Goal: Information Seeking & Learning: Understand process/instructions

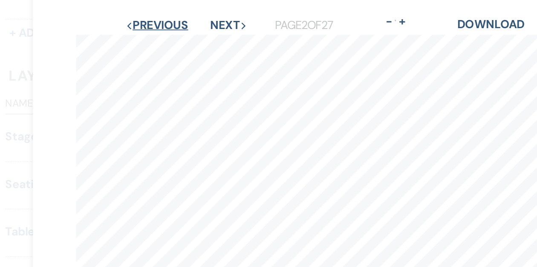
click at [173, 14] on button "Previous Previous" at bounding box center [169, 15] width 37 height 7
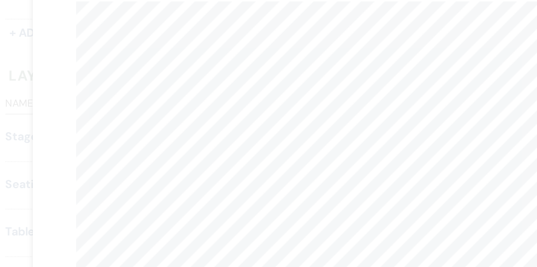
scroll to position [16, 0]
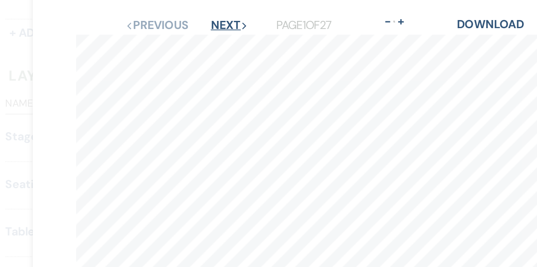
click at [208, 16] on button "Next Next" at bounding box center [212, 15] width 22 height 7
click at [208, 16] on button "Next Next" at bounding box center [211, 15] width 22 height 7
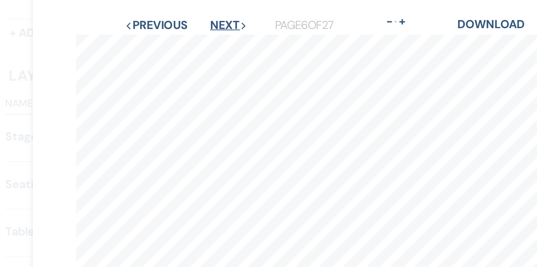
click at [208, 16] on button "Next Next" at bounding box center [211, 15] width 22 height 7
click at [208, 16] on button "Next Next" at bounding box center [212, 15] width 22 height 7
click at [208, 16] on button "Next Next" at bounding box center [211, 15] width 22 height 7
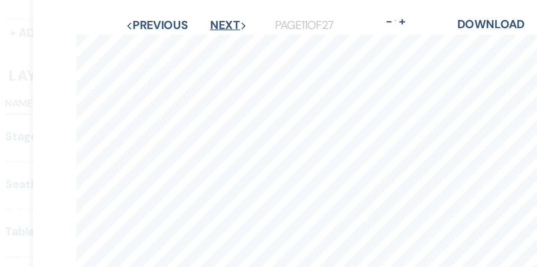
click at [208, 16] on button "Next Next" at bounding box center [211, 15] width 22 height 7
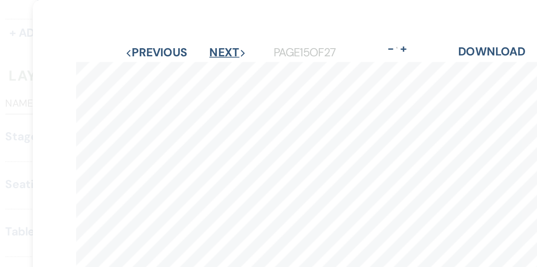
scroll to position [0, 0]
click at [183, 29] on button "Previous Previous" at bounding box center [168, 31] width 37 height 7
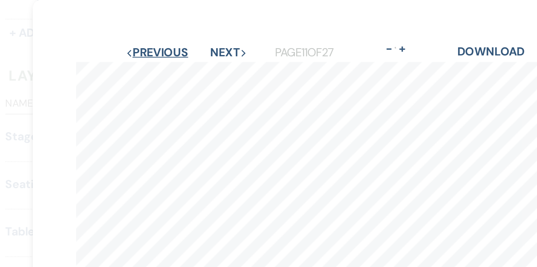
click at [183, 29] on button "Previous Previous" at bounding box center [169, 31] width 37 height 7
click at [183, 29] on button "Previous Previous" at bounding box center [168, 31] width 37 height 7
click at [169, 32] on button "Previous Previous" at bounding box center [168, 31] width 37 height 7
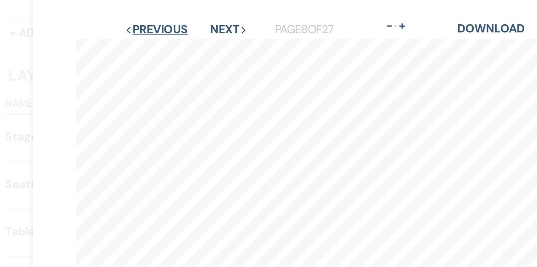
scroll to position [12, 0]
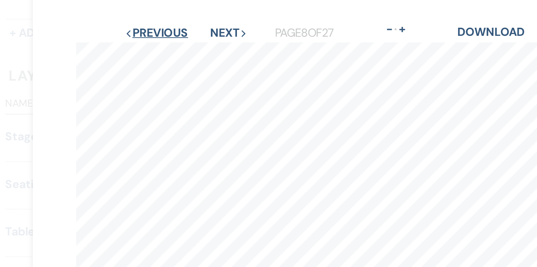
click at [169, 20] on button "Previous Previous" at bounding box center [168, 19] width 37 height 7
click at [169, 20] on button "Previous Previous" at bounding box center [169, 19] width 37 height 7
click at [169, 20] on button "Previous Previous" at bounding box center [168, 19] width 37 height 7
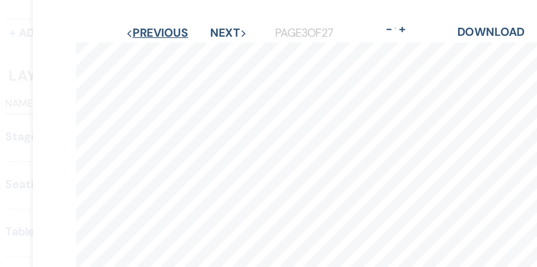
click at [169, 20] on button "Previous Previous" at bounding box center [169, 19] width 37 height 7
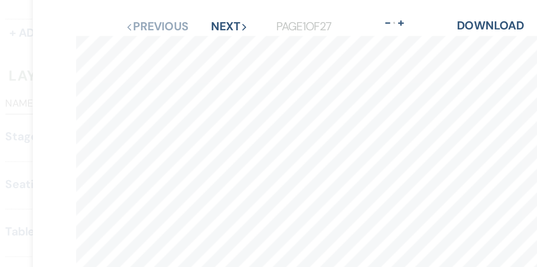
scroll to position [0, 0]
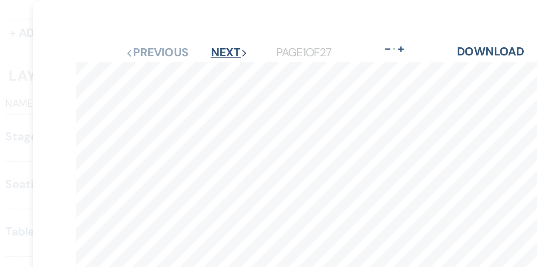
click at [212, 32] on button "Next Next" at bounding box center [212, 31] width 22 height 7
click at [212, 32] on button "Next Next" at bounding box center [211, 31] width 22 height 7
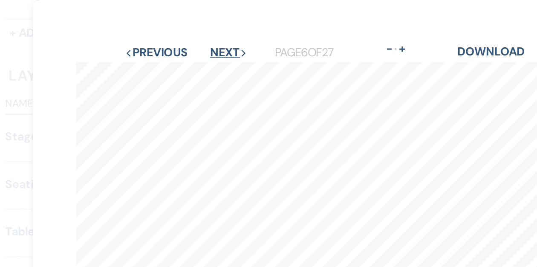
click at [212, 32] on button "Next Next" at bounding box center [211, 31] width 22 height 7
click at [212, 32] on button "Next Next" at bounding box center [212, 31] width 22 height 7
click at [212, 32] on button "Next Next" at bounding box center [211, 31] width 22 height 7
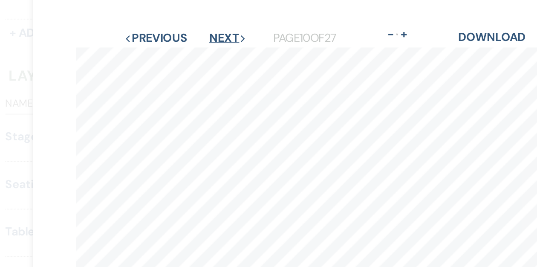
scroll to position [6, 0]
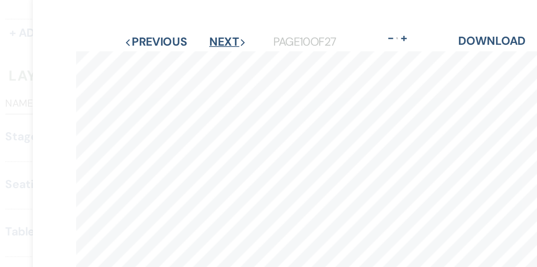
click at [210, 24] on button "Next Next" at bounding box center [211, 24] width 22 height 7
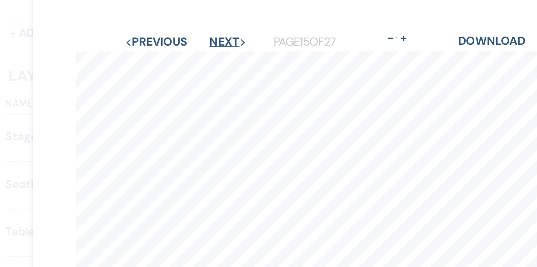
click at [210, 24] on button "Next Next" at bounding box center [211, 24] width 22 height 7
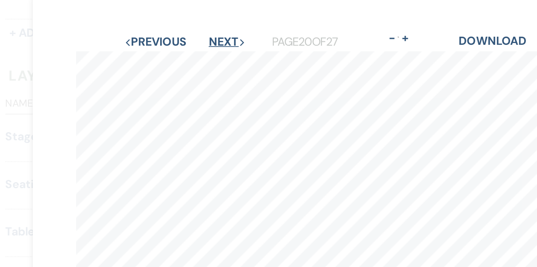
click at [210, 24] on button "Next Next" at bounding box center [211, 24] width 22 height 7
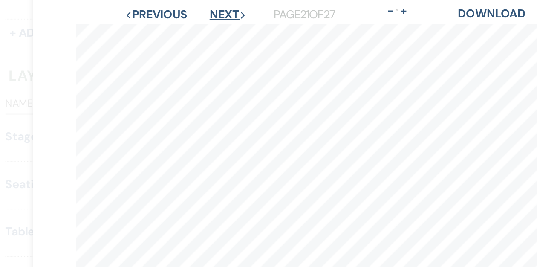
scroll to position [9, 0]
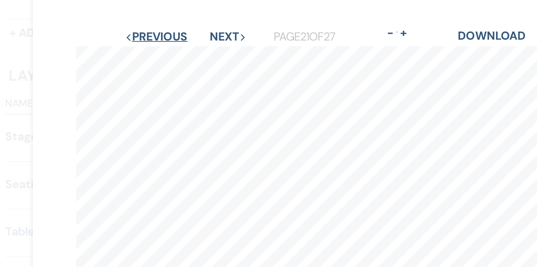
click at [173, 21] on button "Previous Previous" at bounding box center [168, 21] width 37 height 7
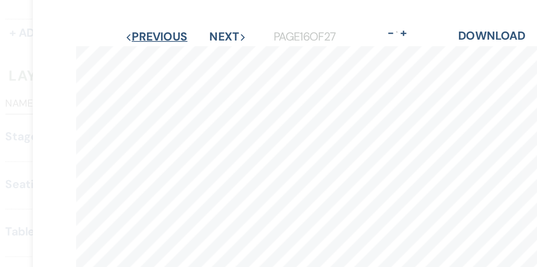
click at [173, 21] on button "Previous Previous" at bounding box center [168, 21] width 37 height 7
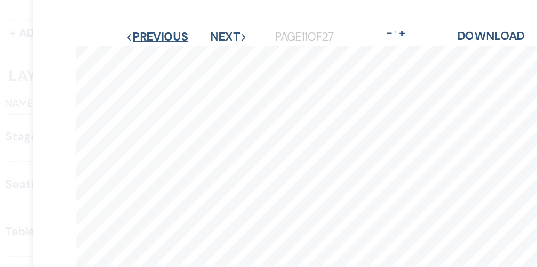
click at [171, 21] on button "Previous Previous" at bounding box center [169, 21] width 37 height 7
click at [171, 21] on button "Previous Previous" at bounding box center [168, 21] width 37 height 7
click at [168, 23] on button "Previous Previous" at bounding box center [168, 21] width 37 height 7
click at [168, 23] on button "Previous Previous" at bounding box center [169, 21] width 37 height 7
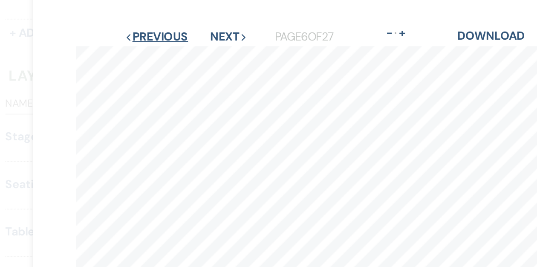
click at [168, 23] on button "Previous Previous" at bounding box center [168, 21] width 37 height 7
click at [168, 23] on button "Previous Previous" at bounding box center [169, 21] width 37 height 7
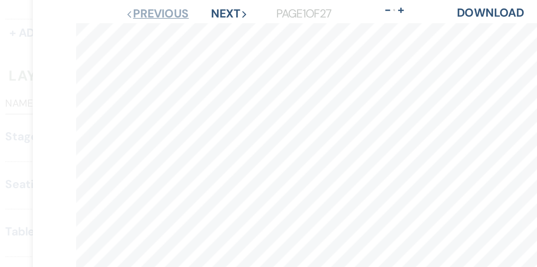
scroll to position [0, 0]
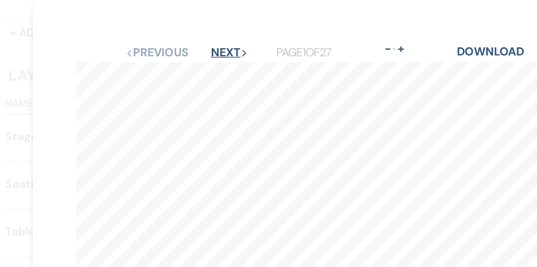
click at [212, 31] on button "Next Next" at bounding box center [212, 31] width 22 height 7
click at [208, 32] on button "Next Next" at bounding box center [212, 31] width 22 height 7
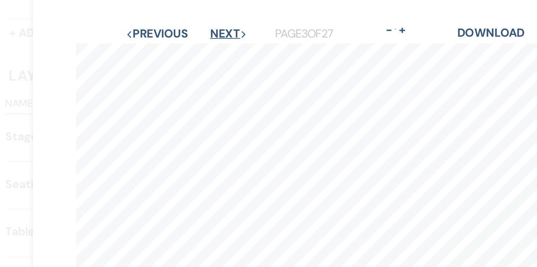
scroll to position [11, 0]
click at [210, 20] on button "Next Next" at bounding box center [212, 20] width 22 height 7
click at [210, 20] on button "Next Next" at bounding box center [211, 20] width 22 height 7
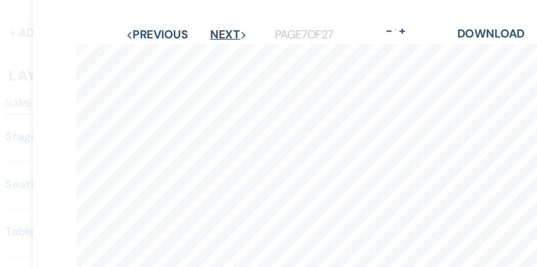
click at [210, 20] on button "Next Next" at bounding box center [212, 20] width 22 height 7
click at [210, 20] on button "Next Next" at bounding box center [211, 20] width 22 height 7
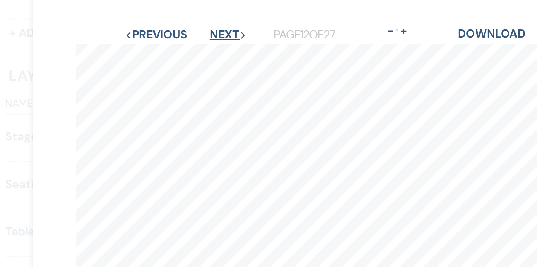
click at [210, 20] on button "Next Next" at bounding box center [211, 20] width 22 height 7
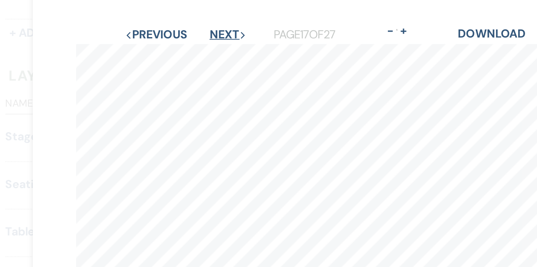
click at [210, 20] on button "Next Next" at bounding box center [211, 20] width 22 height 7
click at [209, 21] on button "Next Next" at bounding box center [211, 20] width 22 height 7
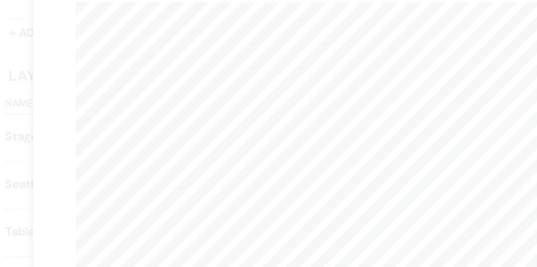
scroll to position [7, 0]
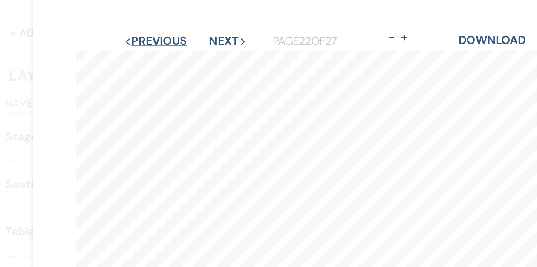
click at [174, 26] on button "Previous Previous" at bounding box center [168, 24] width 37 height 7
click at [168, 25] on button "Previous Previous" at bounding box center [168, 24] width 37 height 7
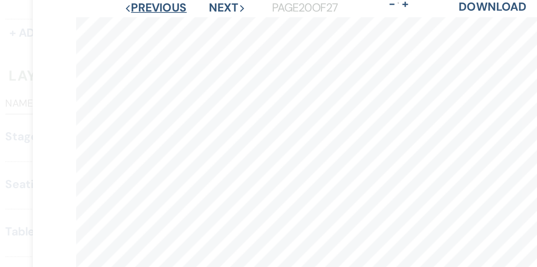
scroll to position [0, 0]
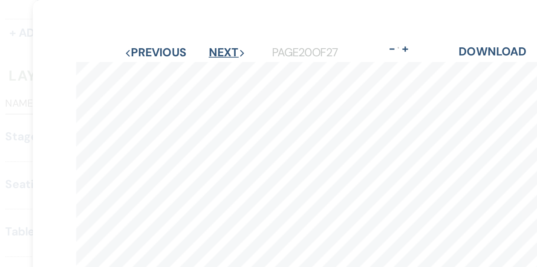
click at [214, 32] on button "Next Next" at bounding box center [211, 31] width 22 height 7
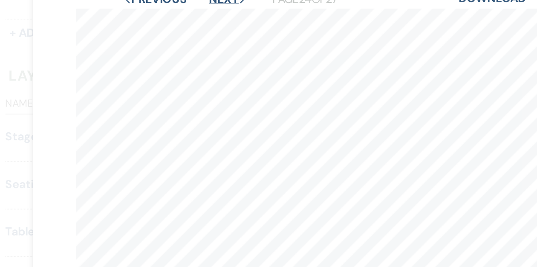
scroll to position [18, 0]
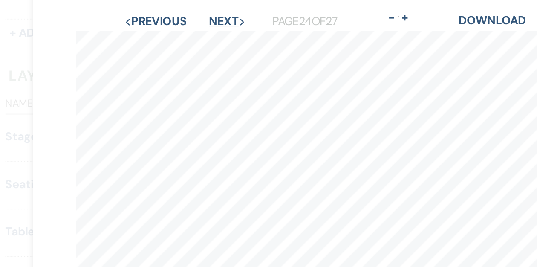
click at [213, 15] on button "Next Next" at bounding box center [211, 12] width 22 height 7
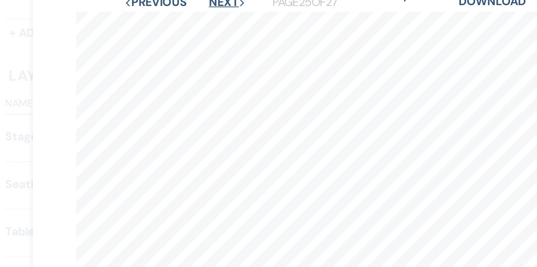
scroll to position [6, 0]
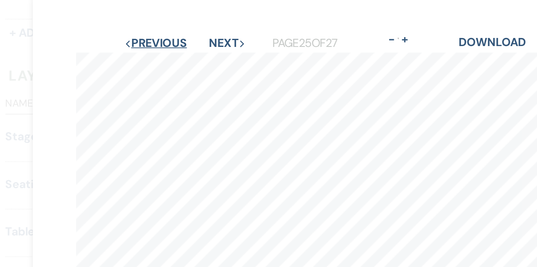
click at [178, 23] on button "Previous Previous" at bounding box center [168, 25] width 37 height 7
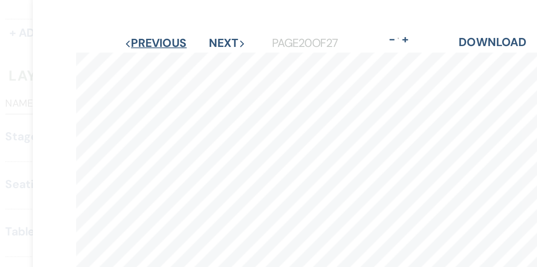
click at [178, 23] on button "Previous Previous" at bounding box center [168, 25] width 37 height 7
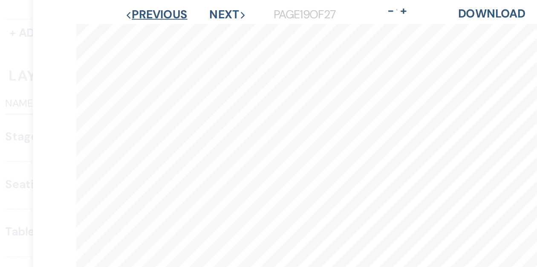
scroll to position [22, 0]
click at [168, 9] on button "Previous Previous" at bounding box center [168, 9] width 37 height 7
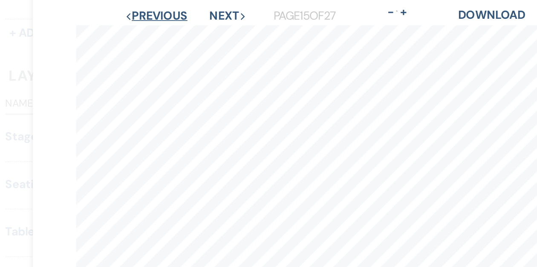
click at [168, 9] on button "Previous Previous" at bounding box center [168, 9] width 37 height 7
click at [177, 11] on button "Previous Previous" at bounding box center [168, 9] width 37 height 7
click at [177, 11] on button "Previous Previous" at bounding box center [169, 9] width 37 height 7
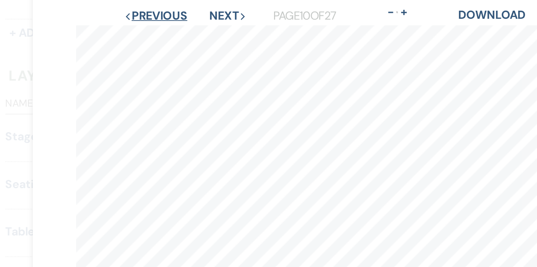
click at [177, 11] on button "Previous Previous" at bounding box center [168, 9] width 37 height 7
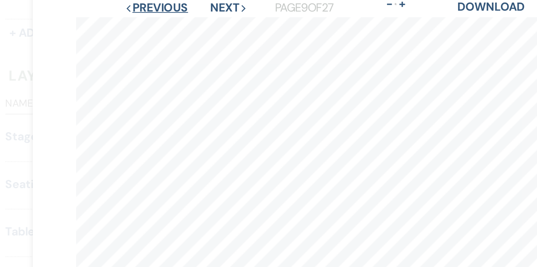
scroll to position [27, 0]
click at [167, 6] on button "Previous Previous" at bounding box center [168, 4] width 37 height 7
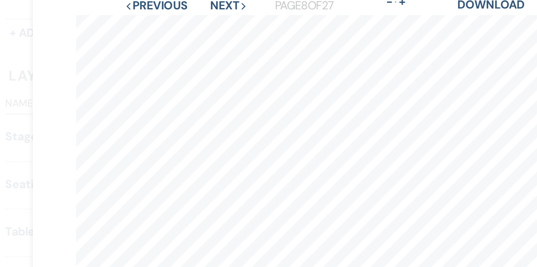
scroll to position [28, 0]
click at [164, 4] on button "Previous Previous" at bounding box center [168, 3] width 37 height 7
click at [164, 4] on button "Previous Previous" at bounding box center [169, 3] width 37 height 7
click at [164, 4] on button "Previous Previous" at bounding box center [168, 3] width 37 height 7
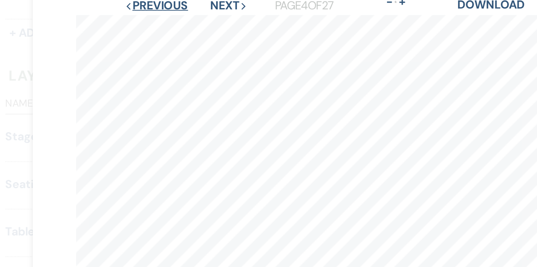
click at [164, 4] on button "Previous Previous" at bounding box center [168, 3] width 37 height 7
click at [164, 4] on button "Previous Previous" at bounding box center [169, 3] width 37 height 7
click at [163, 3] on button "Previous Previous" at bounding box center [169, 3] width 37 height 7
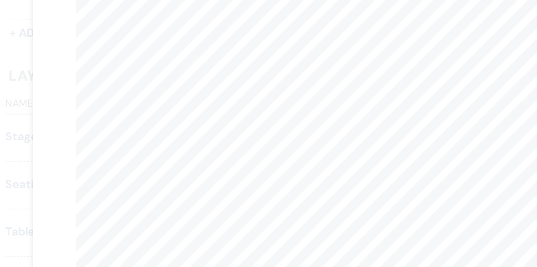
scroll to position [27, 0]
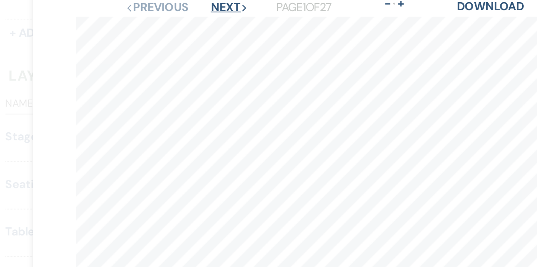
click at [211, 4] on button "Next Next" at bounding box center [212, 4] width 22 height 7
click at [210, 4] on button "Next Next" at bounding box center [212, 4] width 22 height 7
click at [210, 5] on button "Next Next" at bounding box center [211, 4] width 22 height 7
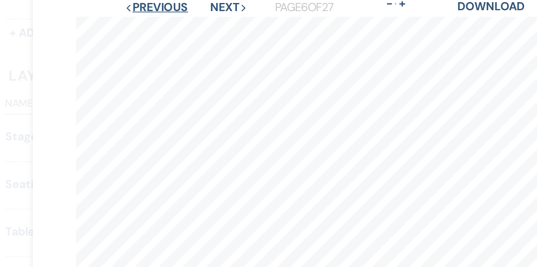
click at [182, 5] on button "Previous Previous" at bounding box center [168, 4] width 37 height 7
click at [206, 6] on button "Next Next" at bounding box center [211, 4] width 22 height 7
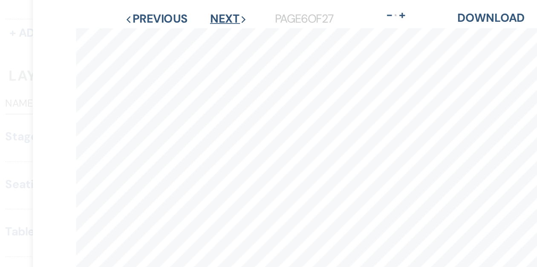
scroll to position [18, 0]
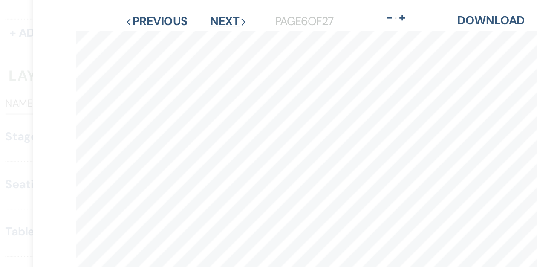
click at [208, 13] on button "Next Next" at bounding box center [211, 12] width 22 height 7
click at [208, 13] on button "Next Next" at bounding box center [212, 12] width 22 height 7
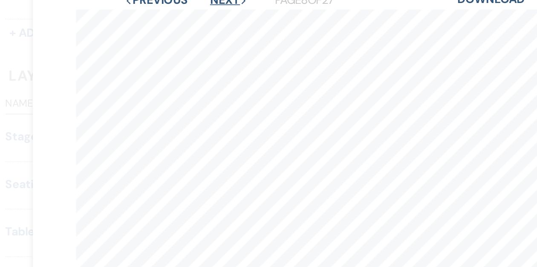
scroll to position [30, 0]
click at [212, 4] on button "Next Next" at bounding box center [211, 0] width 22 height 7
click at [209, 3] on button "Next Next" at bounding box center [211, 0] width 22 height 7
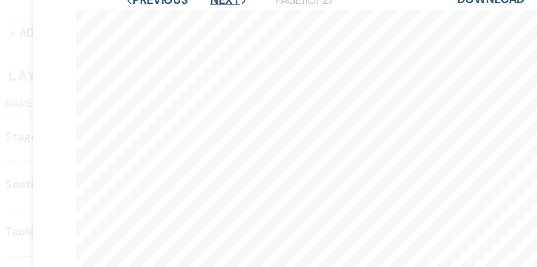
click at [209, 3] on button "Next Next" at bounding box center [211, 0] width 22 height 7
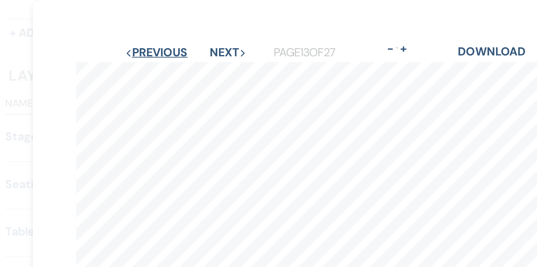
click at [169, 28] on button "Previous Previous" at bounding box center [168, 31] width 37 height 7
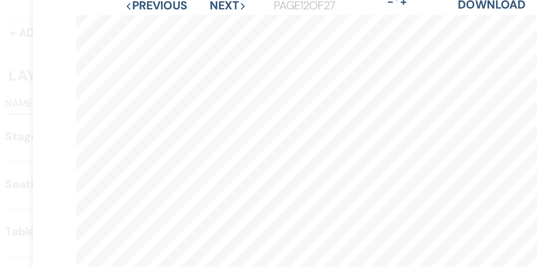
scroll to position [29, 0]
click at [169, 1] on button "Previous Previous" at bounding box center [168, 2] width 37 height 7
click at [168, 2] on button "Previous Previous" at bounding box center [169, 2] width 37 height 7
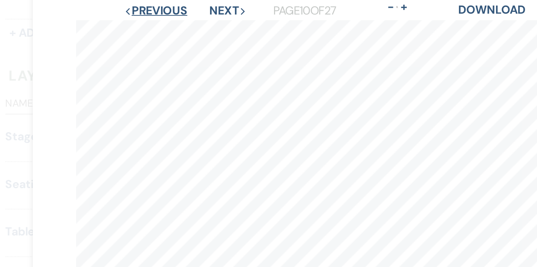
scroll to position [22, 0]
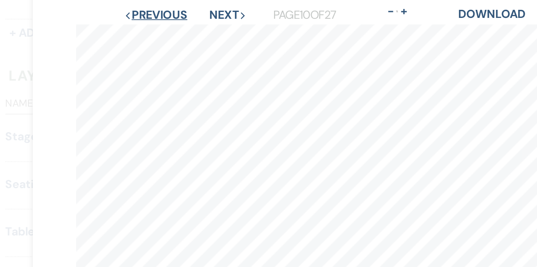
click at [162, 7] on button "Previous Previous" at bounding box center [168, 9] width 37 height 7
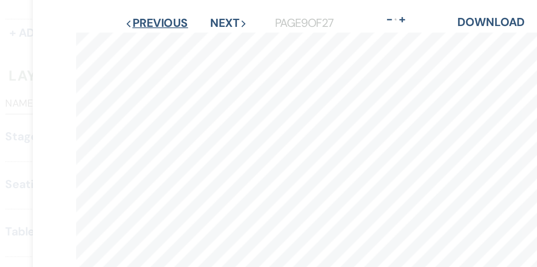
scroll to position [17, 0]
click at [168, 13] on button "Previous Previous" at bounding box center [168, 14] width 37 height 7
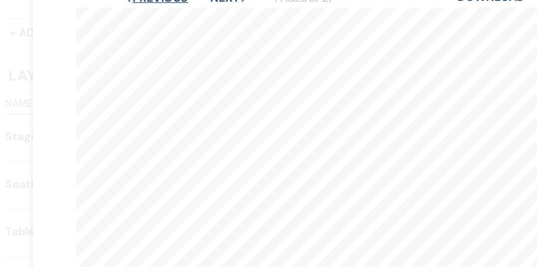
scroll to position [31, 0]
click at [168, 2] on button "Previous Previous" at bounding box center [168, 0] width 37 height 7
click at [168, 2] on button "Previous Previous" at bounding box center [169, 0] width 37 height 7
click at [168, 2] on button "Previous Previous" at bounding box center [168, 0] width 37 height 7
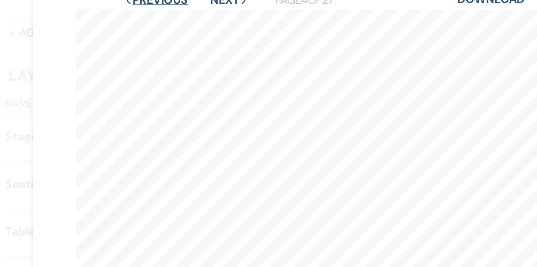
click at [168, 2] on button "Previous Previous" at bounding box center [168, 0] width 37 height 7
click at [168, 2] on button "Previous Previous" at bounding box center [169, 0] width 37 height 7
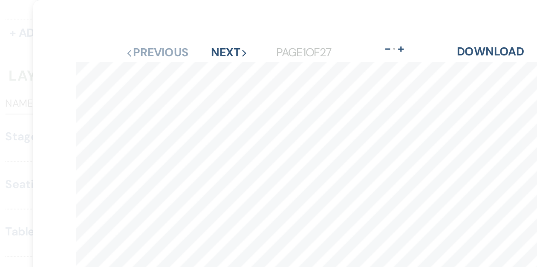
scroll to position [0, 0]
click at [206, 34] on button "Next Next" at bounding box center [212, 31] width 22 height 7
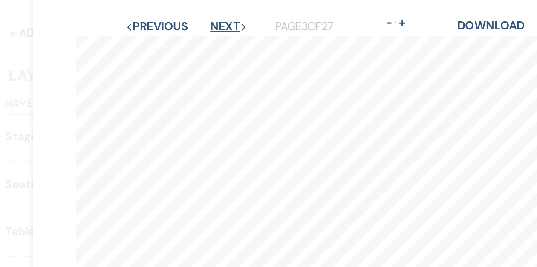
scroll to position [15, 0]
click at [212, 16] on button "Next Next" at bounding box center [212, 16] width 22 height 7
click at [212, 16] on button "Next Next" at bounding box center [211, 16] width 22 height 7
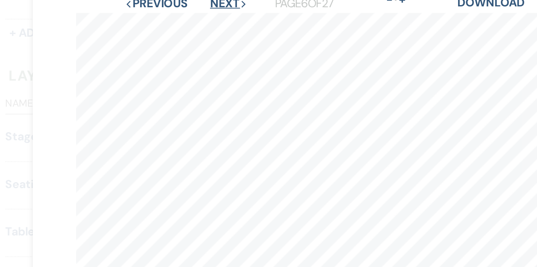
scroll to position [28, 0]
click at [212, 5] on button "Next Next" at bounding box center [211, 3] width 22 height 7
click at [212, 5] on button "Next Next" at bounding box center [212, 3] width 22 height 7
click at [209, 6] on button "Next Next" at bounding box center [211, 3] width 22 height 7
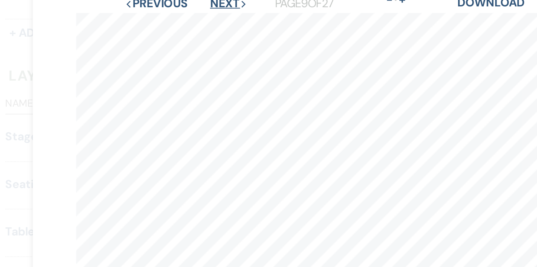
scroll to position [27, 0]
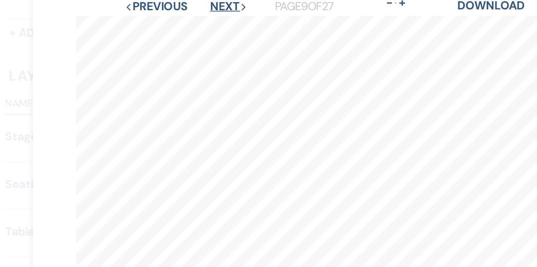
click at [207, 5] on button "Next Next" at bounding box center [211, 3] width 22 height 7
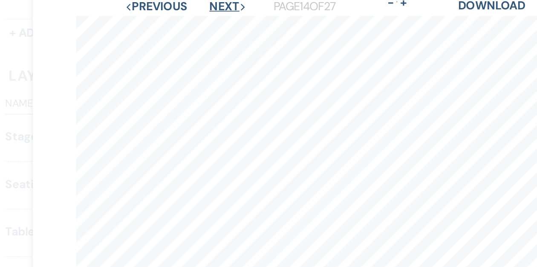
click at [207, 5] on button "Next Next" at bounding box center [211, 3] width 22 height 7
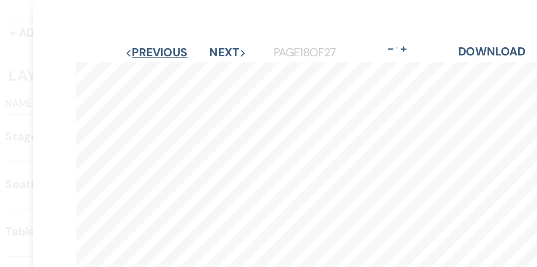
click at [180, 29] on button "Previous Previous" at bounding box center [168, 31] width 37 height 7
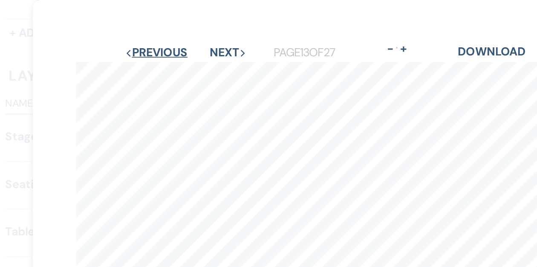
click at [180, 29] on button "Previous Previous" at bounding box center [168, 31] width 37 height 7
click at [180, 29] on button "Previous Previous" at bounding box center [169, 31] width 37 height 7
click at [180, 29] on button "Previous Previous" at bounding box center [168, 31] width 37 height 7
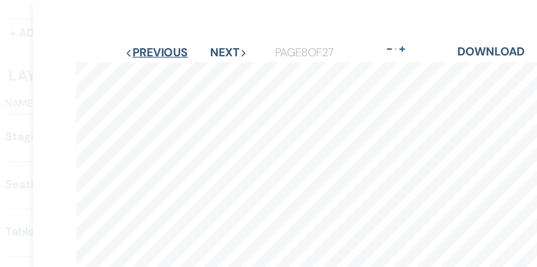
click at [180, 29] on button "Previous Previous" at bounding box center [168, 31] width 37 height 7
click at [180, 29] on button "Previous Previous" at bounding box center [169, 31] width 37 height 7
click at [180, 29] on button "Previous Previous" at bounding box center [168, 31] width 37 height 7
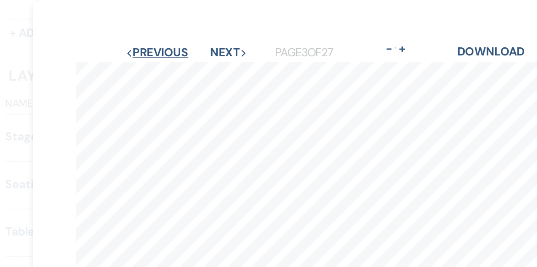
click at [180, 29] on button "Previous Previous" at bounding box center [169, 31] width 37 height 7
click at [206, 30] on button "Next Next" at bounding box center [212, 31] width 22 height 7
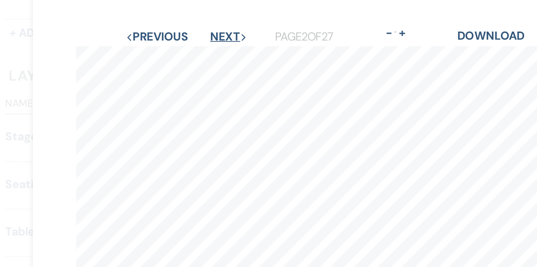
scroll to position [22, 0]
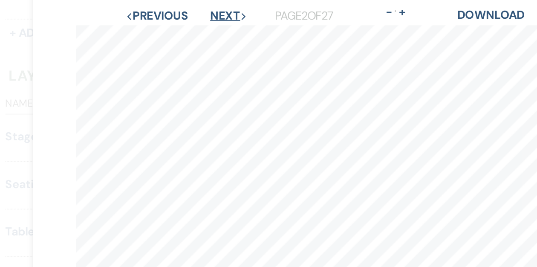
click at [211, 10] on button "Next Next" at bounding box center [212, 9] width 22 height 7
click at [211, 10] on button "Next Next" at bounding box center [211, 9] width 22 height 7
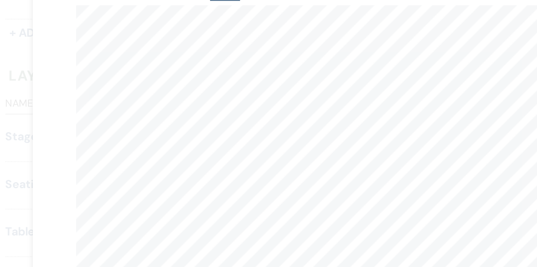
scroll to position [22, 0]
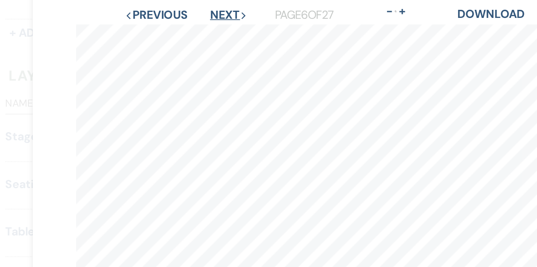
click at [209, 11] on button "Next Next" at bounding box center [211, 9] width 22 height 7
click at [209, 11] on button "Next Next" at bounding box center [212, 9] width 22 height 7
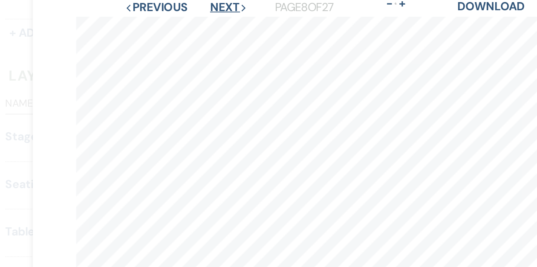
scroll to position [27, 0]
click at [208, 5] on button "Next Next" at bounding box center [211, 3] width 22 height 7
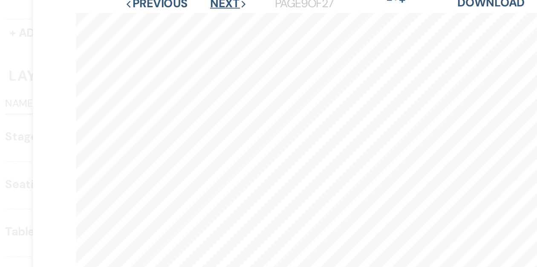
scroll to position [29, 0]
click at [206, 4] on button "Next Next" at bounding box center [211, 2] width 22 height 7
click at [206, 3] on button "Next Next" at bounding box center [211, 2] width 22 height 7
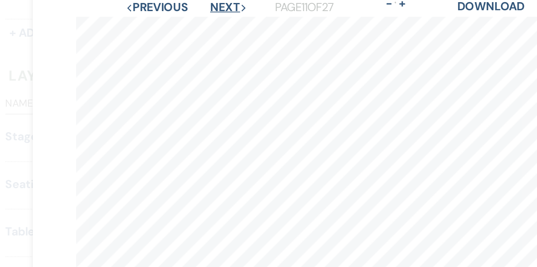
click at [211, 4] on button "Next Next" at bounding box center [211, 4] width 22 height 7
click at [212, 6] on button "Next Next" at bounding box center [211, 4] width 22 height 7
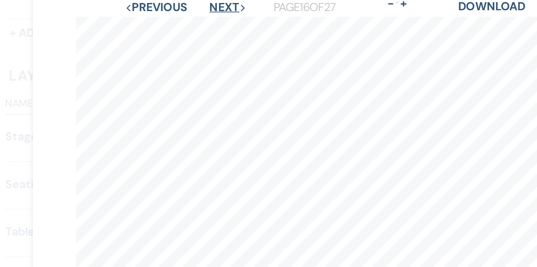
click at [212, 6] on button "Next Next" at bounding box center [211, 4] width 22 height 7
click at [212, 5] on button "Next Next" at bounding box center [211, 4] width 22 height 7
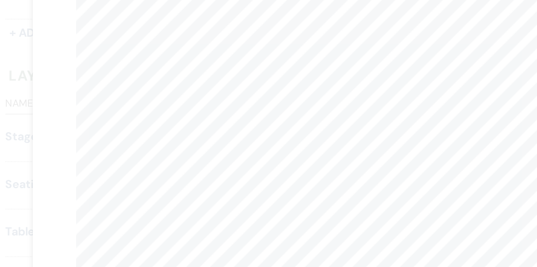
scroll to position [32, 0]
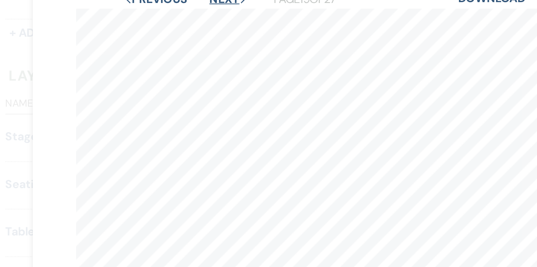
click at [209, 2] on button "Next Next" at bounding box center [211, -1] width 22 height 7
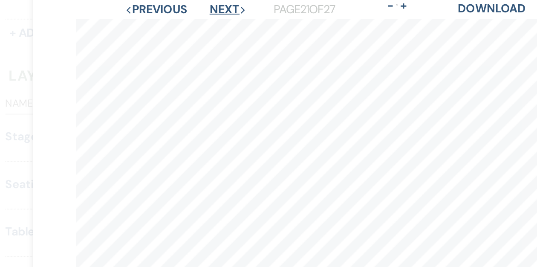
click at [211, 6] on button "Next Next" at bounding box center [211, 5] width 22 height 7
click at [168, 3] on button "Previous Previous" at bounding box center [168, 5] width 37 height 7
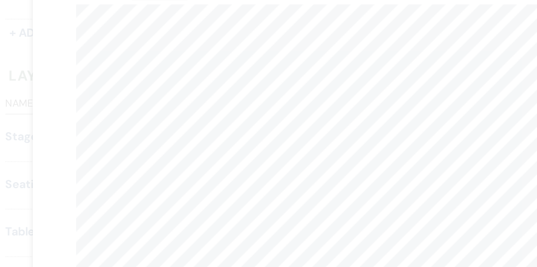
scroll to position [18, 0]
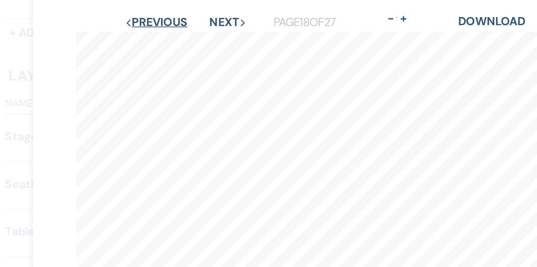
click at [171, 13] on button "Previous Previous" at bounding box center [168, 13] width 37 height 7
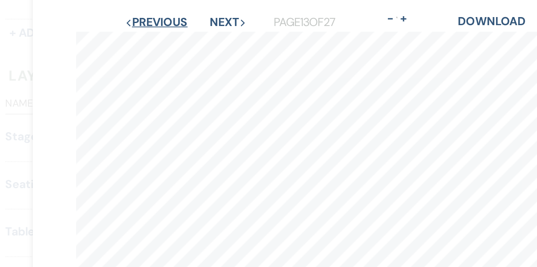
click at [171, 14] on button "Previous Previous" at bounding box center [168, 13] width 37 height 7
click at [171, 14] on button "Previous Previous" at bounding box center [169, 13] width 37 height 7
click at [171, 14] on button "Previous Previous" at bounding box center [168, 13] width 37 height 7
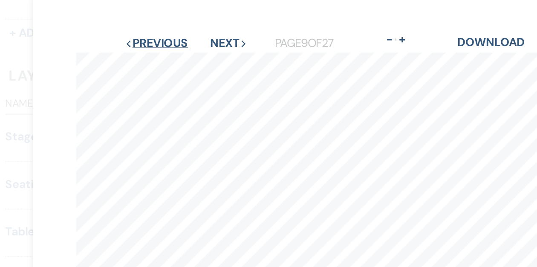
click at [171, 23] on button "Previous Previous" at bounding box center [168, 25] width 37 height 7
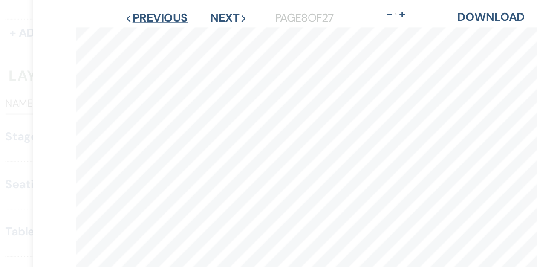
scroll to position [10, 0]
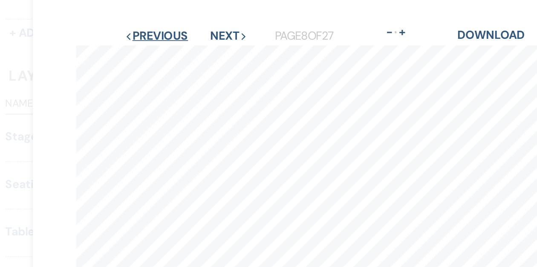
click at [165, 21] on button "Previous Previous" at bounding box center [168, 21] width 37 height 7
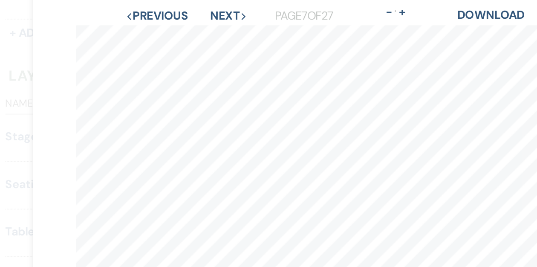
scroll to position [16, 0]
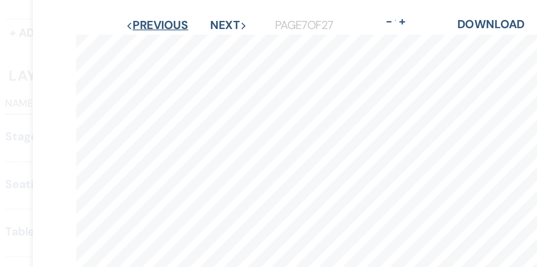
click at [165, 15] on button "Previous Previous" at bounding box center [169, 15] width 37 height 7
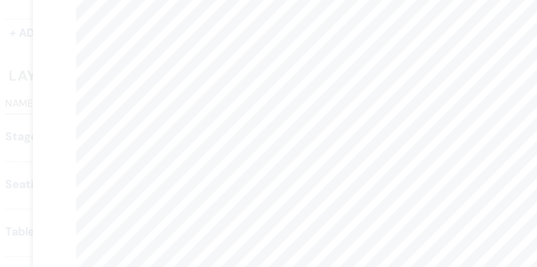
scroll to position [0, 0]
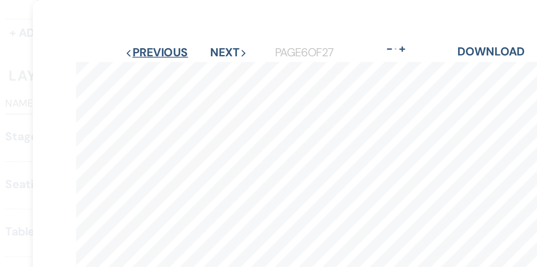
click at [176, 33] on button "Previous Previous" at bounding box center [168, 31] width 37 height 7
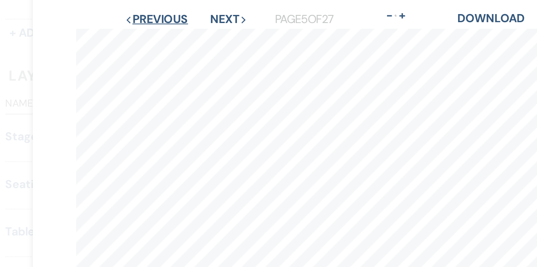
scroll to position [19, 0]
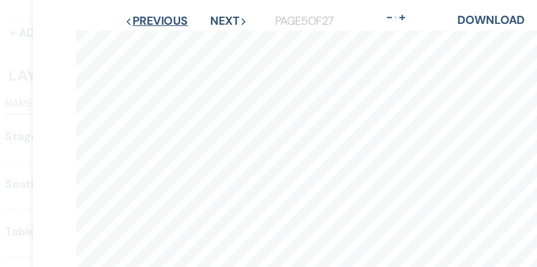
click at [170, 12] on button "Previous Previous" at bounding box center [168, 12] width 37 height 7
click at [170, 12] on button "Previous Previous" at bounding box center [169, 12] width 37 height 7
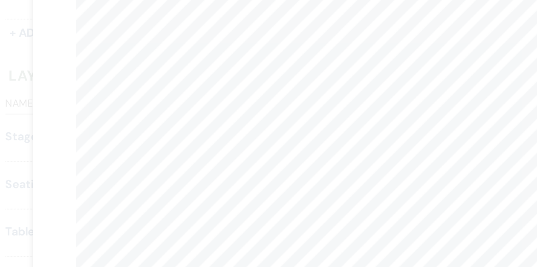
scroll to position [27, 0]
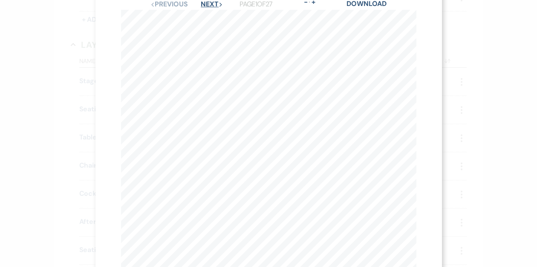
click at [208, 7] on button "Next Next" at bounding box center [212, 4] width 22 height 7
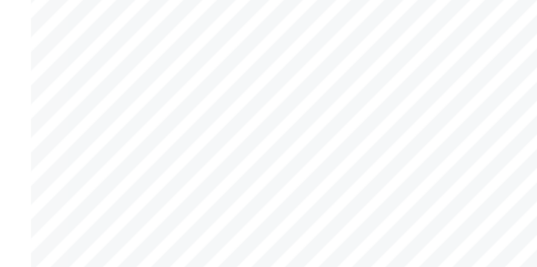
scroll to position [0, 0]
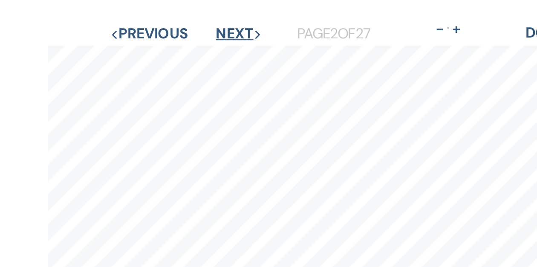
click at [206, 30] on button "Next Next" at bounding box center [212, 31] width 22 height 7
click at [208, 32] on button "Next Next" at bounding box center [212, 31] width 22 height 7
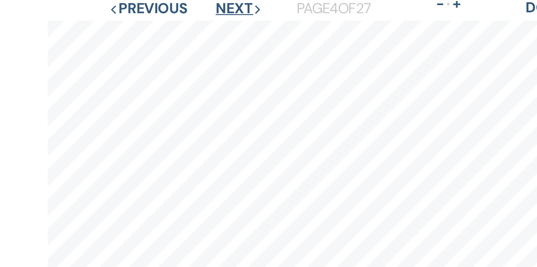
scroll to position [2, 0]
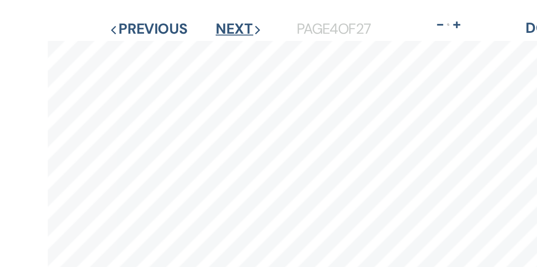
click at [211, 28] on button "Next Next" at bounding box center [211, 29] width 22 height 7
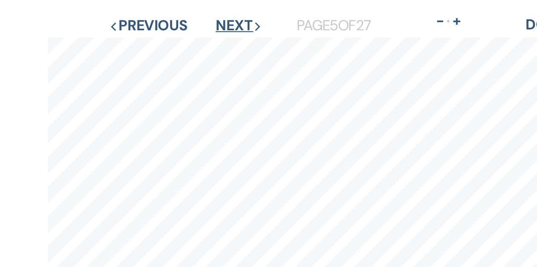
scroll to position [0, 0]
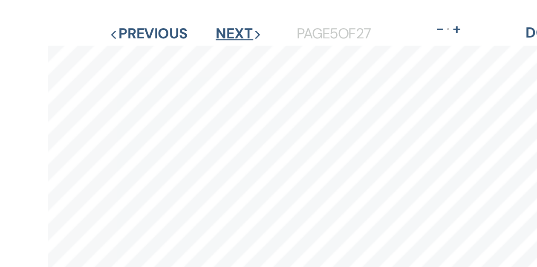
click at [206, 32] on button "Next Next" at bounding box center [211, 31] width 22 height 7
click at [209, 31] on button "Next Next" at bounding box center [211, 31] width 22 height 7
click at [210, 32] on button "Next Next" at bounding box center [212, 31] width 22 height 7
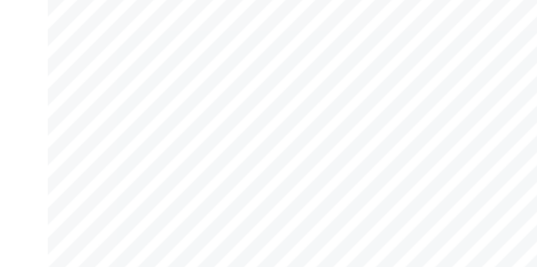
scroll to position [6, 0]
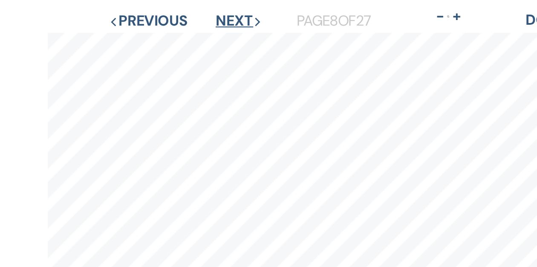
click at [210, 26] on button "Next Next" at bounding box center [211, 25] width 22 height 7
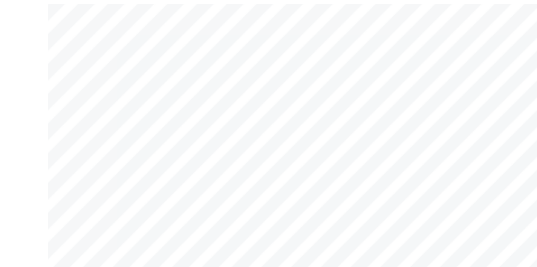
scroll to position [14, 0]
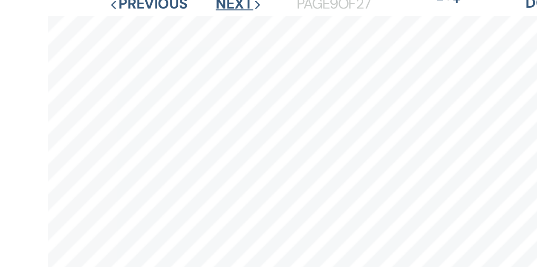
click at [206, 19] on button "Next Next" at bounding box center [211, 17] width 22 height 7
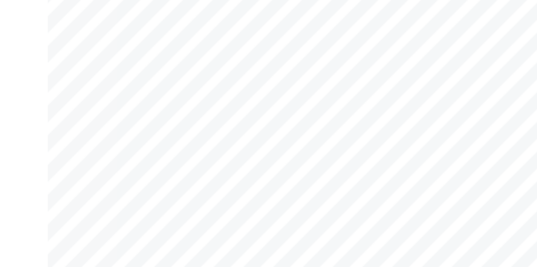
scroll to position [0, 0]
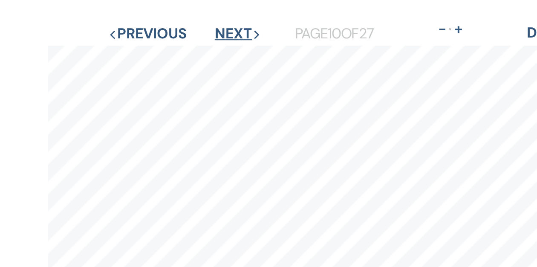
click at [212, 33] on button "Next Next" at bounding box center [211, 31] width 22 height 7
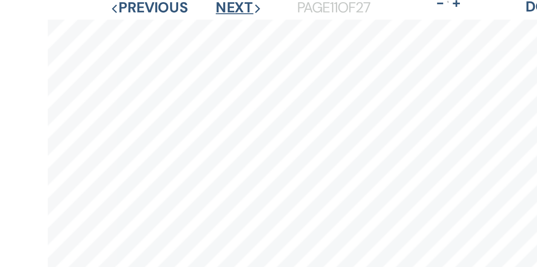
scroll to position [1, 0]
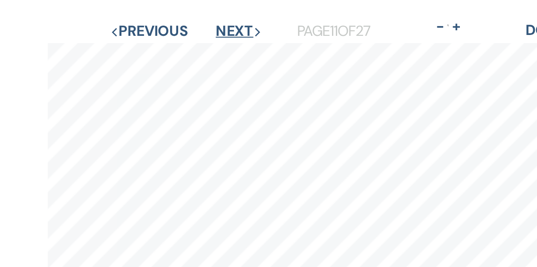
click at [211, 29] on button "Next Next" at bounding box center [211, 29] width 22 height 7
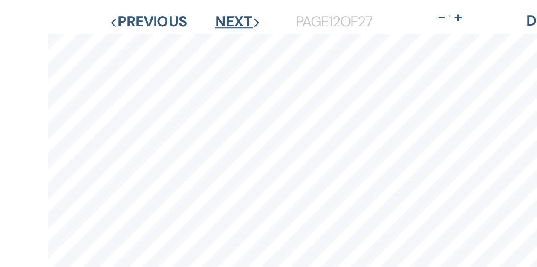
scroll to position [0, 0]
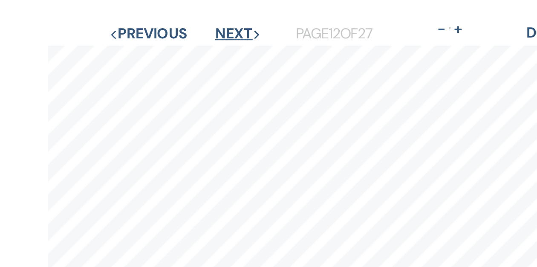
click at [212, 33] on button "Next Next" at bounding box center [211, 31] width 22 height 7
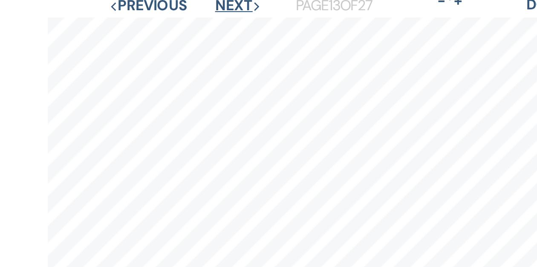
scroll to position [9, 0]
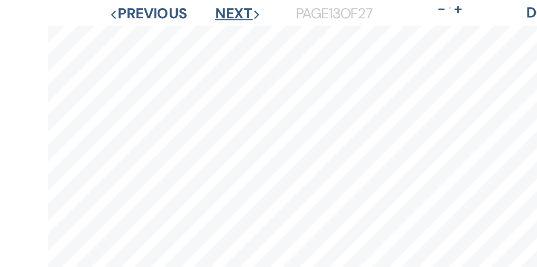
click at [205, 23] on button "Next Next" at bounding box center [211, 21] width 22 height 7
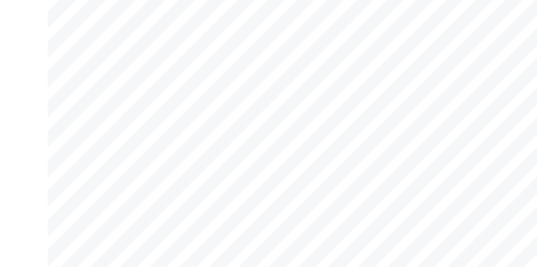
scroll to position [8, 0]
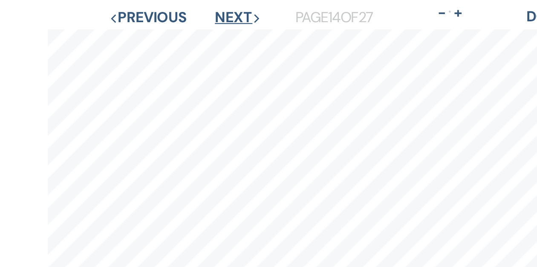
click at [209, 24] on button "Next Next" at bounding box center [211, 23] width 22 height 7
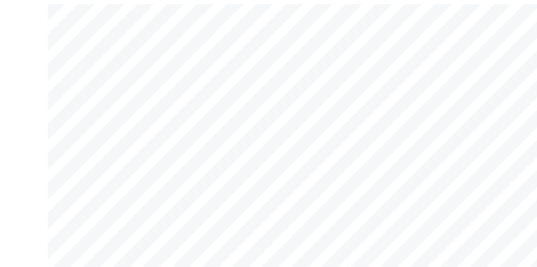
scroll to position [2, 0]
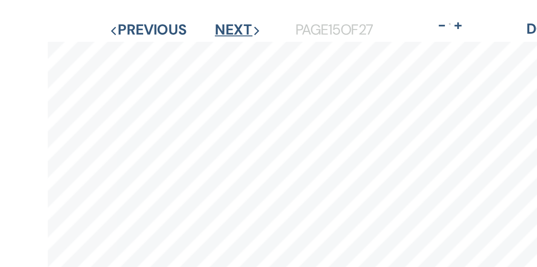
click at [206, 30] on button "Next Next" at bounding box center [211, 29] width 22 height 7
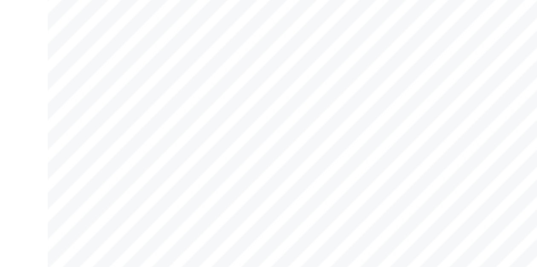
scroll to position [0, 0]
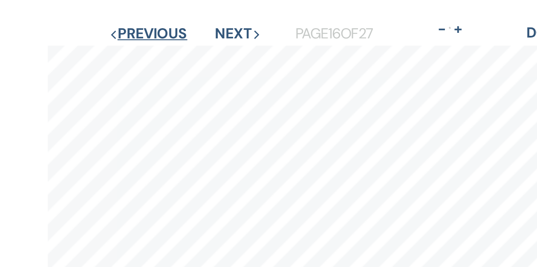
click at [175, 32] on button "Previous Previous" at bounding box center [168, 31] width 37 height 7
click at [170, 30] on button "Previous Previous" at bounding box center [168, 31] width 37 height 7
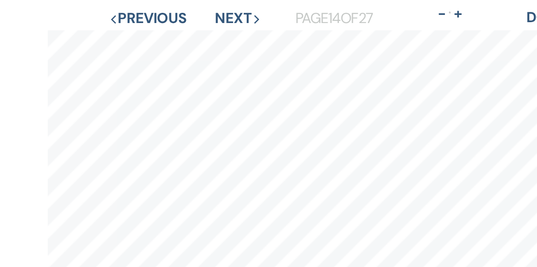
scroll to position [5, 0]
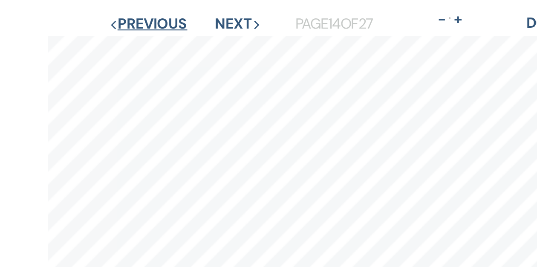
click at [167, 28] on button "Previous Previous" at bounding box center [168, 26] width 37 height 7
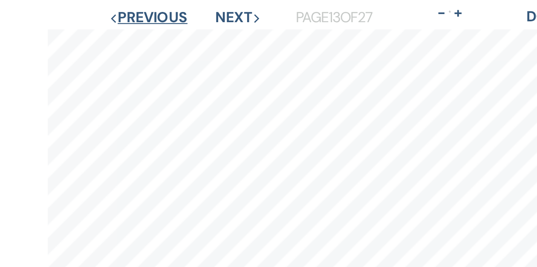
scroll to position [6, 0]
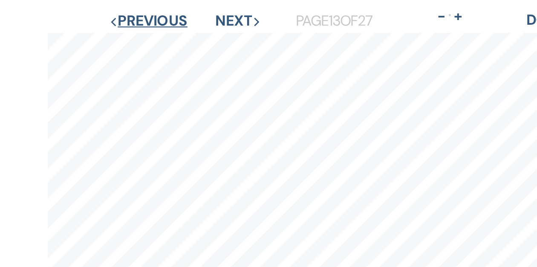
click at [170, 26] on button "Previous Previous" at bounding box center [168, 25] width 37 height 7
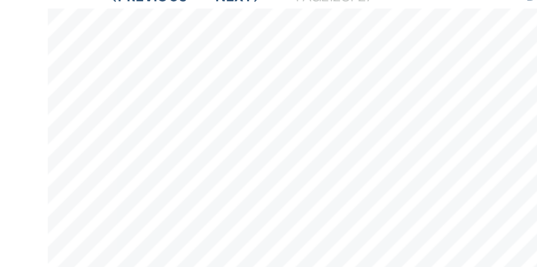
scroll to position [9, 0]
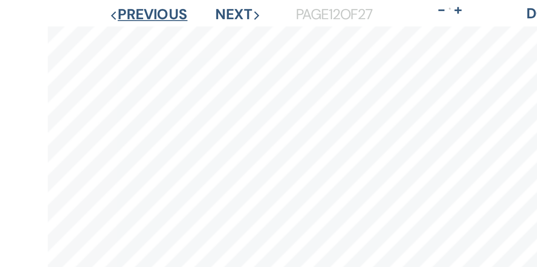
click at [167, 23] on button "Previous Previous" at bounding box center [168, 22] width 37 height 7
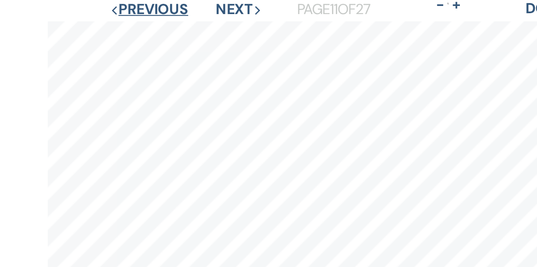
scroll to position [9, 0]
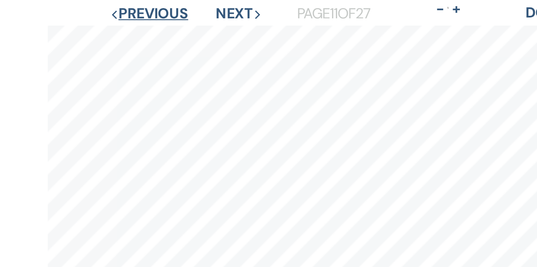
click at [171, 25] on button "Previous Previous" at bounding box center [169, 21] width 37 height 7
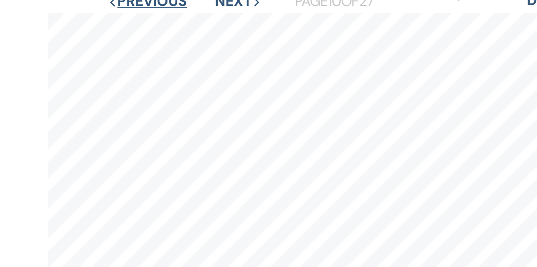
scroll to position [0, 0]
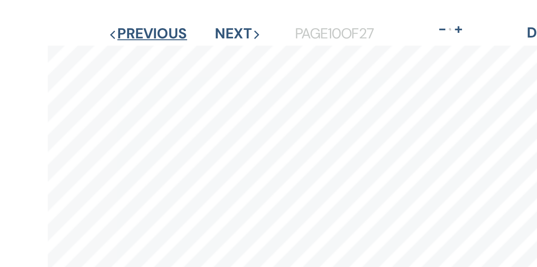
click at [166, 31] on button "Previous Previous" at bounding box center [168, 31] width 37 height 7
click at [172, 29] on button "Previous Previous" at bounding box center [168, 31] width 37 height 7
click at [168, 30] on button "Previous Previous" at bounding box center [168, 31] width 37 height 7
click at [168, 32] on button "Previous Previous" at bounding box center [169, 31] width 37 height 7
click at [171, 32] on button "Previous Previous" at bounding box center [168, 31] width 37 height 7
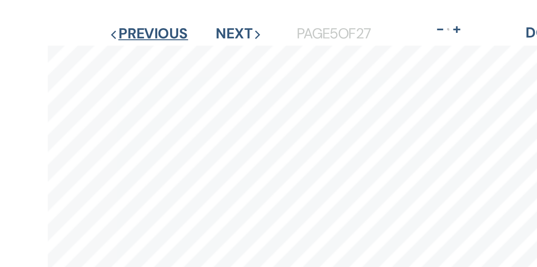
click at [172, 31] on button "Previous Previous" at bounding box center [168, 31] width 37 height 7
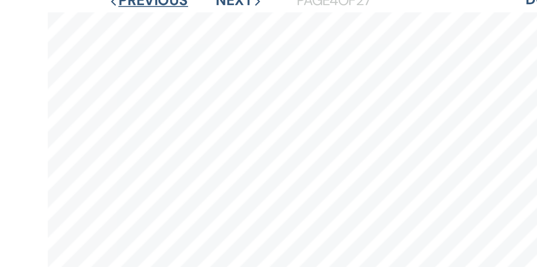
scroll to position [7, 0]
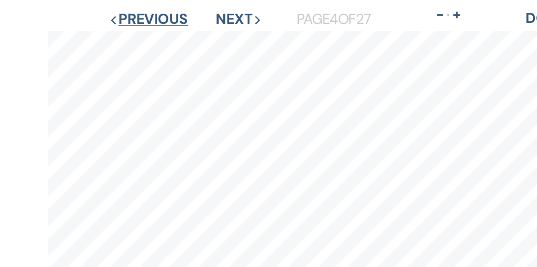
click at [171, 26] on button "Previous Previous" at bounding box center [168, 24] width 37 height 7
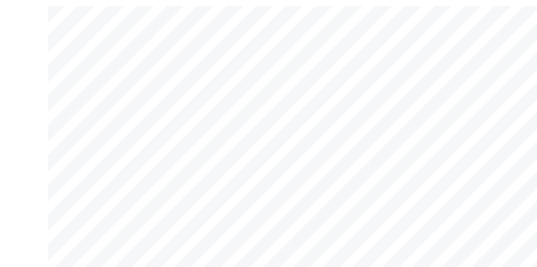
scroll to position [11, 0]
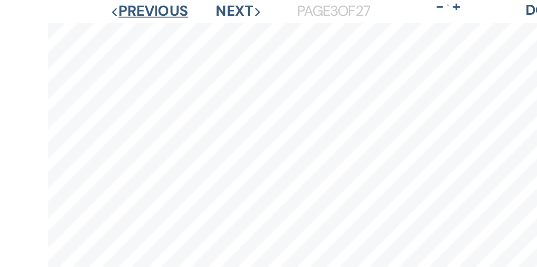
click at [172, 23] on button "Previous Previous" at bounding box center [169, 20] width 37 height 7
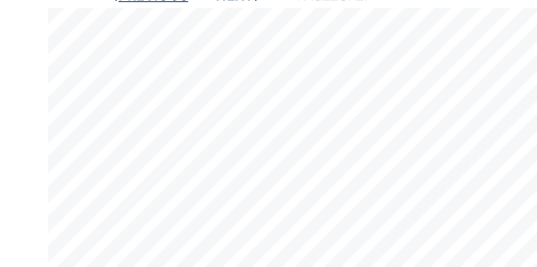
scroll to position [0, 0]
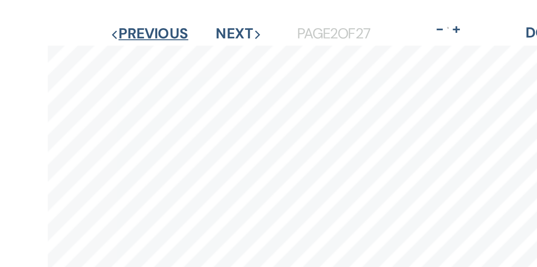
click at [169, 32] on button "Previous Previous" at bounding box center [169, 31] width 37 height 7
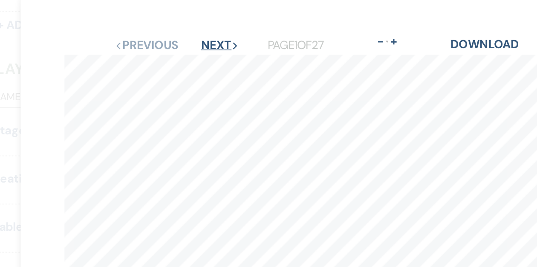
click at [205, 30] on button "Next Next" at bounding box center [212, 31] width 22 height 7
click at [205, 30] on button "Next Next" at bounding box center [211, 31] width 22 height 7
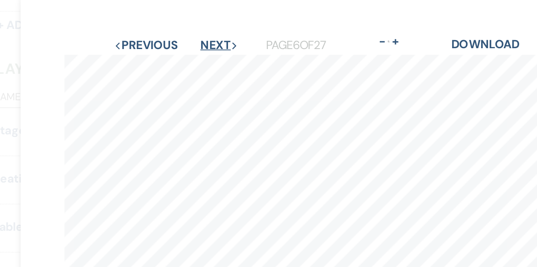
click at [205, 30] on button "Next Next" at bounding box center [211, 31] width 22 height 7
click at [205, 30] on button "Next Next" at bounding box center [212, 31] width 22 height 7
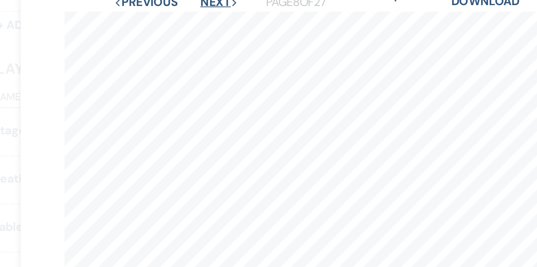
scroll to position [26, 0]
click at [213, 9] on button "Next Next" at bounding box center [211, 5] width 22 height 7
click at [212, 8] on button "Next Next" at bounding box center [211, 4] width 22 height 7
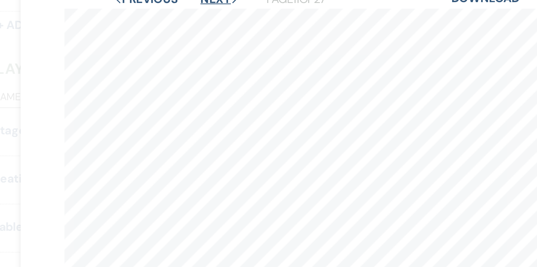
click at [212, 8] on button "Next Next" at bounding box center [211, 4] width 22 height 7
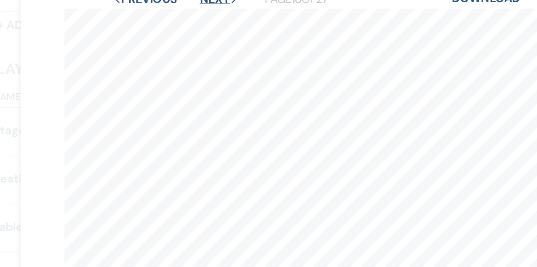
click at [212, 8] on button "Next Next" at bounding box center [211, 4] width 22 height 7
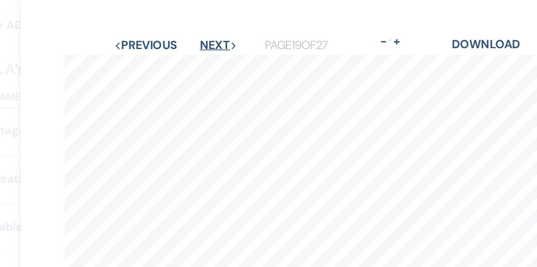
scroll to position [0, 0]
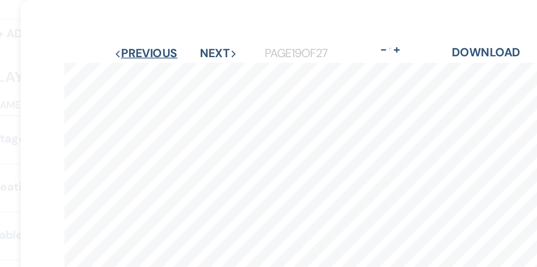
click at [174, 31] on button "Previous Previous" at bounding box center [168, 31] width 37 height 7
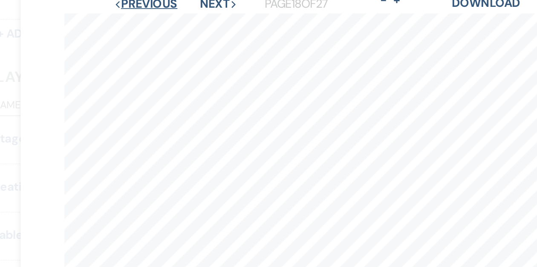
scroll to position [16, 0]
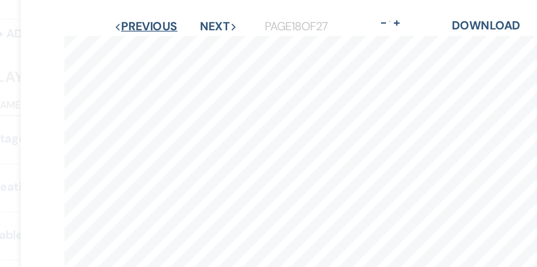
click at [175, 16] on button "Previous Previous" at bounding box center [168, 15] width 37 height 7
click at [174, 15] on button "Previous Previous" at bounding box center [168, 15] width 37 height 7
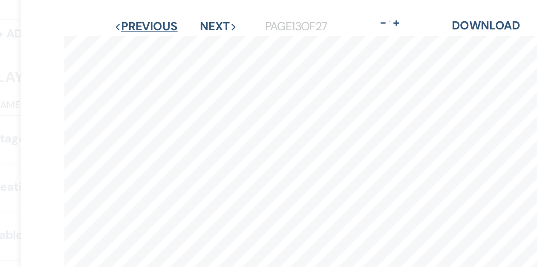
click at [174, 15] on button "Previous Previous" at bounding box center [168, 15] width 37 height 7
click at [172, 16] on button "Previous Previous" at bounding box center [169, 15] width 37 height 7
click at [172, 16] on button "Previous Previous" at bounding box center [168, 15] width 37 height 7
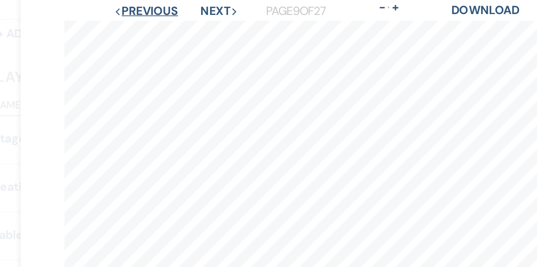
scroll to position [24, 0]
click at [172, 8] on button "Previous Previous" at bounding box center [168, 6] width 37 height 7
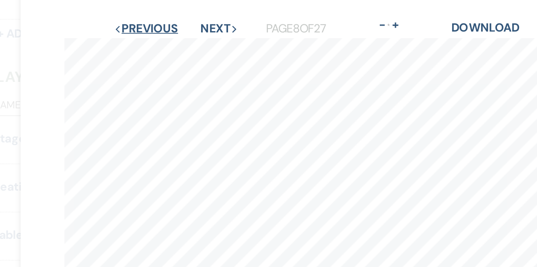
scroll to position [12, 0]
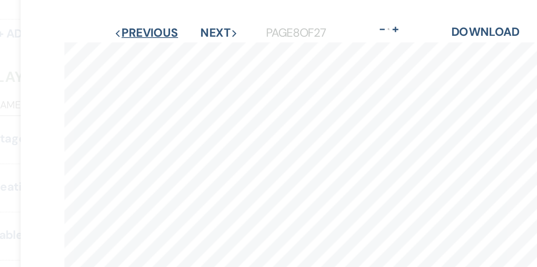
click at [169, 20] on button "Previous Previous" at bounding box center [168, 19] width 37 height 7
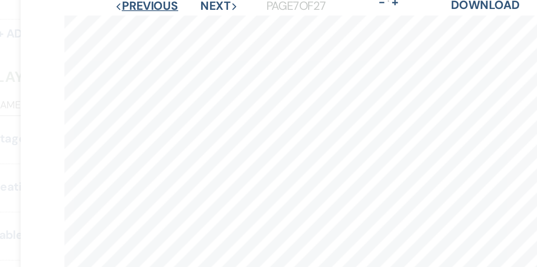
scroll to position [21, 0]
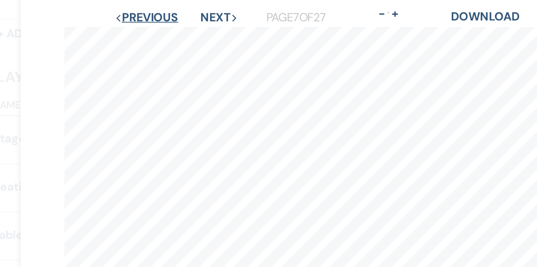
click at [167, 12] on button "Previous Previous" at bounding box center [169, 10] width 37 height 7
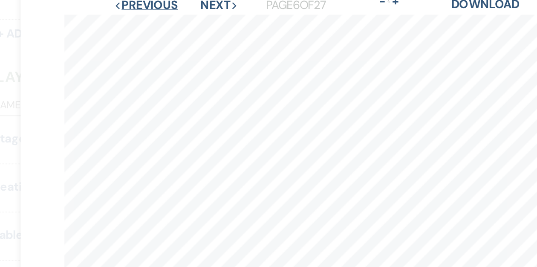
scroll to position [25, 0]
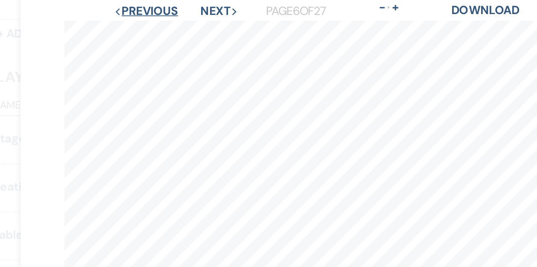
click at [171, 6] on button "Previous Previous" at bounding box center [168, 6] width 37 height 7
click at [171, 6] on button "Previous Previous" at bounding box center [169, 6] width 37 height 7
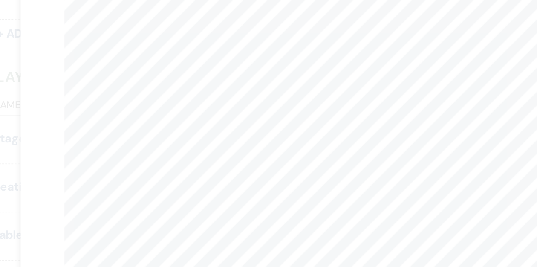
scroll to position [0, 0]
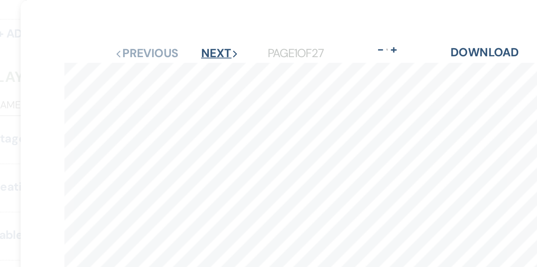
click at [210, 32] on button "Next Next" at bounding box center [212, 31] width 22 height 7
click at [210, 31] on button "Next Next" at bounding box center [212, 31] width 22 height 7
click at [210, 31] on button "Next Next" at bounding box center [211, 31] width 22 height 7
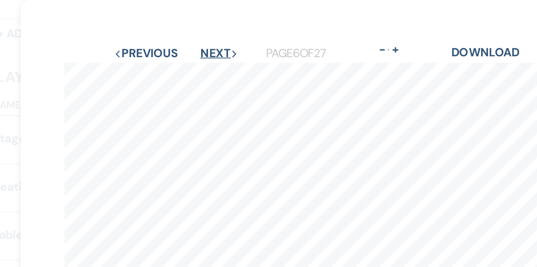
click at [210, 31] on button "Next Next" at bounding box center [211, 31] width 22 height 7
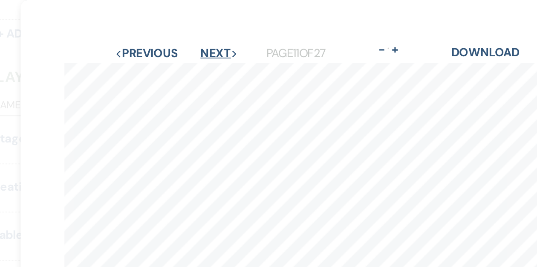
click at [210, 31] on button "Next Next" at bounding box center [211, 31] width 22 height 7
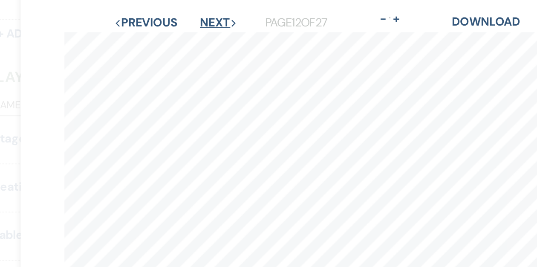
scroll to position [17, 0]
click at [212, 15] on button "Next Next" at bounding box center [211, 13] width 22 height 7
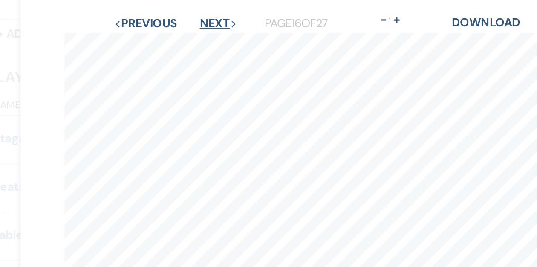
click at [212, 15] on button "Next Next" at bounding box center [211, 13] width 22 height 7
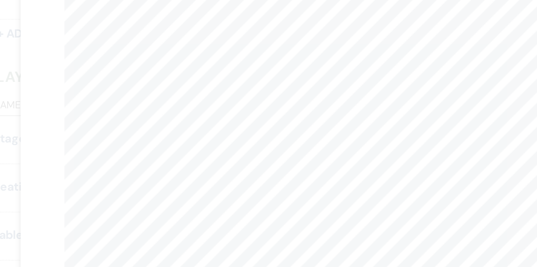
scroll to position [4, 0]
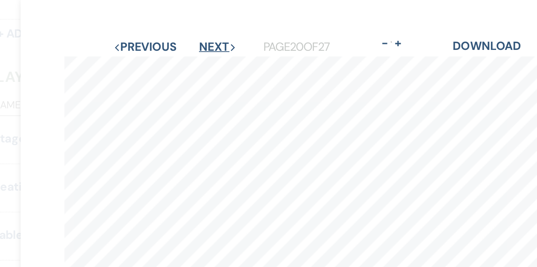
click at [207, 26] on button "Next Next" at bounding box center [211, 27] width 22 height 7
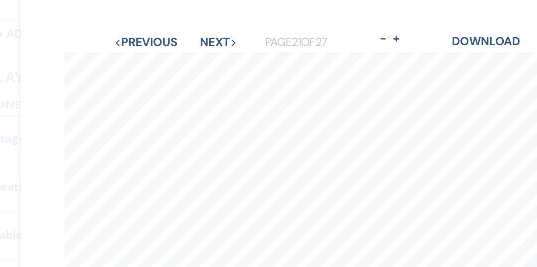
scroll to position [0, 0]
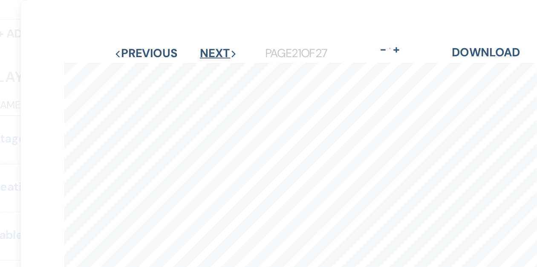
click at [208, 29] on button "Next Next" at bounding box center [211, 31] width 22 height 7
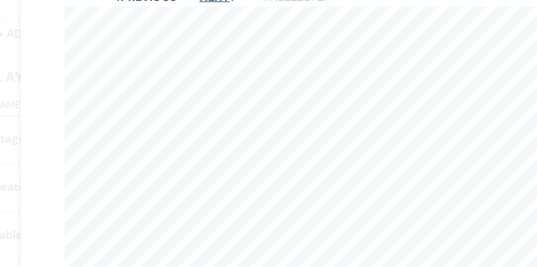
scroll to position [28, 0]
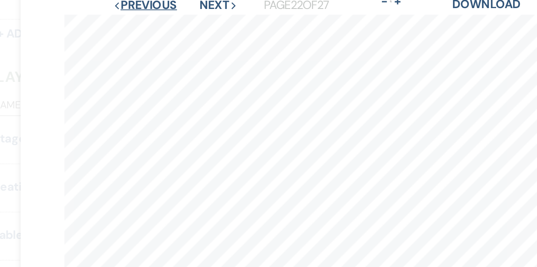
click at [174, 4] on button "Previous Previous" at bounding box center [168, 3] width 37 height 7
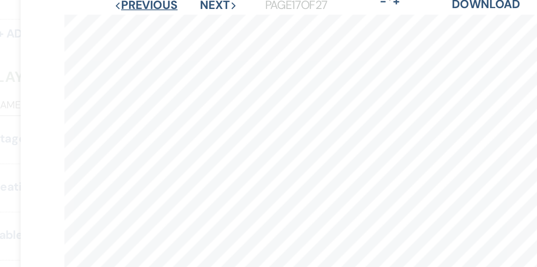
click at [174, 4] on button "Previous Previous" at bounding box center [168, 3] width 37 height 7
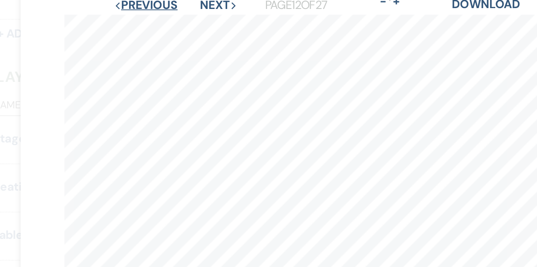
click at [174, 4] on button "Previous Previous" at bounding box center [168, 3] width 37 height 7
click at [174, 4] on button "Previous Previous" at bounding box center [169, 3] width 37 height 7
click at [174, 4] on button "Previous Previous" at bounding box center [168, 3] width 37 height 7
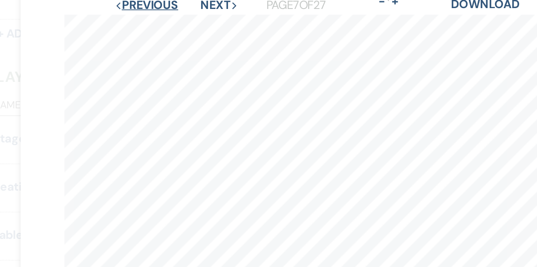
click at [174, 4] on button "Previous Previous" at bounding box center [169, 3] width 37 height 7
click at [174, 4] on button "Previous Previous" at bounding box center [168, 3] width 37 height 7
click at [174, 4] on button "Previous Previous" at bounding box center [169, 3] width 37 height 7
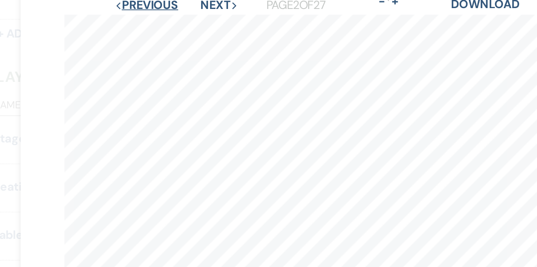
click at [174, 4] on button "Previous Previous" at bounding box center [169, 3] width 37 height 7
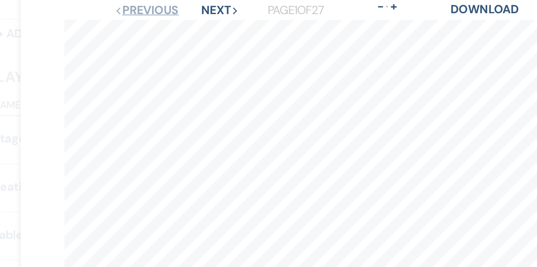
scroll to position [4, 0]
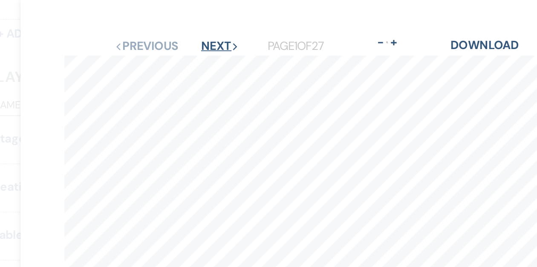
click at [204, 25] on button "Next Next" at bounding box center [212, 26] width 22 height 7
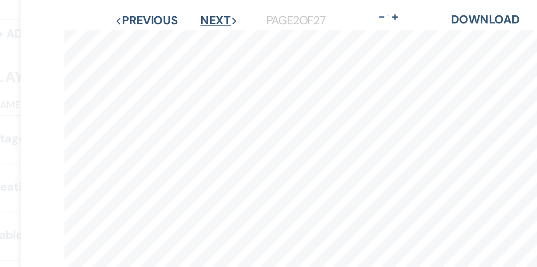
scroll to position [10, 0]
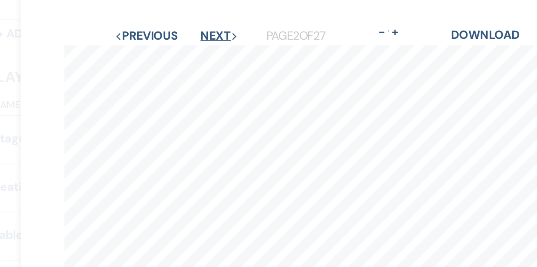
click at [206, 23] on button "Next Next" at bounding box center [212, 20] width 22 height 7
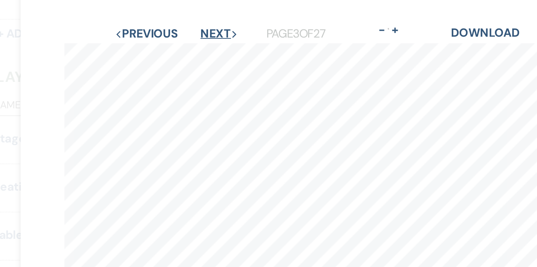
scroll to position [13, 0]
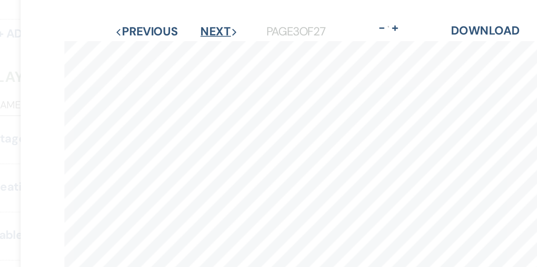
click at [207, 20] on button "Next Next" at bounding box center [212, 18] width 22 height 7
click at [207, 19] on button "Next Next" at bounding box center [211, 18] width 22 height 7
click at [207, 19] on button "Next Next" at bounding box center [212, 18] width 22 height 7
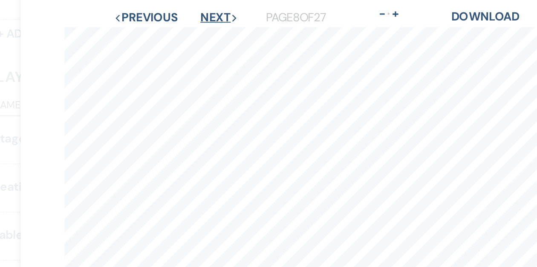
scroll to position [20, 0]
click at [210, 12] on button "Next Next" at bounding box center [211, 10] width 22 height 7
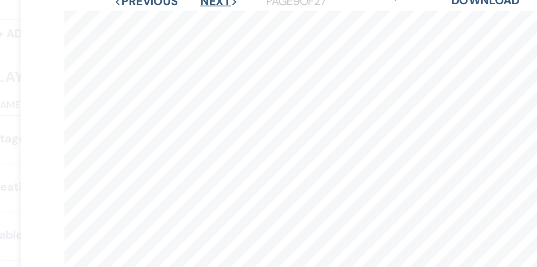
scroll to position [31, 0]
click at [209, 3] on button "Next Next" at bounding box center [211, 0] width 22 height 7
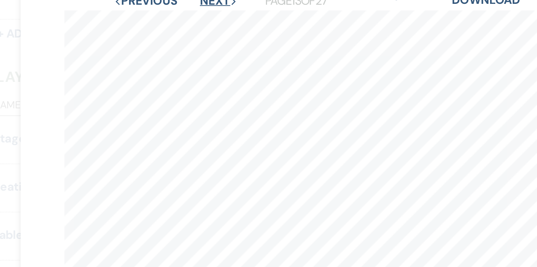
click at [209, 3] on button "Next Next" at bounding box center [211, 0] width 22 height 7
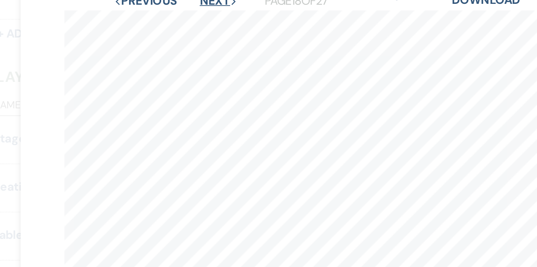
click at [209, 3] on button "Next Next" at bounding box center [211, 0] width 22 height 7
click at [173, 1] on button "Previous Previous" at bounding box center [168, 0] width 37 height 7
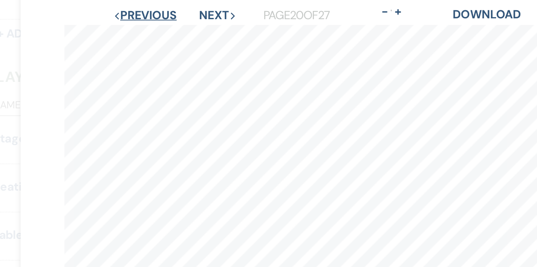
scroll to position [20, 0]
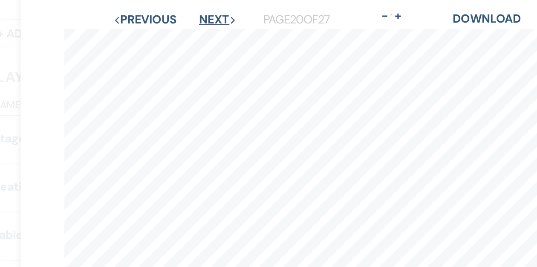
click at [210, 12] on button "Next Next" at bounding box center [211, 11] width 22 height 7
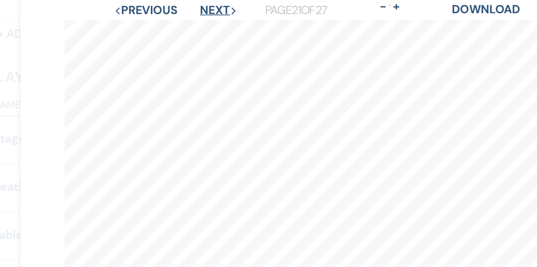
scroll to position [25, 0]
click at [211, 5] on button "Next Next" at bounding box center [211, 6] width 22 height 7
click at [178, 8] on button "Previous Previous" at bounding box center [168, 6] width 37 height 7
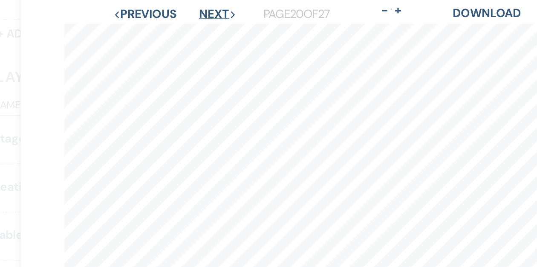
click at [213, 8] on button "Next Next" at bounding box center [211, 8] width 22 height 7
click at [181, 7] on button "Previous Previous" at bounding box center [168, 8] width 37 height 7
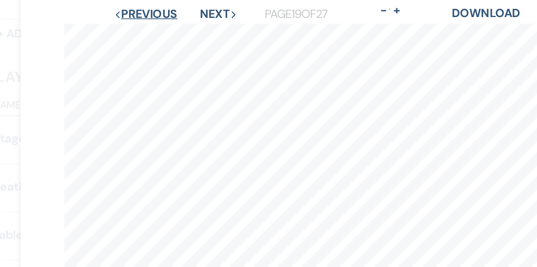
click at [181, 7] on button "Previous Previous" at bounding box center [168, 8] width 37 height 7
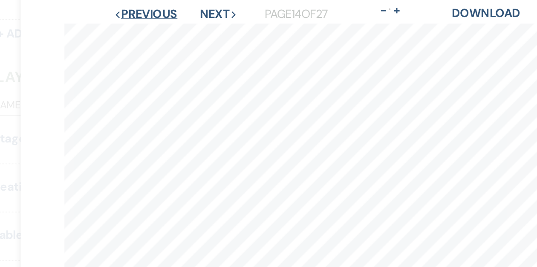
click at [181, 7] on button "Previous Previous" at bounding box center [168, 8] width 37 height 7
click at [181, 7] on button "Previous Previous" at bounding box center [169, 8] width 37 height 7
click at [179, 6] on button "Previous Previous" at bounding box center [168, 8] width 37 height 7
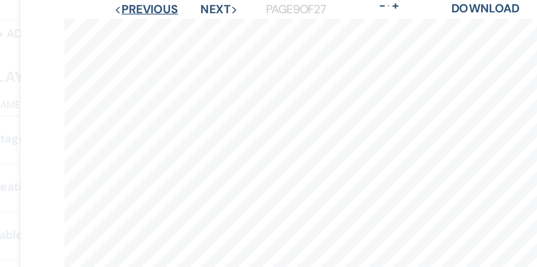
scroll to position [24, 0]
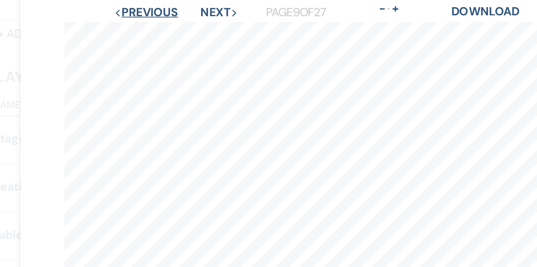
click at [167, 9] on button "Previous Previous" at bounding box center [168, 7] width 37 height 7
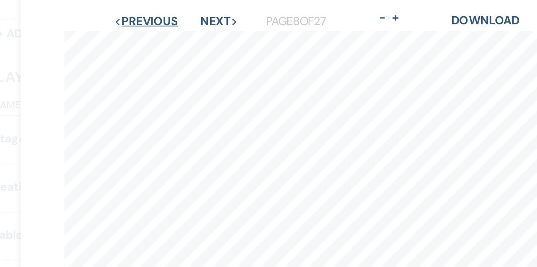
scroll to position [12, 0]
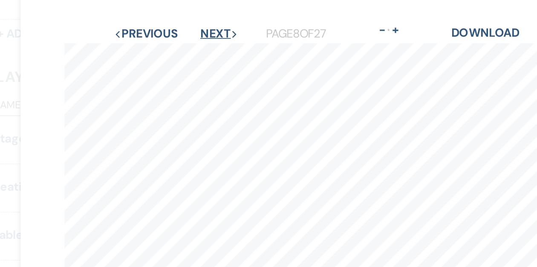
click at [211, 20] on button "Next Next" at bounding box center [211, 19] width 22 height 7
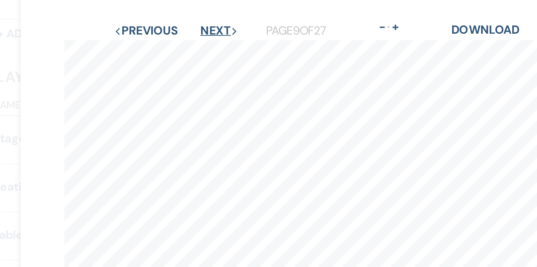
scroll to position [4, 0]
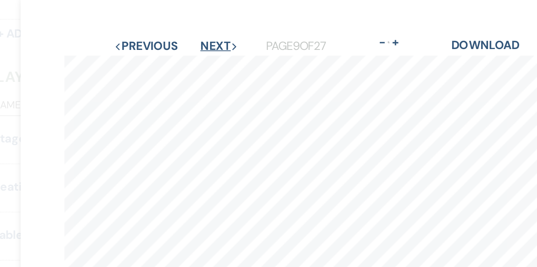
click at [211, 26] on button "Next Next" at bounding box center [211, 26] width 22 height 7
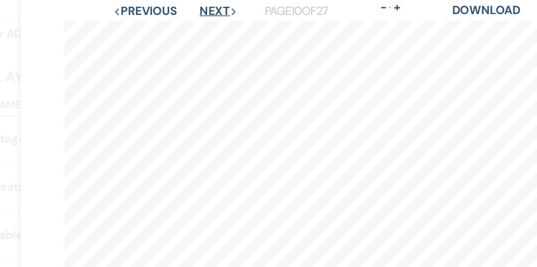
scroll to position [23, 0]
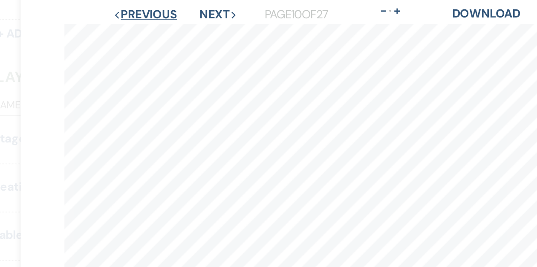
click at [176, 8] on button "Previous Previous" at bounding box center [168, 8] width 37 height 7
click at [180, 6] on button "Previous Previous" at bounding box center [168, 9] width 37 height 7
click at [180, 6] on button "Previous Previous" at bounding box center [169, 9] width 37 height 7
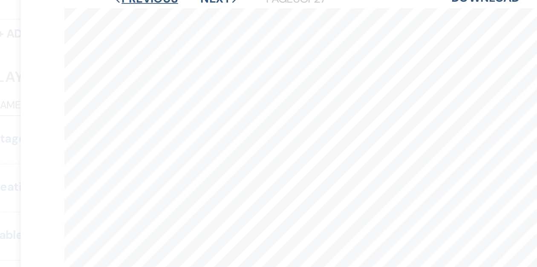
scroll to position [23, 0]
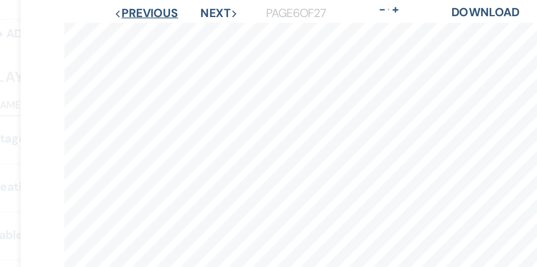
click at [179, 6] on button "Previous Previous" at bounding box center [168, 7] width 37 height 7
click at [179, 6] on button "Previous Previous" at bounding box center [169, 7] width 37 height 7
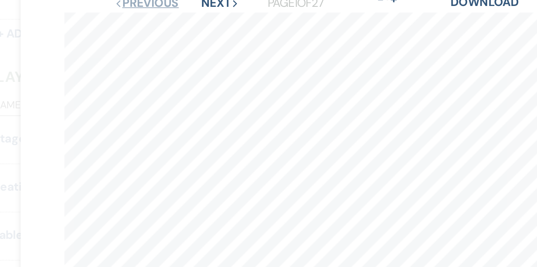
scroll to position [6, 0]
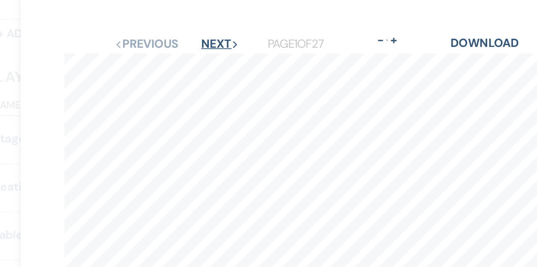
click at [210, 25] on button "Next Next" at bounding box center [212, 25] width 22 height 7
click at [210, 25] on button "Next Next" at bounding box center [211, 25] width 22 height 7
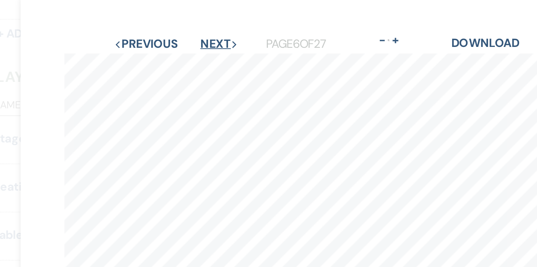
click at [210, 25] on button "Next Next" at bounding box center [211, 25] width 22 height 7
click at [210, 25] on button "Next Next" at bounding box center [212, 25] width 22 height 7
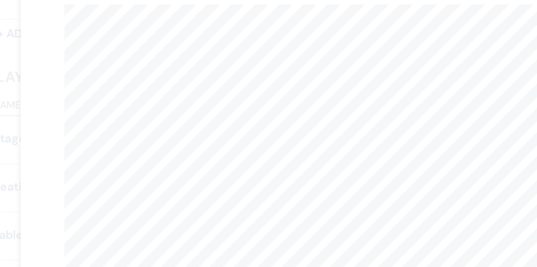
scroll to position [6, 0]
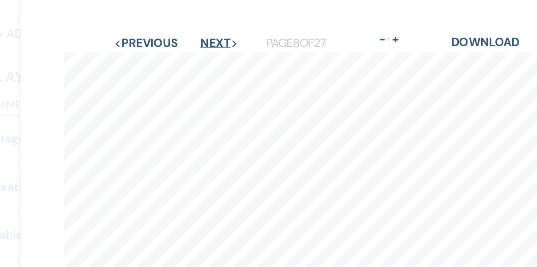
click at [211, 24] on button "Next Next" at bounding box center [211, 25] width 22 height 7
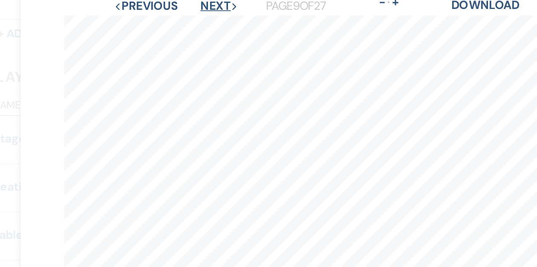
scroll to position [16, 0]
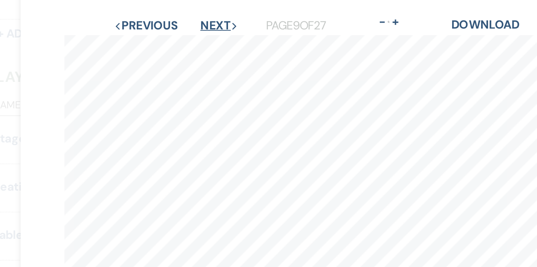
click at [211, 14] on button "Next Next" at bounding box center [211, 15] width 22 height 7
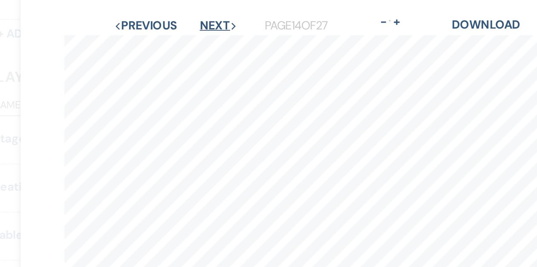
click at [211, 14] on button "Next Next" at bounding box center [211, 15] width 22 height 7
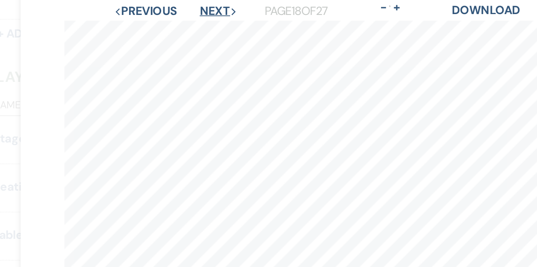
scroll to position [24, 0]
click at [209, 7] on button "Next Next" at bounding box center [211, 6] width 22 height 7
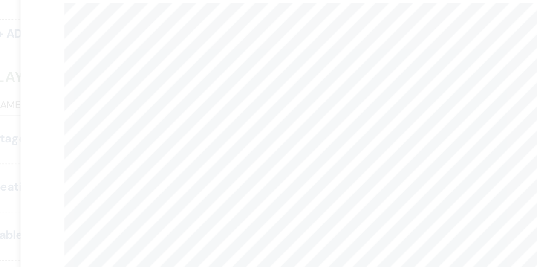
scroll to position [27, 0]
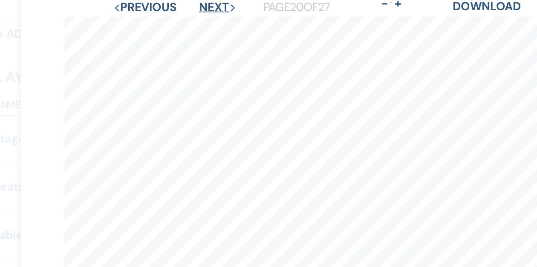
click at [207, 6] on button "Next Next" at bounding box center [211, 4] width 22 height 7
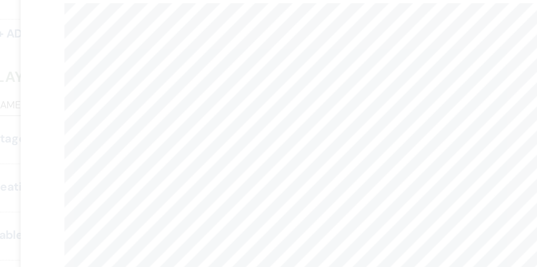
scroll to position [27, 0]
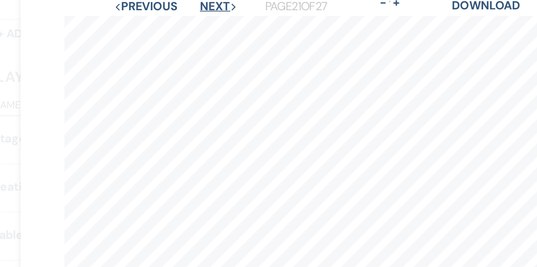
click at [209, 5] on button "Next Next" at bounding box center [211, 3] width 22 height 7
click at [178, 4] on button "Previous Previous" at bounding box center [168, 3] width 37 height 7
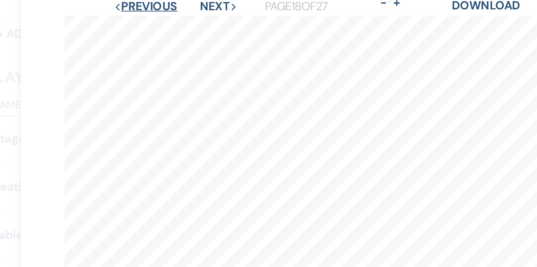
click at [178, 4] on button "Previous Previous" at bounding box center [168, 3] width 37 height 7
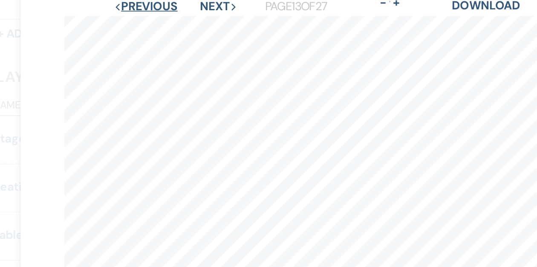
click at [178, 4] on button "Previous Previous" at bounding box center [168, 3] width 37 height 7
click at [178, 4] on button "Previous Previous" at bounding box center [169, 3] width 37 height 7
click at [178, 4] on button "Previous Previous" at bounding box center [168, 3] width 37 height 7
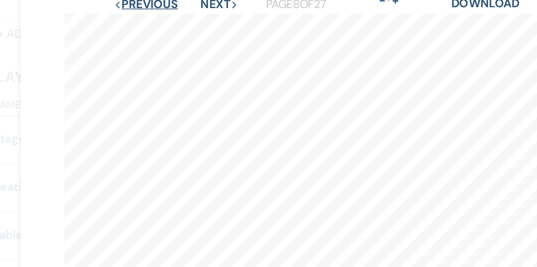
scroll to position [27, 0]
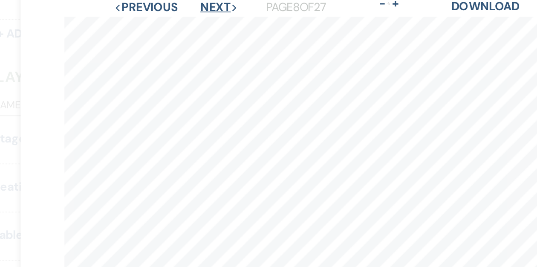
click at [208, 4] on button "Next Next" at bounding box center [211, 4] width 22 height 7
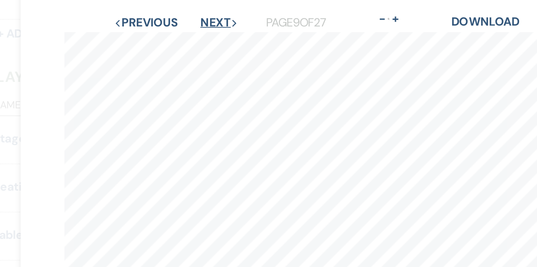
scroll to position [15, 0]
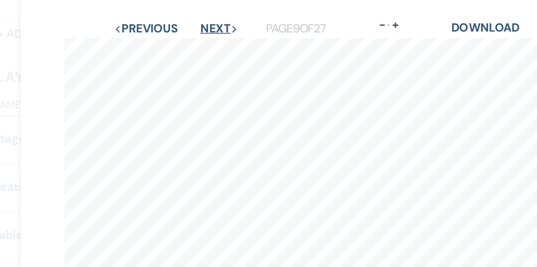
click at [210, 16] on button "Next Next" at bounding box center [211, 16] width 22 height 7
click at [209, 17] on button "Next Next" at bounding box center [211, 16] width 22 height 7
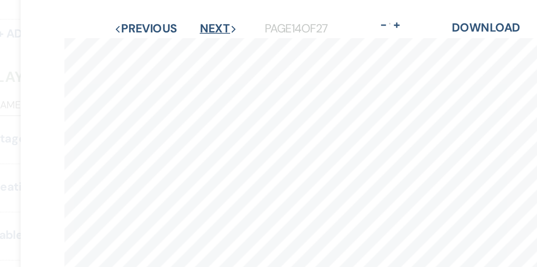
click at [209, 17] on button "Next Next" at bounding box center [211, 16] width 22 height 7
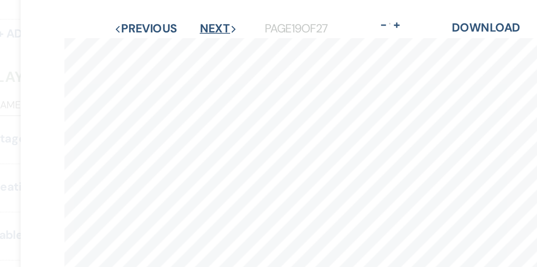
click at [209, 17] on button "Next Next" at bounding box center [211, 16] width 22 height 7
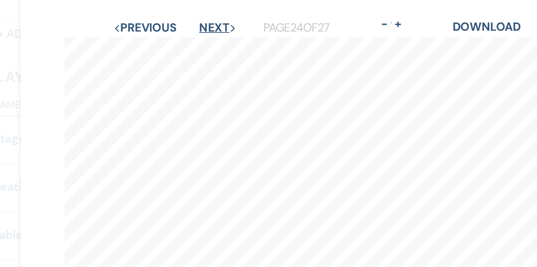
scroll to position [0, 0]
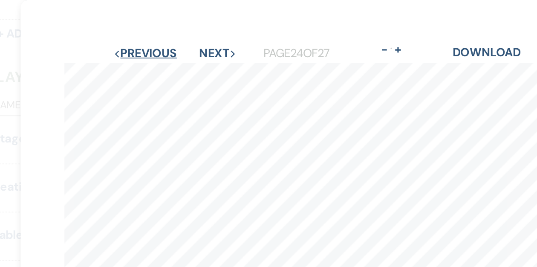
click at [175, 31] on button "Previous Previous" at bounding box center [168, 31] width 37 height 7
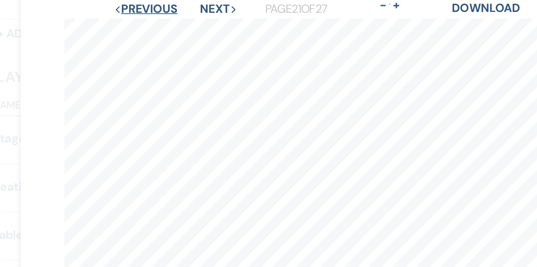
scroll to position [26, 0]
click at [204, 6] on button "Next Next" at bounding box center [211, 5] width 22 height 7
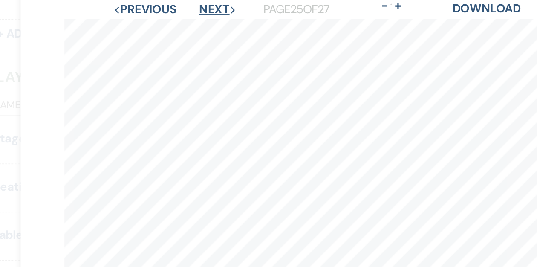
click at [204, 6] on button "Next Next" at bounding box center [211, 5] width 22 height 7
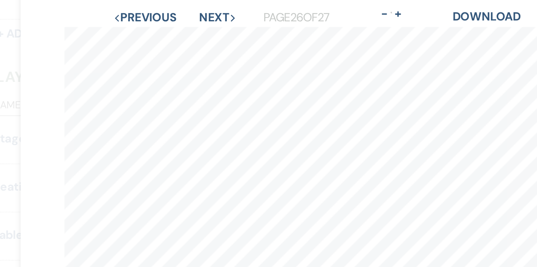
scroll to position [20, 0]
click at [210, 12] on button "Next Next" at bounding box center [211, 10] width 22 height 7
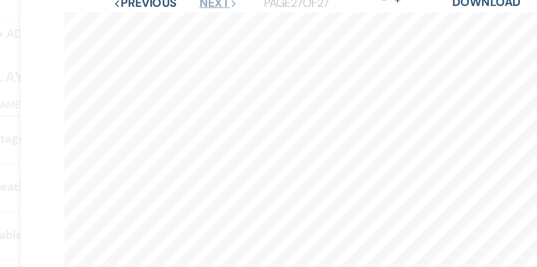
scroll to position [24, 0]
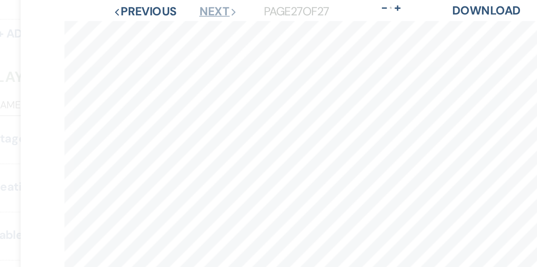
click at [208, 9] on button "Next Next" at bounding box center [211, 6] width 22 height 7
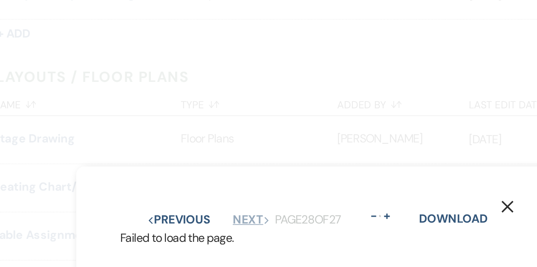
scroll to position [0, 0]
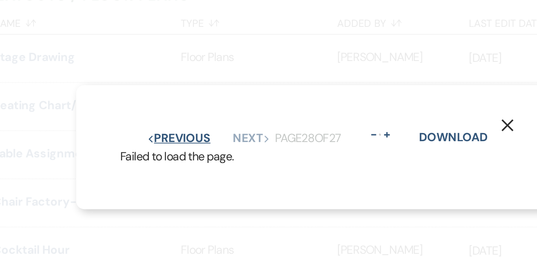
click at [189, 130] on button "Previous Previous" at bounding box center [187, 128] width 37 height 7
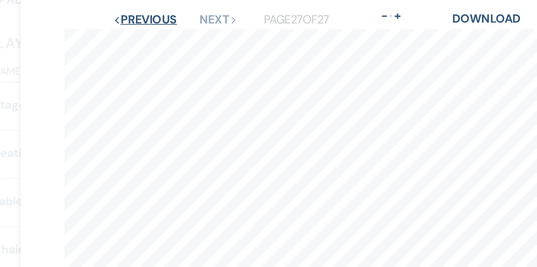
click at [176, 33] on button "Previous Previous" at bounding box center [168, 31] width 37 height 7
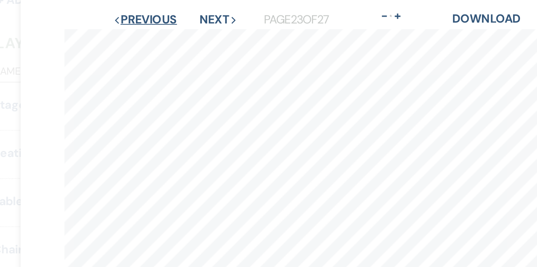
click at [176, 33] on button "Previous Previous" at bounding box center [168, 31] width 37 height 7
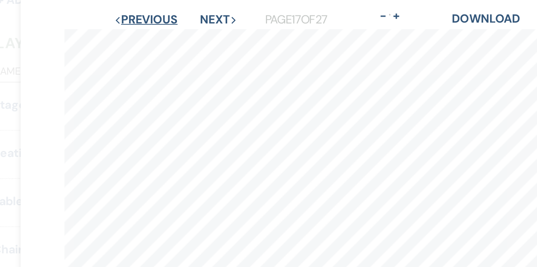
click at [176, 33] on button "Previous Previous" at bounding box center [168, 31] width 37 height 7
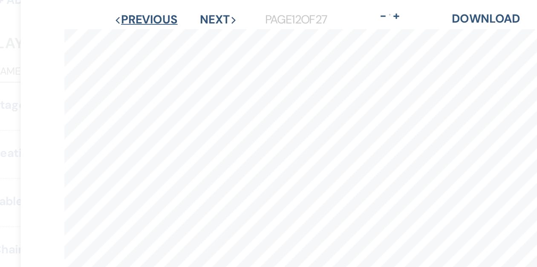
click at [176, 33] on button "Previous Previous" at bounding box center [168, 31] width 37 height 7
click at [176, 33] on button "Previous Previous" at bounding box center [169, 31] width 37 height 7
click at [176, 33] on button "Previous Previous" at bounding box center [168, 31] width 37 height 7
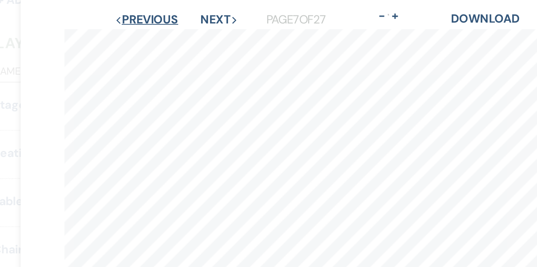
click at [176, 33] on button "Previous Previous" at bounding box center [169, 31] width 37 height 7
click at [176, 33] on button "Previous Previous" at bounding box center [168, 31] width 37 height 7
click at [176, 33] on button "Previous Previous" at bounding box center [169, 31] width 37 height 7
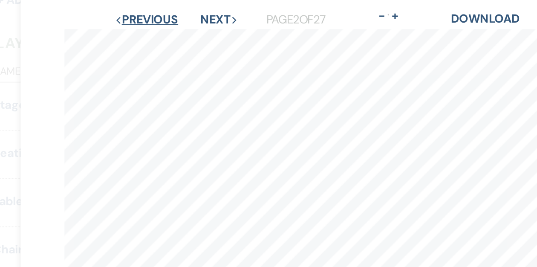
click at [176, 33] on button "Previous Previous" at bounding box center [169, 31] width 37 height 7
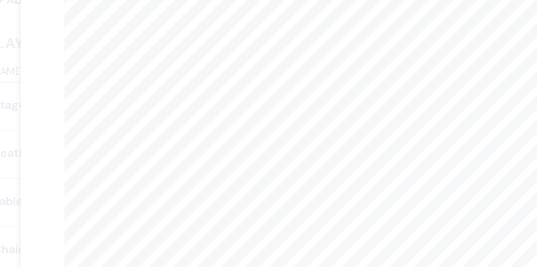
scroll to position [0, 0]
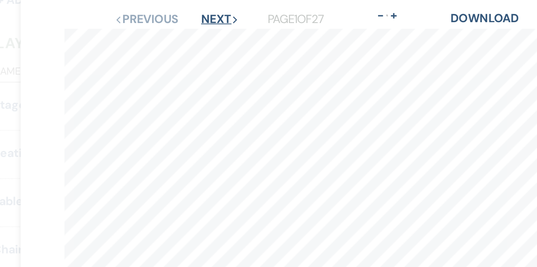
click at [212, 31] on button "Next Next" at bounding box center [212, 30] width 22 height 7
click at [211, 32] on button "Next Next" at bounding box center [212, 30] width 22 height 7
click at [211, 32] on button "Next Next" at bounding box center [211, 30] width 22 height 7
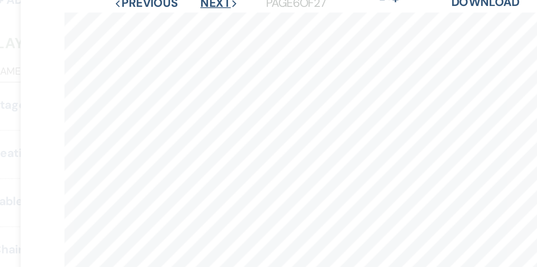
scroll to position [6, 0]
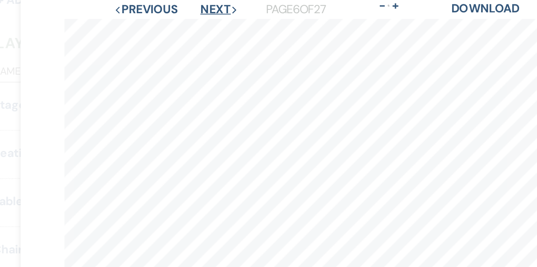
click at [213, 26] on button "Next Next" at bounding box center [211, 25] width 22 height 7
click at [213, 26] on button "Next Next" at bounding box center [212, 25] width 22 height 7
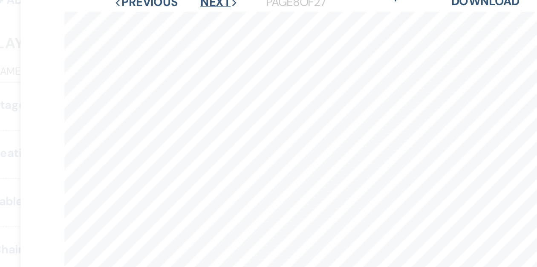
scroll to position [9, 0]
click at [209, 23] on button "Next Next" at bounding box center [211, 21] width 22 height 7
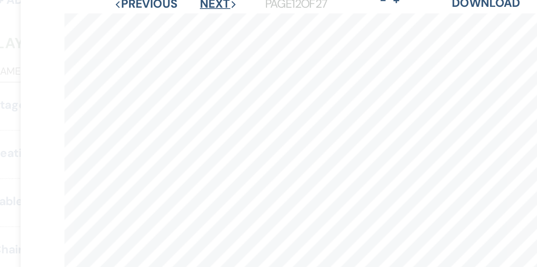
click at [209, 23] on button "Next Next" at bounding box center [211, 21] width 22 height 7
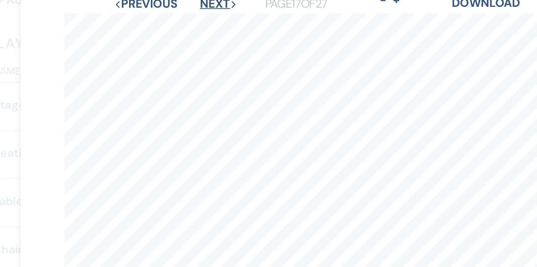
click at [209, 23] on button "Next Next" at bounding box center [211, 21] width 22 height 7
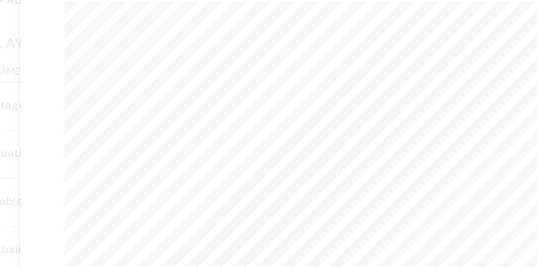
scroll to position [10, 0]
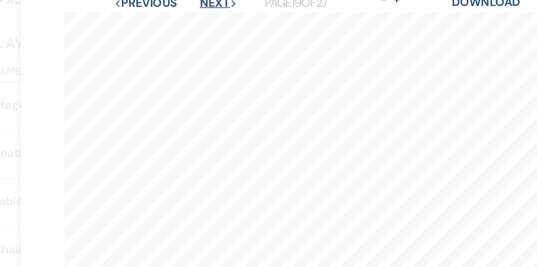
click at [212, 23] on button "Next Next" at bounding box center [211, 21] width 22 height 7
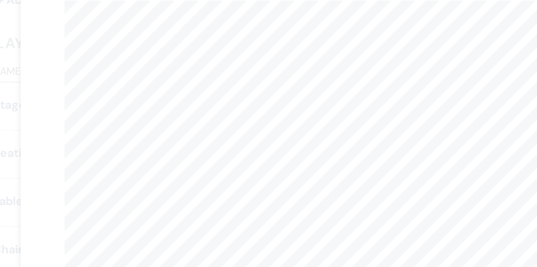
scroll to position [6, 0]
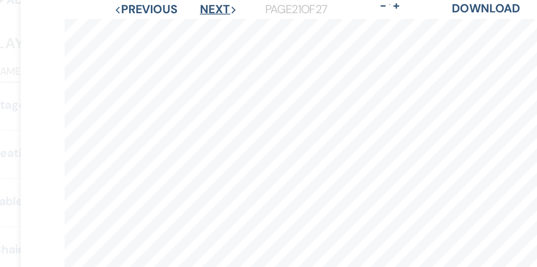
click at [215, 28] on button "Next Next" at bounding box center [211, 25] width 22 height 7
click at [214, 28] on button "Next Next" at bounding box center [211, 25] width 22 height 7
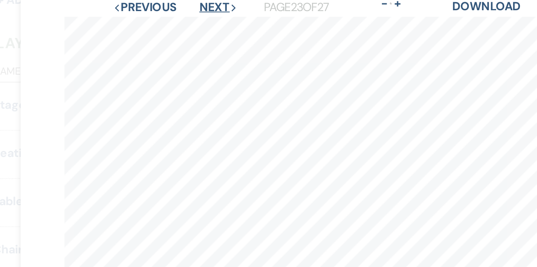
scroll to position [8, 0]
click at [211, 27] on button "Next Next" at bounding box center [211, 23] width 22 height 7
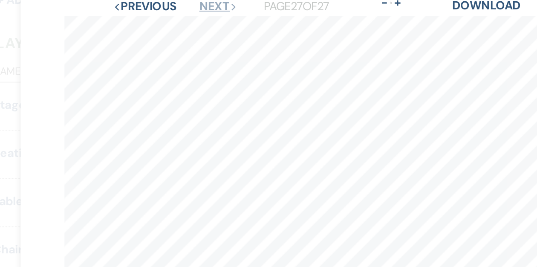
click at [210, 24] on button "Next Next" at bounding box center [211, 23] width 22 height 7
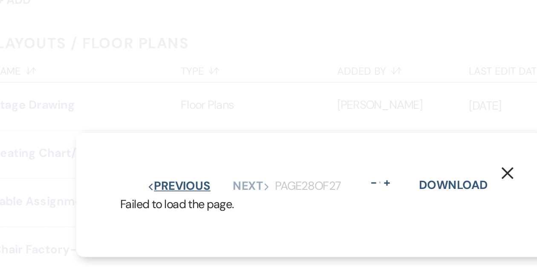
click at [189, 128] on button "Previous Previous" at bounding box center [187, 128] width 37 height 7
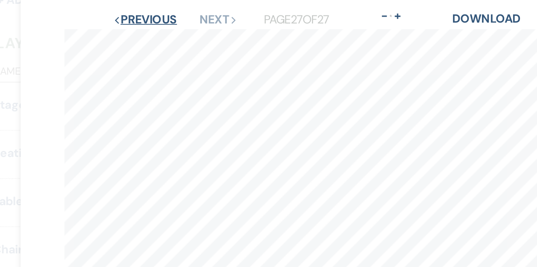
click at [171, 31] on button "Previous Previous" at bounding box center [168, 31] width 37 height 7
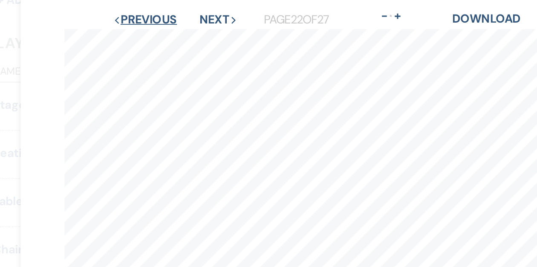
click at [171, 31] on button "Previous Previous" at bounding box center [168, 31] width 37 height 7
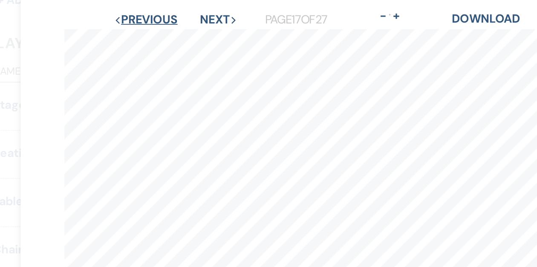
click at [171, 31] on button "Previous Previous" at bounding box center [168, 31] width 37 height 7
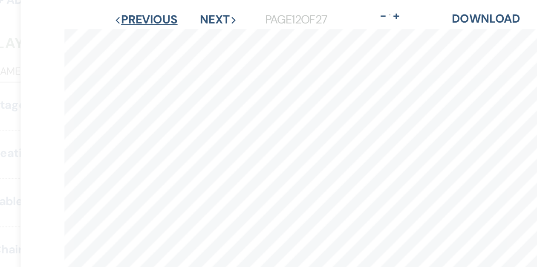
click at [171, 31] on button "Previous Previous" at bounding box center [168, 31] width 37 height 7
click at [171, 31] on button "Previous Previous" at bounding box center [169, 31] width 37 height 7
click at [171, 31] on button "Previous Previous" at bounding box center [168, 31] width 37 height 7
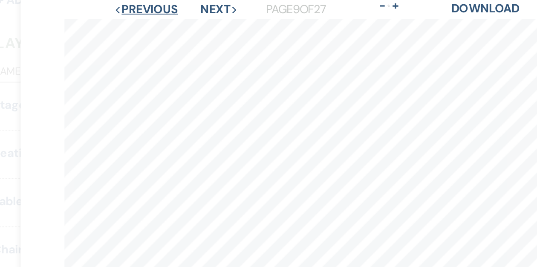
scroll to position [4, 0]
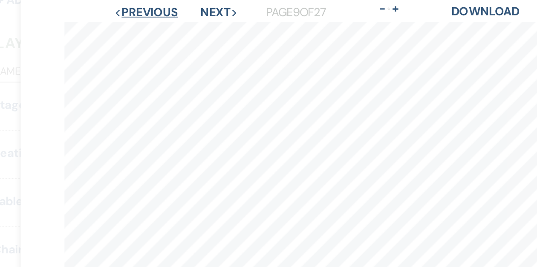
click at [158, 27] on button "Previous Previous" at bounding box center [168, 26] width 37 height 7
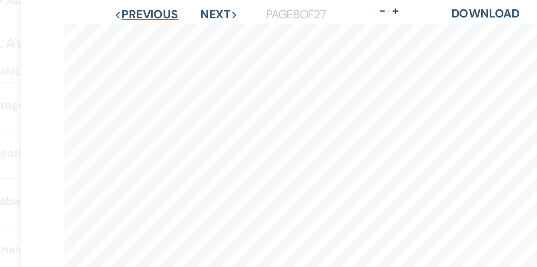
scroll to position [3, 0]
click at [207, 30] on button "Next Next" at bounding box center [211, 28] width 22 height 7
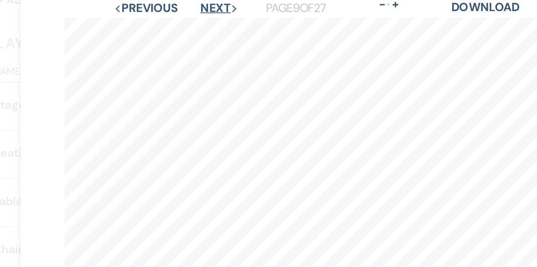
scroll to position [4, 0]
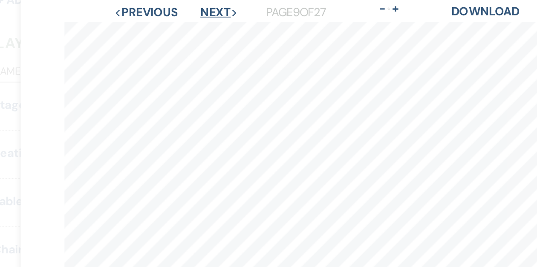
click at [206, 28] on button "Next Next" at bounding box center [211, 26] width 22 height 7
click at [180, 28] on button "Previous Previous" at bounding box center [168, 26] width 37 height 7
click at [180, 28] on button "Previous Previous" at bounding box center [169, 26] width 37 height 7
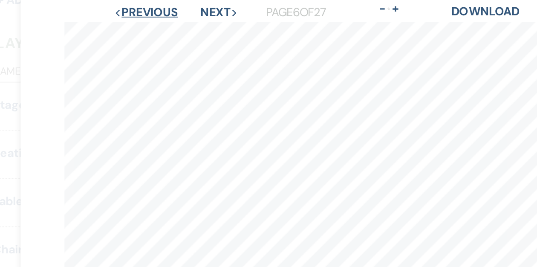
click at [180, 28] on button "Previous Previous" at bounding box center [168, 26] width 37 height 7
click at [180, 28] on button "Previous Previous" at bounding box center [169, 26] width 37 height 7
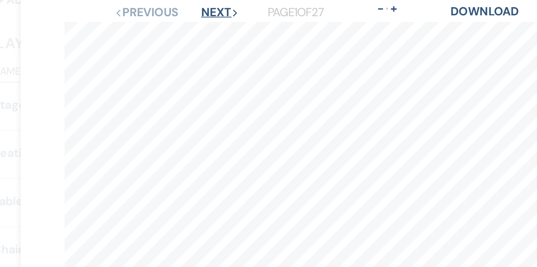
click at [218, 26] on button "Next Next" at bounding box center [212, 26] width 22 height 7
click at [178, 26] on button "Previous Previous" at bounding box center [169, 26] width 37 height 7
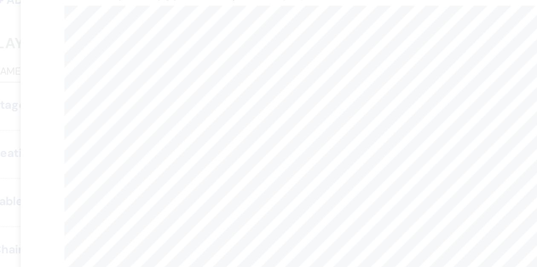
scroll to position [0, 0]
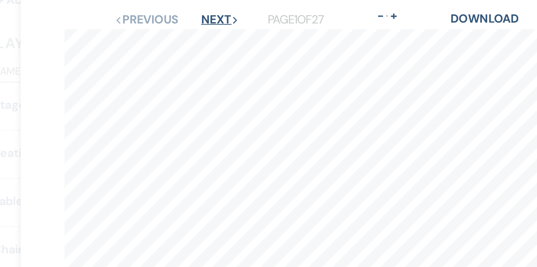
click at [212, 32] on button "Next Next" at bounding box center [212, 31] width 22 height 7
click at [212, 32] on button "Next Next" at bounding box center [211, 31] width 22 height 7
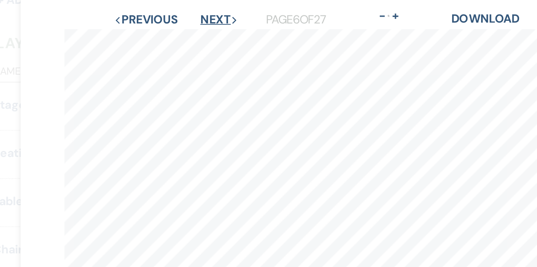
click at [212, 32] on button "Next Next" at bounding box center [211, 31] width 22 height 7
click at [212, 32] on button "Next Next" at bounding box center [212, 31] width 22 height 7
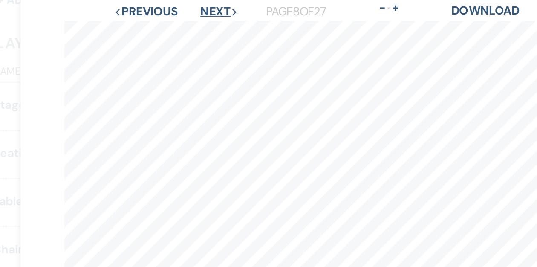
scroll to position [3, 0]
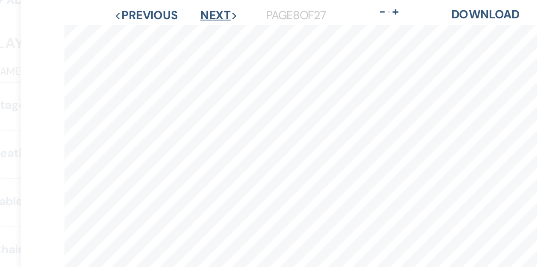
click at [212, 31] on button "Next Next" at bounding box center [211, 28] width 22 height 7
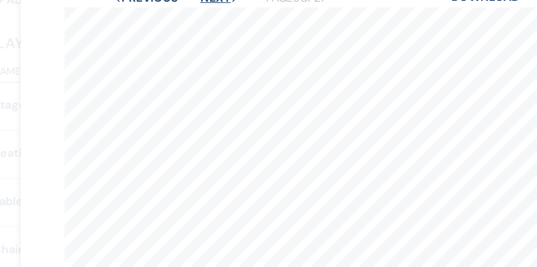
scroll to position [0, 0]
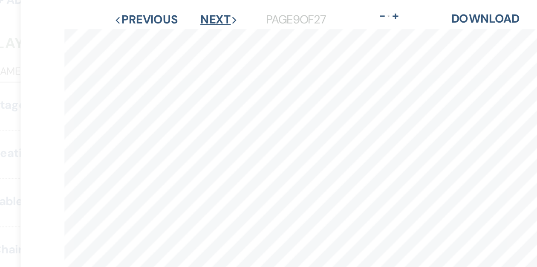
click at [214, 29] on button "Next Next" at bounding box center [211, 31] width 22 height 7
click at [176, 32] on button "Previous Previous" at bounding box center [168, 31] width 37 height 7
click at [205, 31] on button "Next Next" at bounding box center [211, 31] width 22 height 7
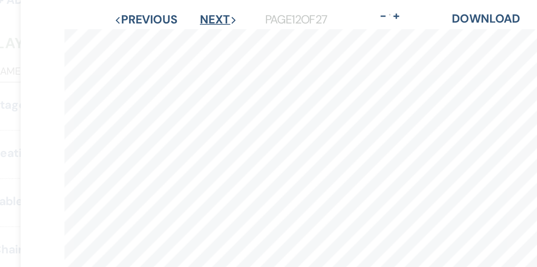
click at [205, 31] on button "Next Next" at bounding box center [211, 31] width 22 height 7
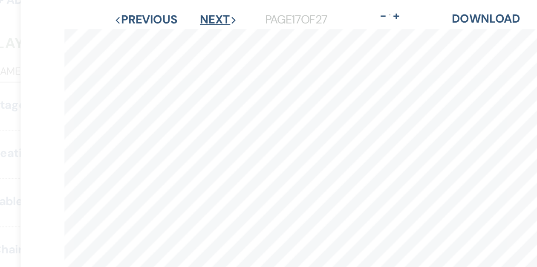
click at [205, 31] on button "Next Next" at bounding box center [211, 31] width 22 height 7
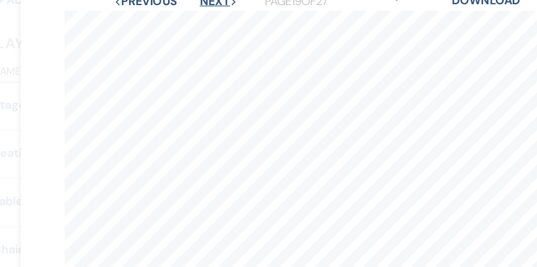
scroll to position [2, 0]
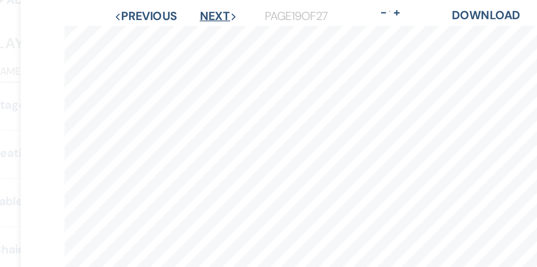
click at [207, 30] on button "Next Next" at bounding box center [211, 29] width 22 height 7
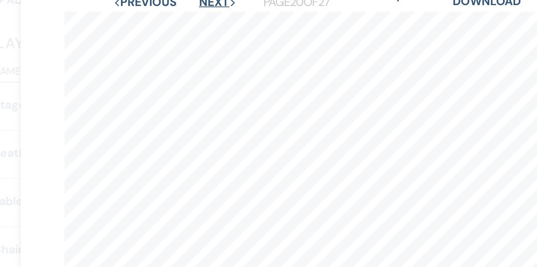
scroll to position [3, 0]
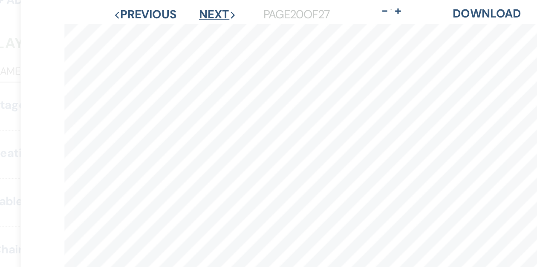
click at [209, 29] on button "Next Next" at bounding box center [211, 28] width 22 height 7
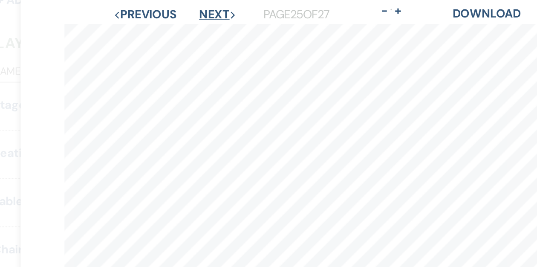
click at [209, 29] on button "Next Next" at bounding box center [211, 28] width 22 height 7
click at [169, 28] on button "Previous Previous" at bounding box center [168, 28] width 37 height 7
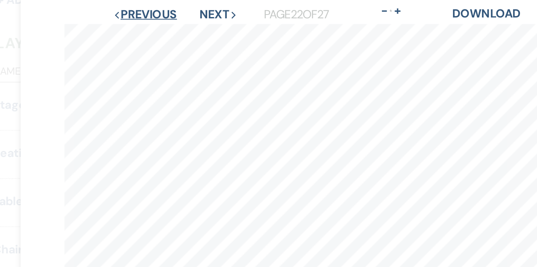
click at [169, 28] on button "Previous Previous" at bounding box center [168, 28] width 37 height 7
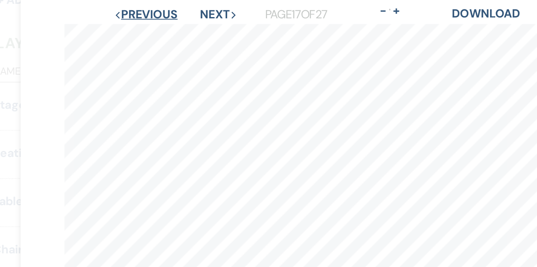
click at [169, 28] on button "Previous Previous" at bounding box center [168, 28] width 37 height 7
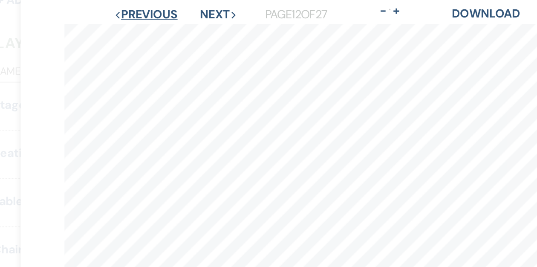
click at [169, 28] on button "Previous Previous" at bounding box center [168, 28] width 37 height 7
click at [169, 28] on button "Previous Previous" at bounding box center [169, 28] width 37 height 7
click at [169, 28] on button "Previous Previous" at bounding box center [168, 28] width 37 height 7
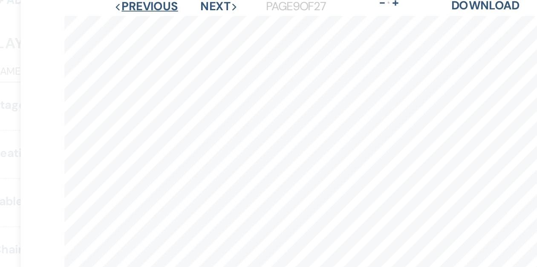
scroll to position [7, 0]
click at [170, 25] on button "Previous Previous" at bounding box center [168, 23] width 37 height 7
click at [170, 25] on button "Previous Previous" at bounding box center [169, 23] width 37 height 7
click at [170, 25] on button "Previous Previous" at bounding box center [168, 23] width 37 height 7
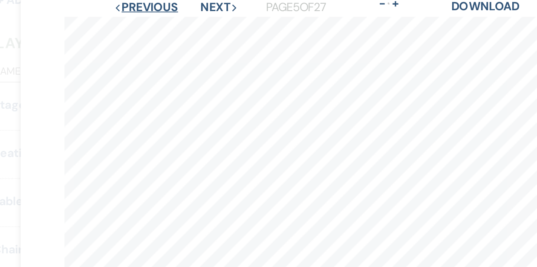
click at [170, 25] on button "Previous Previous" at bounding box center [168, 23] width 37 height 7
click at [170, 25] on button "Previous Previous" at bounding box center [169, 23] width 37 height 7
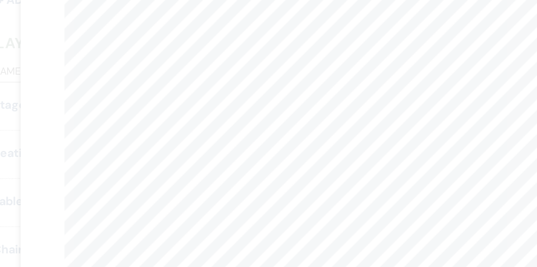
scroll to position [4, 0]
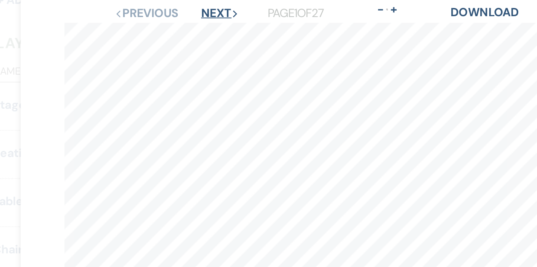
click at [211, 27] on button "Next Next" at bounding box center [212, 27] width 22 height 7
click at [211, 27] on button "Next Next" at bounding box center [211, 27] width 22 height 7
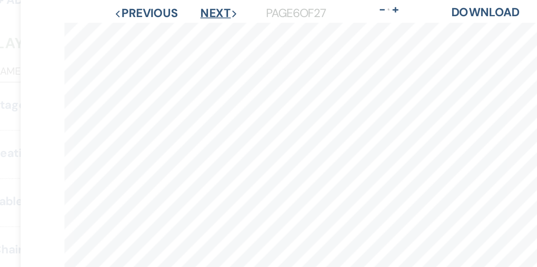
click at [211, 27] on button "Next Next" at bounding box center [211, 27] width 22 height 7
click at [211, 27] on button "Next Next" at bounding box center [212, 27] width 22 height 7
click at [211, 27] on button "Next Next" at bounding box center [211, 27] width 22 height 7
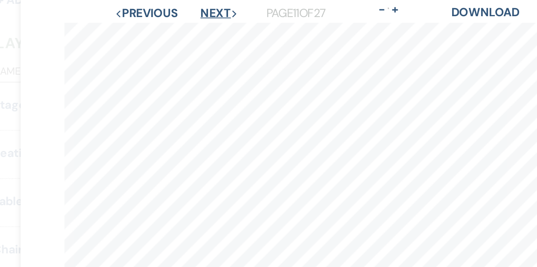
click at [211, 27] on button "Next Next" at bounding box center [211, 27] width 22 height 7
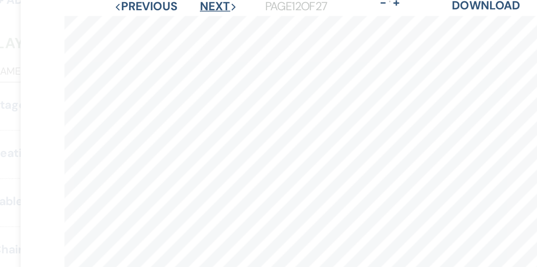
scroll to position [8, 0]
click at [211, 26] on button "Next Next" at bounding box center [211, 23] width 22 height 7
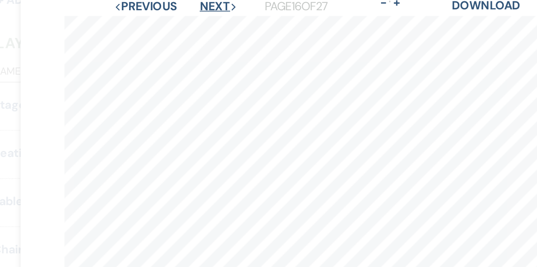
click at [211, 26] on button "Next Next" at bounding box center [211, 23] width 22 height 7
click at [210, 24] on button "Next Next" at bounding box center [211, 22] width 22 height 7
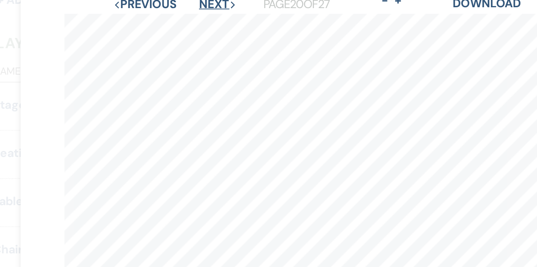
click at [210, 24] on button "Next Next" at bounding box center [211, 22] width 22 height 7
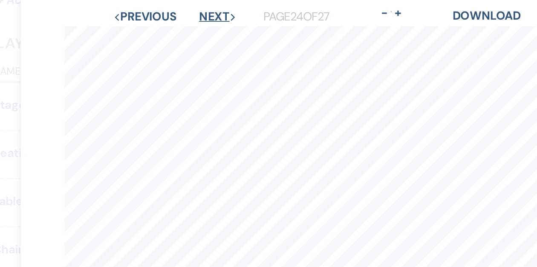
scroll to position [0, 0]
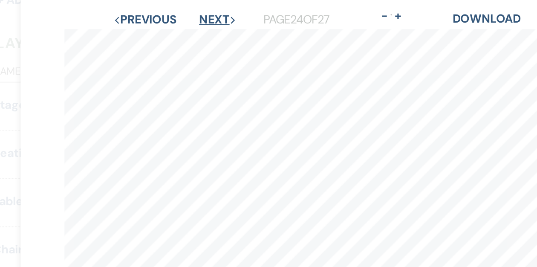
click at [208, 32] on button "Next Next" at bounding box center [211, 31] width 22 height 7
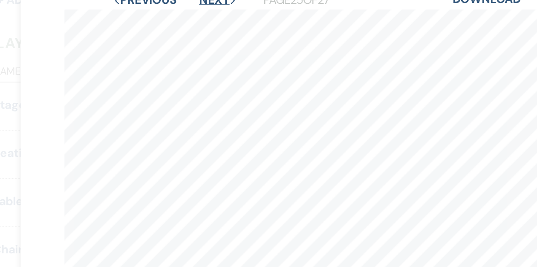
scroll to position [12, 0]
click at [209, 23] on button "Next Next" at bounding box center [211, 19] width 22 height 7
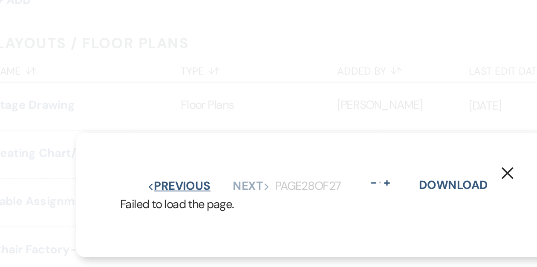
click at [194, 128] on button "Previous Previous" at bounding box center [187, 128] width 37 height 7
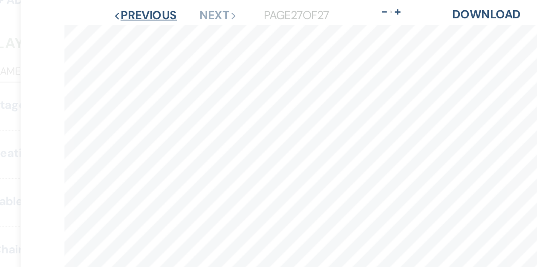
scroll to position [3, 0]
click at [174, 29] on button "Previous Previous" at bounding box center [168, 28] width 37 height 7
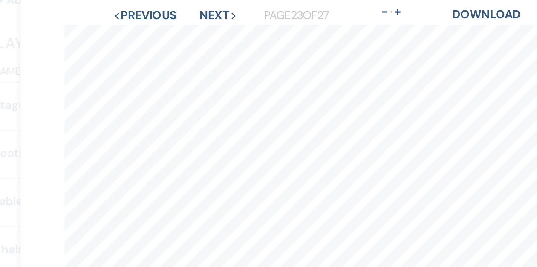
click at [174, 29] on button "Previous Previous" at bounding box center [168, 28] width 37 height 7
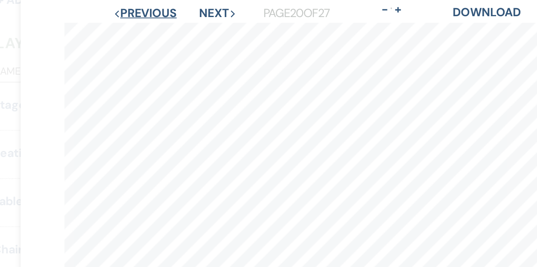
scroll to position [3, 0]
click at [171, 26] on button "Previous Previous" at bounding box center [168, 27] width 37 height 7
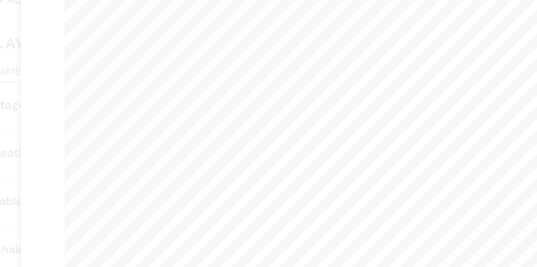
scroll to position [8, 0]
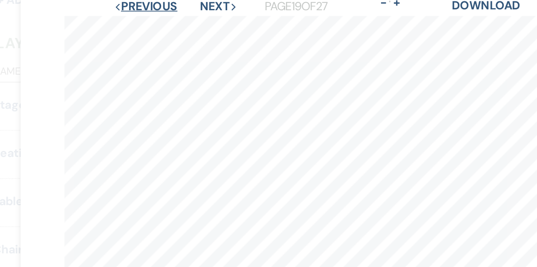
click at [170, 26] on button "Previous Previous" at bounding box center [168, 23] width 37 height 7
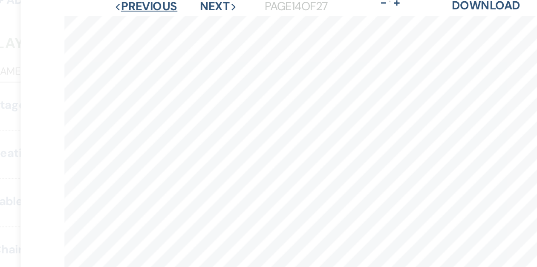
click at [170, 26] on button "Previous Previous" at bounding box center [168, 23] width 37 height 7
click at [170, 26] on button "Previous Previous" at bounding box center [169, 23] width 37 height 7
click at [170, 26] on button "Previous Previous" at bounding box center [168, 23] width 37 height 7
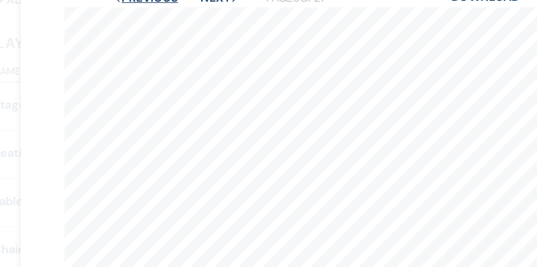
scroll to position [12, 0]
click at [173, 22] on button "Previous Previous" at bounding box center [168, 19] width 37 height 7
click at [175, 22] on button "Previous Previous" at bounding box center [168, 19] width 37 height 7
click at [175, 22] on button "Previous Previous" at bounding box center [169, 19] width 37 height 7
click at [175, 22] on button "Previous Previous" at bounding box center [168, 19] width 37 height 7
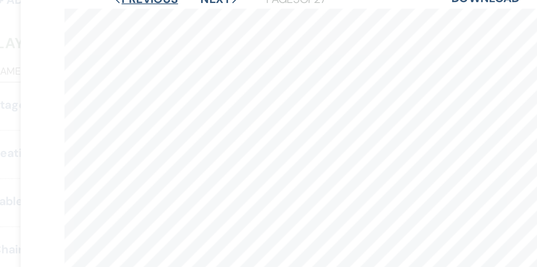
click at [175, 22] on button "Previous Previous" at bounding box center [168, 19] width 37 height 7
click at [175, 22] on button "Previous Previous" at bounding box center [169, 19] width 37 height 7
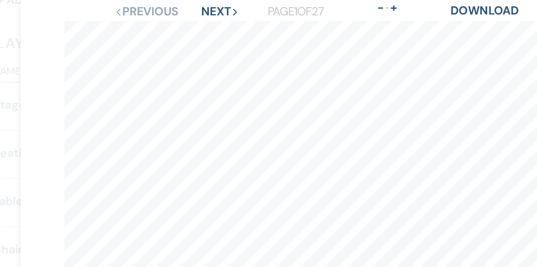
scroll to position [0, 0]
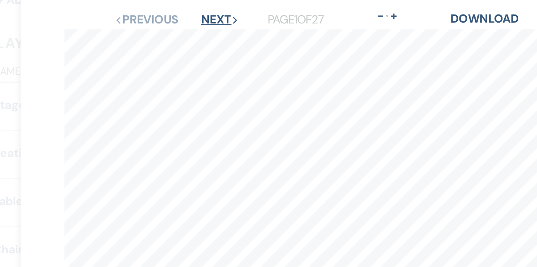
click at [203, 32] on button "Next Next" at bounding box center [212, 31] width 22 height 7
click at [203, 32] on button "Next Next" at bounding box center [211, 31] width 22 height 7
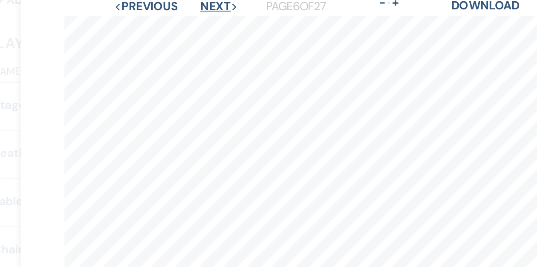
scroll to position [7, 0]
click at [207, 25] on button "Next Next" at bounding box center [211, 23] width 22 height 7
click at [207, 25] on button "Next Next" at bounding box center [212, 23] width 22 height 7
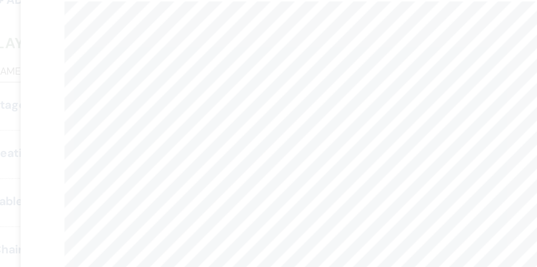
scroll to position [7, 0]
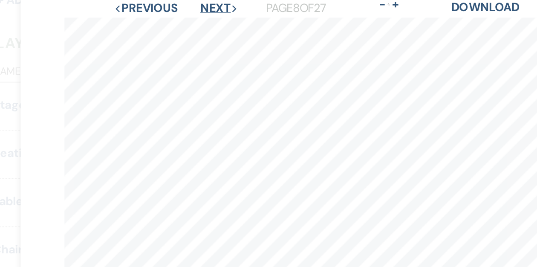
click at [211, 26] on button "Next Next" at bounding box center [211, 24] width 22 height 7
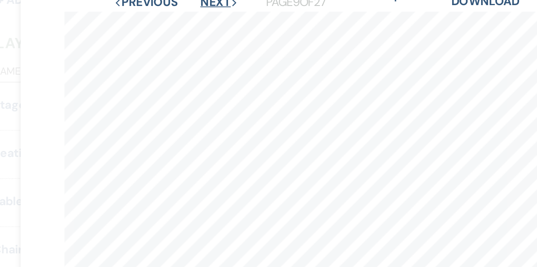
scroll to position [11, 0]
click at [210, 22] on button "Next Next" at bounding box center [211, 20] width 22 height 7
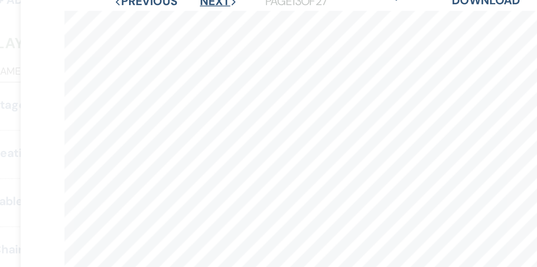
click at [210, 22] on button "Next Next" at bounding box center [211, 20] width 22 height 7
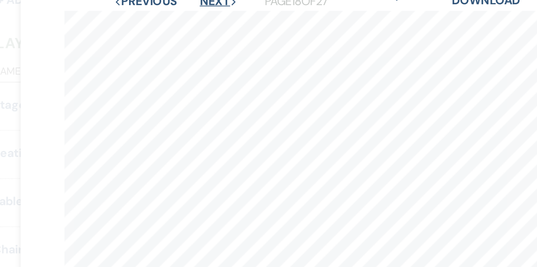
click at [210, 22] on button "Next Next" at bounding box center [211, 20] width 22 height 7
click at [208, 23] on button "Next Next" at bounding box center [211, 20] width 22 height 7
click at [209, 21] on button "Next Next" at bounding box center [211, 20] width 22 height 7
click at [208, 23] on button "Next Next" at bounding box center [211, 22] width 22 height 7
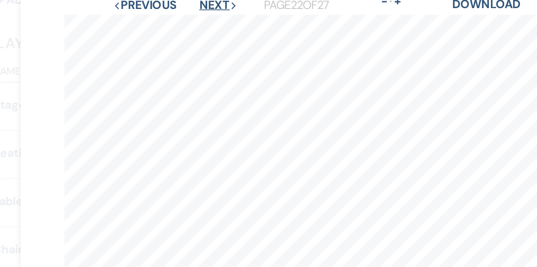
click at [208, 23] on button "Next Next" at bounding box center [211, 22] width 22 height 7
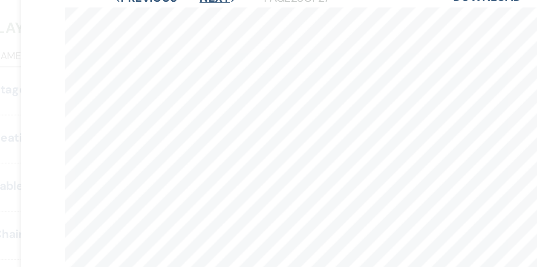
scroll to position [0, 0]
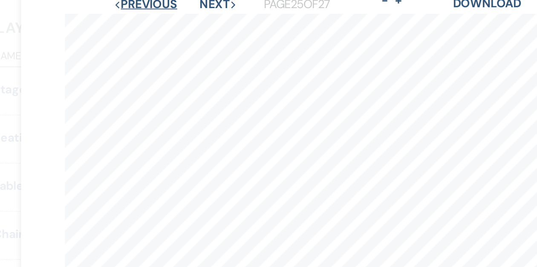
click at [181, 31] on button "Previous Previous" at bounding box center [168, 31] width 37 height 7
click at [204, 31] on button "Next Next" at bounding box center [211, 31] width 22 height 7
click at [208, 32] on button "Next Next" at bounding box center [211, 31] width 22 height 7
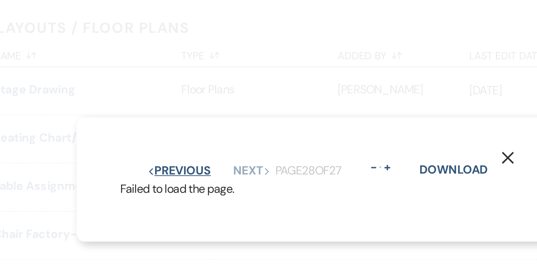
click at [194, 127] on button "Previous Previous" at bounding box center [187, 128] width 37 height 7
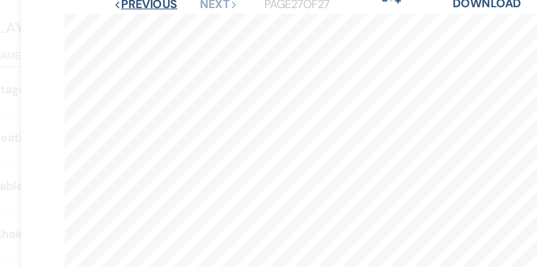
click at [171, 32] on button "Previous Previous" at bounding box center [168, 31] width 37 height 7
click at [170, 33] on button "Previous Previous" at bounding box center [168, 31] width 37 height 7
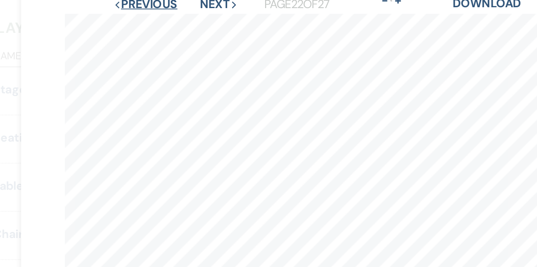
click at [170, 33] on button "Previous Previous" at bounding box center [168, 31] width 37 height 7
click at [203, 30] on button "Next Next" at bounding box center [211, 31] width 22 height 7
click at [175, 33] on button "Previous Previous" at bounding box center [168, 31] width 37 height 7
click at [171, 32] on button "Previous Previous" at bounding box center [168, 31] width 37 height 7
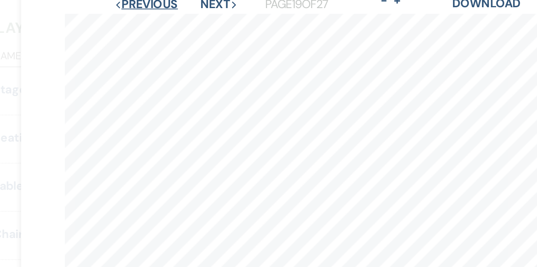
click at [171, 32] on button "Previous Previous" at bounding box center [168, 31] width 37 height 7
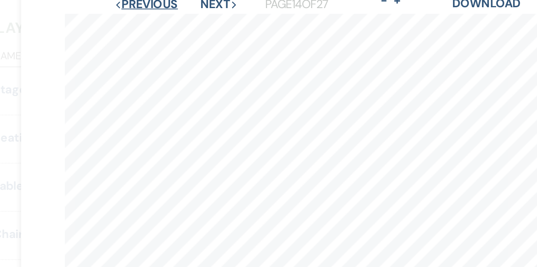
click at [171, 32] on button "Previous Previous" at bounding box center [168, 31] width 37 height 7
click at [171, 32] on button "Previous Previous" at bounding box center [169, 31] width 37 height 7
click at [171, 32] on button "Previous Previous" at bounding box center [168, 31] width 37 height 7
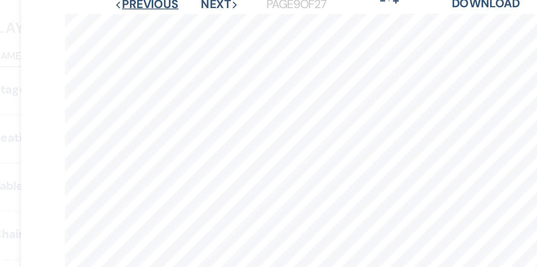
click at [171, 32] on button "Previous Previous" at bounding box center [168, 31] width 37 height 7
click at [171, 32] on button "Previous Previous" at bounding box center [169, 31] width 37 height 7
click at [171, 32] on button "Previous Previous" at bounding box center [168, 31] width 37 height 7
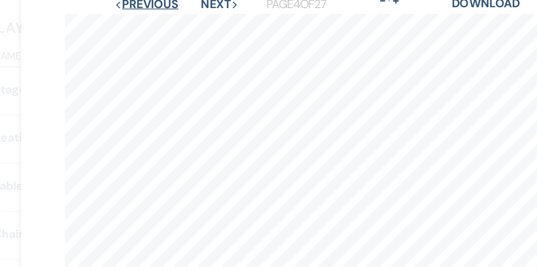
click at [171, 32] on button "Previous Previous" at bounding box center [168, 31] width 37 height 7
click at [171, 32] on button "Previous Previous" at bounding box center [169, 31] width 37 height 7
click at [209, 31] on button "Next Next" at bounding box center [212, 31] width 22 height 7
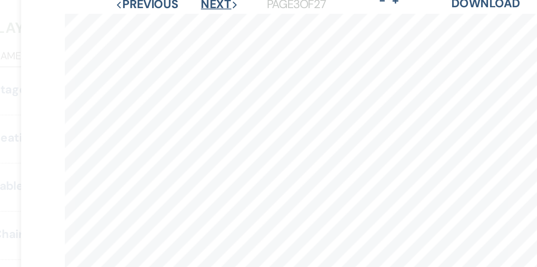
click at [209, 31] on button "Next Next" at bounding box center [212, 31] width 22 height 7
click at [209, 31] on button "Next Next" at bounding box center [211, 31] width 22 height 7
click at [209, 31] on button "Next Next" at bounding box center [212, 31] width 22 height 7
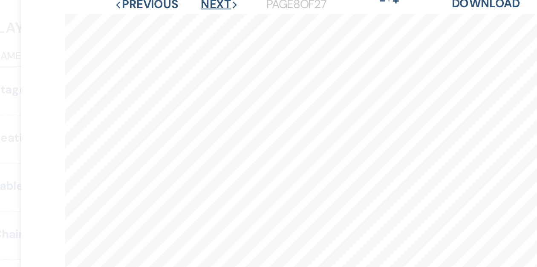
click at [209, 31] on button "Next Next" at bounding box center [211, 31] width 22 height 7
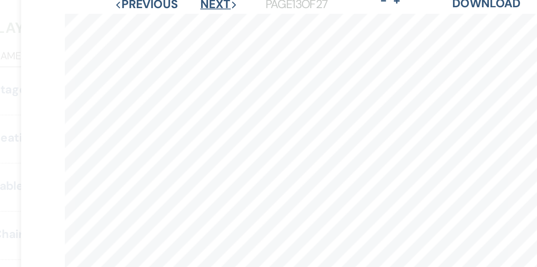
click at [209, 31] on button "Next Next" at bounding box center [211, 31] width 22 height 7
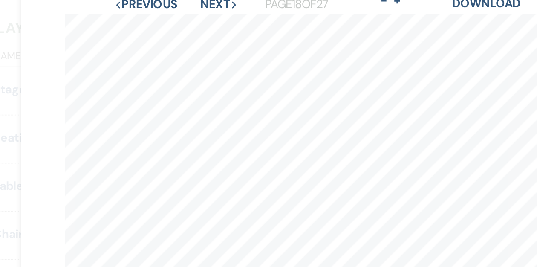
click at [209, 31] on button "Next Next" at bounding box center [211, 31] width 22 height 7
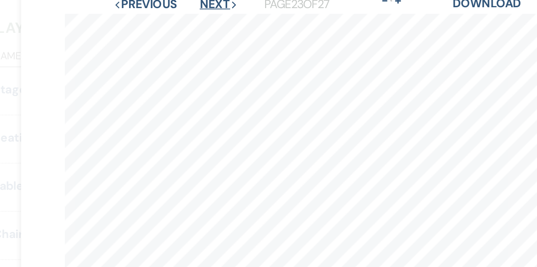
click at [209, 31] on button "Next Next" at bounding box center [211, 31] width 22 height 7
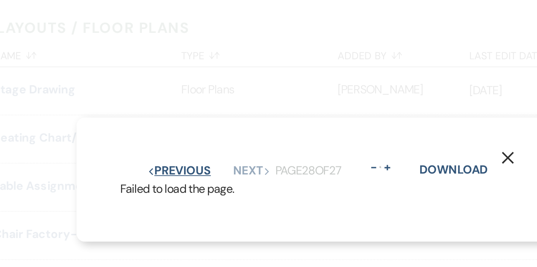
click at [176, 128] on button "Previous Previous" at bounding box center [187, 128] width 37 height 7
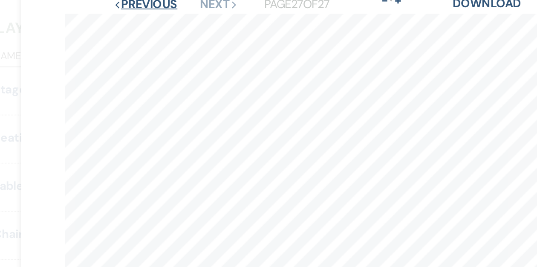
click at [174, 33] on button "Previous Previous" at bounding box center [168, 31] width 37 height 7
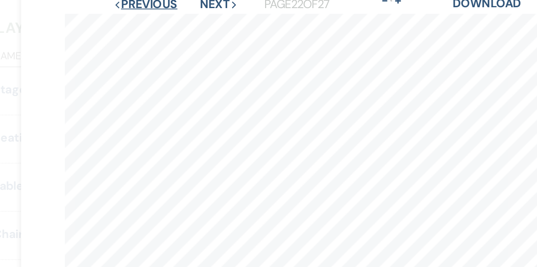
click at [174, 33] on button "Previous Previous" at bounding box center [168, 31] width 37 height 7
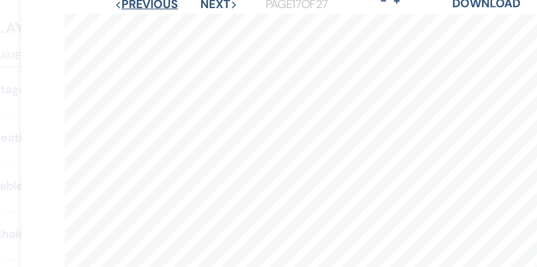
click at [174, 33] on button "Previous Previous" at bounding box center [168, 31] width 37 height 7
click at [168, 32] on button "Previous Previous" at bounding box center [168, 31] width 37 height 7
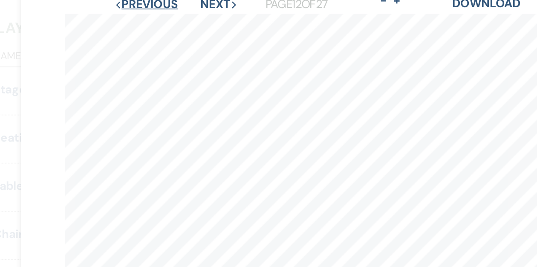
click at [168, 32] on button "Previous Previous" at bounding box center [168, 31] width 37 height 7
click at [168, 32] on button "Previous Previous" at bounding box center [169, 31] width 37 height 7
click at [168, 32] on button "Previous Previous" at bounding box center [168, 31] width 37 height 7
click at [170, 34] on button "Previous Previous" at bounding box center [168, 31] width 37 height 7
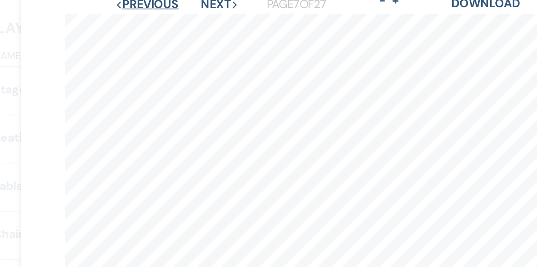
click at [170, 34] on button "Previous Previous" at bounding box center [169, 31] width 37 height 7
click at [170, 34] on button "Previous Previous" at bounding box center [168, 31] width 37 height 7
click at [170, 34] on button "Previous Previous" at bounding box center [169, 31] width 37 height 7
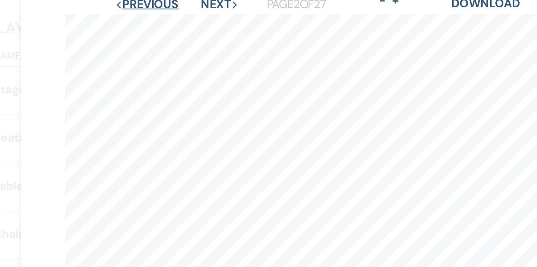
click at [170, 34] on button "Previous Previous" at bounding box center [169, 31] width 37 height 7
click at [209, 32] on button "Next Next" at bounding box center [212, 31] width 22 height 7
click at [209, 32] on button "Next Next" at bounding box center [211, 31] width 22 height 7
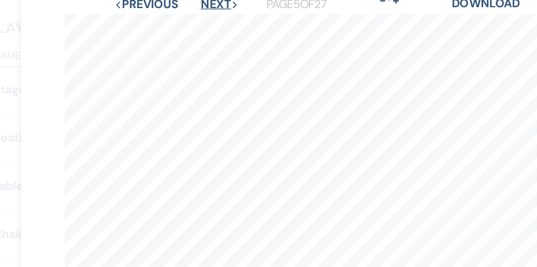
click at [209, 32] on button "Next Next" at bounding box center [211, 31] width 22 height 7
click at [209, 32] on button "Next Next" at bounding box center [212, 31] width 22 height 7
click at [209, 32] on button "Next Next" at bounding box center [211, 31] width 22 height 7
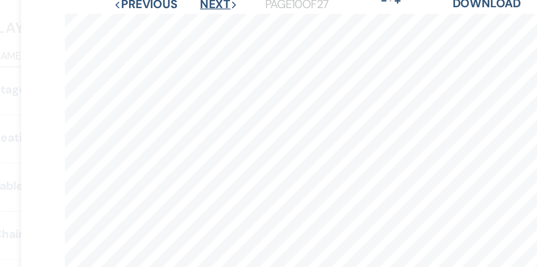
click at [209, 32] on button "Next Next" at bounding box center [211, 31] width 22 height 7
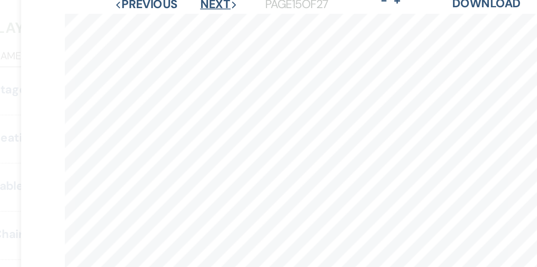
click at [209, 32] on button "Next Next" at bounding box center [211, 31] width 22 height 7
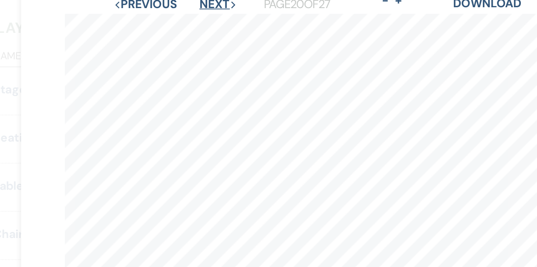
click at [209, 32] on button "Next Next" at bounding box center [211, 31] width 22 height 7
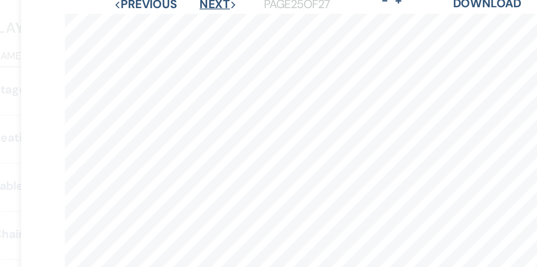
click at [209, 32] on button "Next Next" at bounding box center [211, 31] width 22 height 7
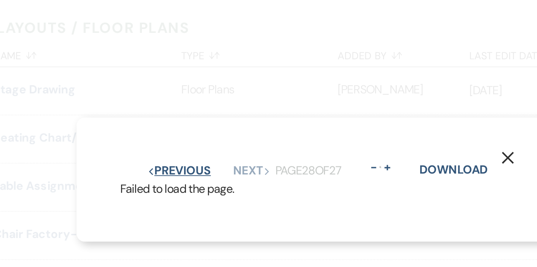
click at [197, 129] on button "Previous Previous" at bounding box center [187, 128] width 37 height 7
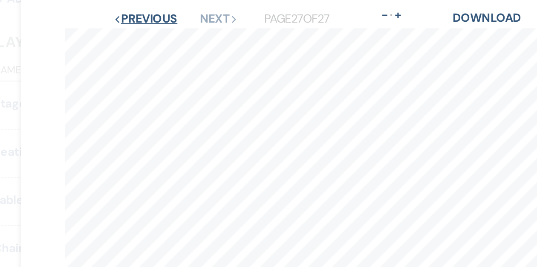
click at [177, 34] on button "Previous Previous" at bounding box center [168, 31] width 37 height 7
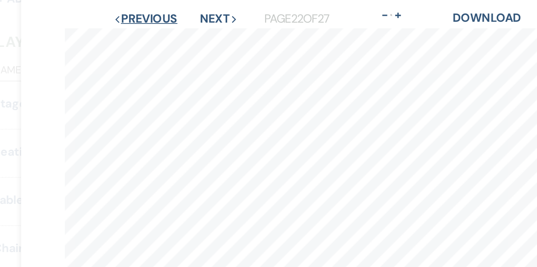
click at [177, 34] on button "Previous Previous" at bounding box center [168, 31] width 37 height 7
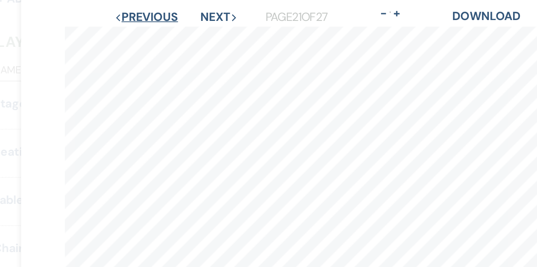
scroll to position [0, 0]
click at [171, 30] on button "Previous Previous" at bounding box center [168, 30] width 37 height 7
click at [210, 29] on button "Next Next" at bounding box center [211, 30] width 22 height 7
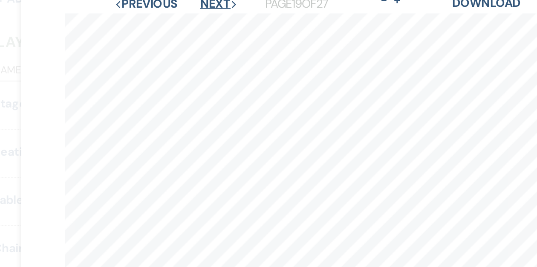
scroll to position [0, 0]
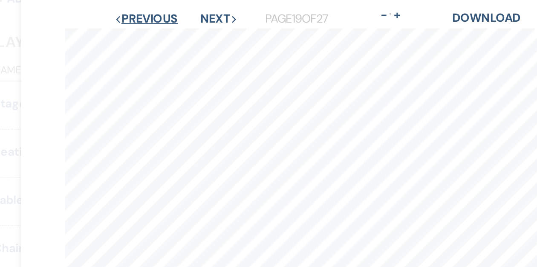
click at [168, 29] on button "Previous Previous" at bounding box center [168, 31] width 37 height 7
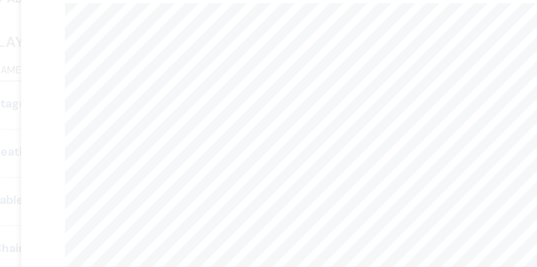
scroll to position [5, 0]
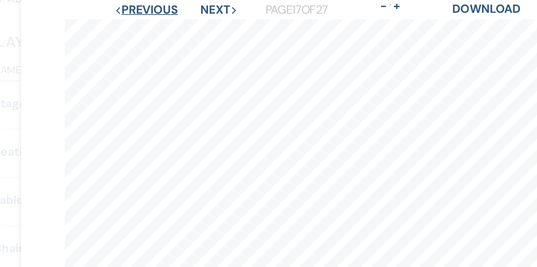
click at [166, 29] on button "Previous Previous" at bounding box center [168, 26] width 37 height 7
click at [166, 27] on button "Previous Previous" at bounding box center [168, 26] width 37 height 7
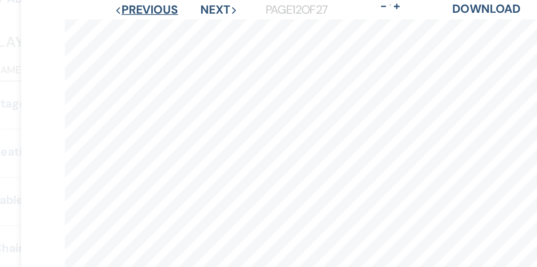
click at [166, 27] on button "Previous Previous" at bounding box center [168, 26] width 37 height 7
click at [166, 27] on button "Previous Previous" at bounding box center [169, 26] width 37 height 7
click at [166, 27] on button "Previous Previous" at bounding box center [168, 26] width 37 height 7
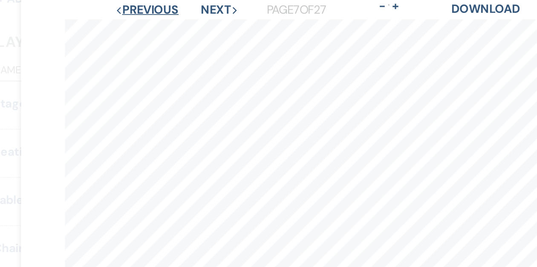
click at [166, 27] on button "Previous Previous" at bounding box center [169, 26] width 37 height 7
click at [166, 27] on button "Previous Previous" at bounding box center [168, 26] width 37 height 7
click at [166, 27] on button "Previous Previous" at bounding box center [169, 26] width 37 height 7
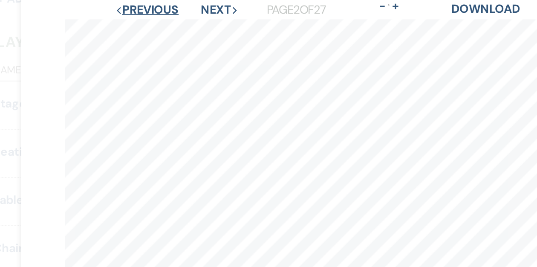
click at [166, 27] on button "Previous Previous" at bounding box center [169, 26] width 37 height 7
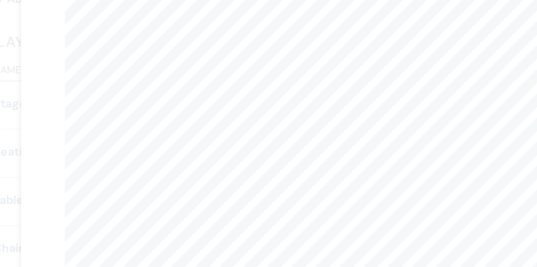
scroll to position [0, 0]
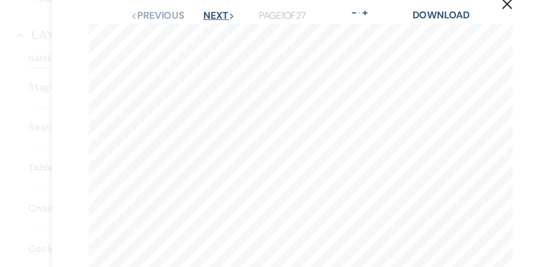
click at [207, 31] on button "Next Next" at bounding box center [212, 31] width 22 height 7
click at [207, 31] on button "Next Next" at bounding box center [211, 31] width 22 height 7
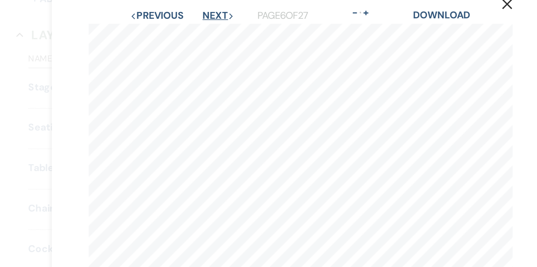
click at [207, 31] on button "Next Next" at bounding box center [211, 31] width 22 height 7
click at [207, 31] on button "Next Next" at bounding box center [212, 31] width 22 height 7
click at [207, 31] on button "Next Next" at bounding box center [211, 31] width 22 height 7
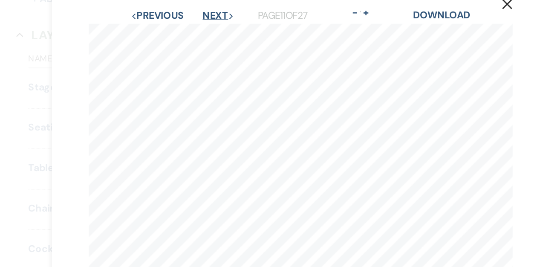
click at [207, 31] on button "Next Next" at bounding box center [211, 31] width 22 height 7
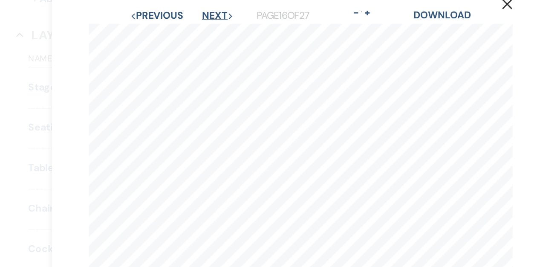
click at [207, 31] on button "Next Next" at bounding box center [211, 31] width 22 height 7
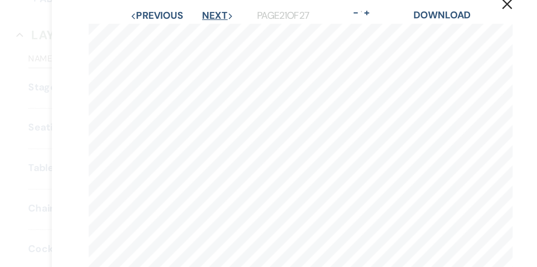
click at [207, 31] on button "Next Next" at bounding box center [211, 31] width 22 height 7
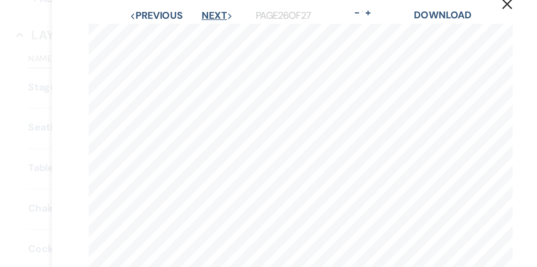
click at [207, 31] on button "Next Next" at bounding box center [211, 31] width 22 height 7
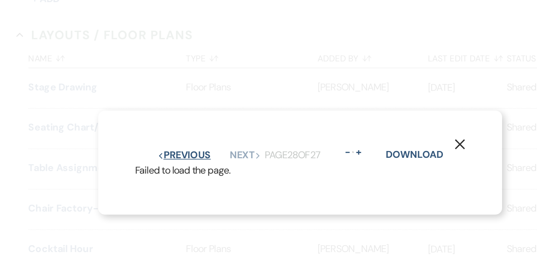
click at [185, 127] on button "Previous Previous" at bounding box center [187, 128] width 37 height 7
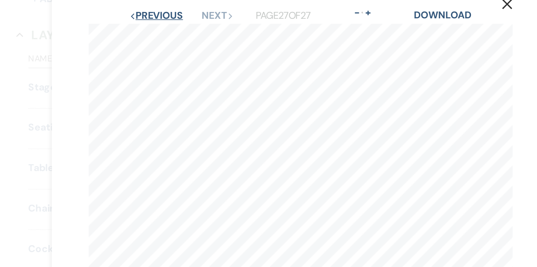
click at [174, 31] on button "Previous Previous" at bounding box center [168, 31] width 37 height 7
click at [174, 32] on button "Previous Previous" at bounding box center [168, 31] width 37 height 7
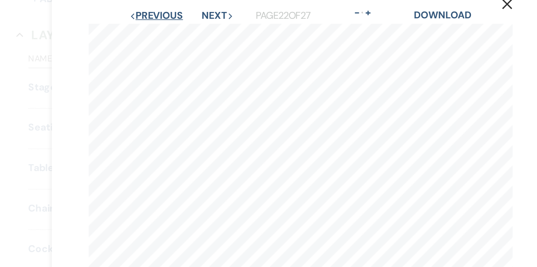
click at [174, 32] on button "Previous Previous" at bounding box center [168, 31] width 37 height 7
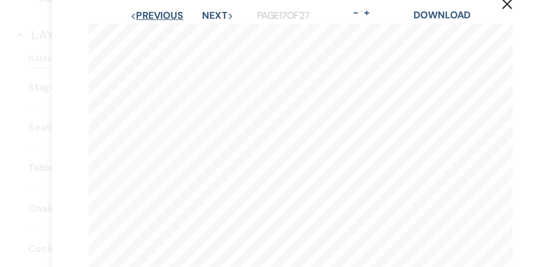
click at [174, 32] on button "Previous Previous" at bounding box center [168, 31] width 37 height 7
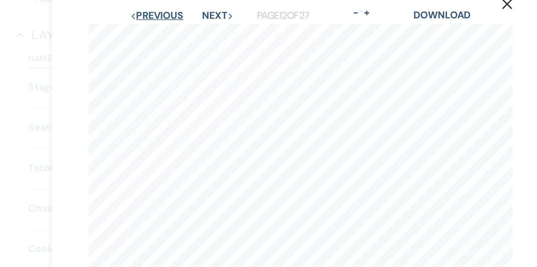
click at [174, 32] on button "Previous Previous" at bounding box center [168, 31] width 37 height 7
click at [174, 32] on button "Previous Previous" at bounding box center [169, 31] width 37 height 7
click at [174, 32] on button "Previous Previous" at bounding box center [168, 31] width 37 height 7
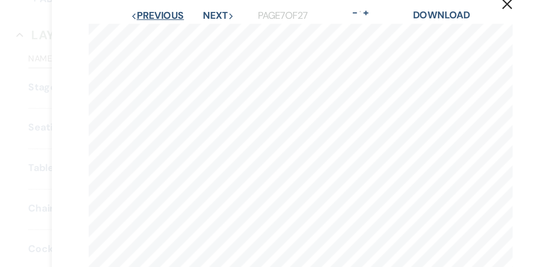
click at [174, 32] on button "Previous Previous" at bounding box center [169, 31] width 37 height 7
click at [169, 32] on button "Previous Previous" at bounding box center [168, 31] width 37 height 7
click at [169, 32] on button "Previous Previous" at bounding box center [169, 31] width 37 height 7
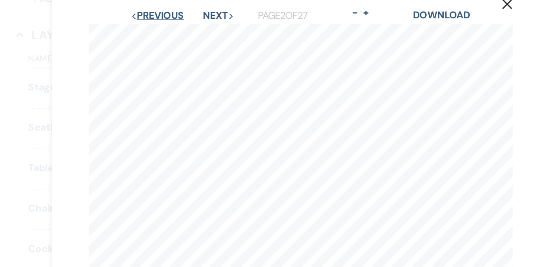
click at [169, 32] on button "Previous Previous" at bounding box center [169, 31] width 37 height 7
click at [215, 32] on button "Next Next" at bounding box center [212, 31] width 22 height 7
click at [215, 32] on button "Next Next" at bounding box center [211, 31] width 22 height 7
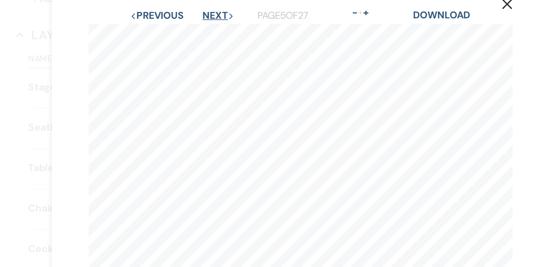
click at [215, 32] on button "Next Next" at bounding box center [211, 31] width 22 height 7
click at [181, 32] on button "Previous Previous" at bounding box center [168, 31] width 37 height 7
click at [206, 32] on button "Next Next" at bounding box center [211, 31] width 22 height 7
click at [208, 32] on button "Next Next" at bounding box center [211, 31] width 22 height 7
click at [208, 32] on button "Next Next" at bounding box center [212, 31] width 22 height 7
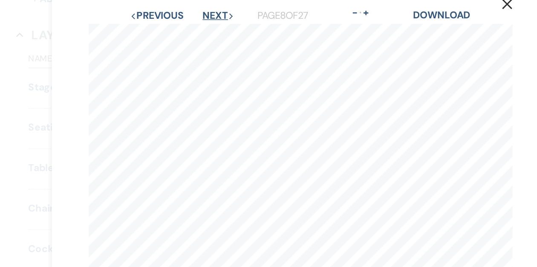
click at [208, 32] on button "Next Next" at bounding box center [211, 31] width 22 height 7
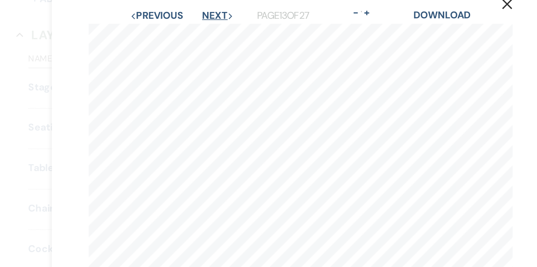
click at [208, 32] on button "Next Next" at bounding box center [211, 31] width 22 height 7
click at [165, 29] on button "Previous Previous" at bounding box center [168, 31] width 37 height 7
click at [168, 29] on button "Previous Previous" at bounding box center [168, 31] width 37 height 7
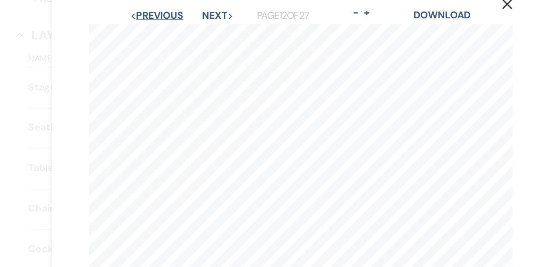
click at [168, 29] on button "Previous Previous" at bounding box center [168, 31] width 37 height 7
click at [168, 29] on button "Previous Previous" at bounding box center [169, 31] width 37 height 7
click at [168, 29] on button "Previous Previous" at bounding box center [168, 31] width 37 height 7
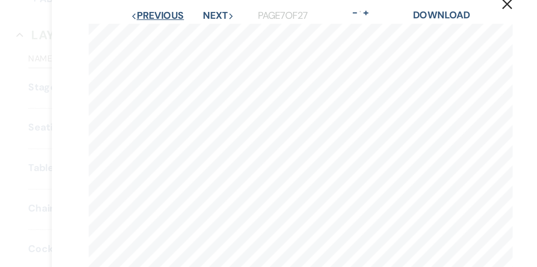
click at [167, 32] on button "Previous Previous" at bounding box center [169, 31] width 37 height 7
click at [167, 32] on button "Previous Previous" at bounding box center [168, 31] width 37 height 7
click at [167, 32] on button "Previous Previous" at bounding box center [169, 31] width 37 height 7
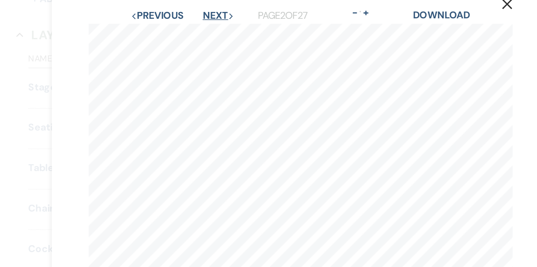
click at [205, 30] on button "Next Next" at bounding box center [212, 31] width 22 height 7
click at [205, 30] on button "Next Next" at bounding box center [211, 31] width 22 height 7
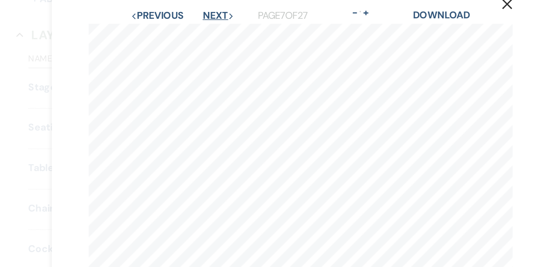
click at [205, 30] on button "Next Next" at bounding box center [212, 31] width 22 height 7
click at [205, 30] on button "Next Next" at bounding box center [211, 31] width 22 height 7
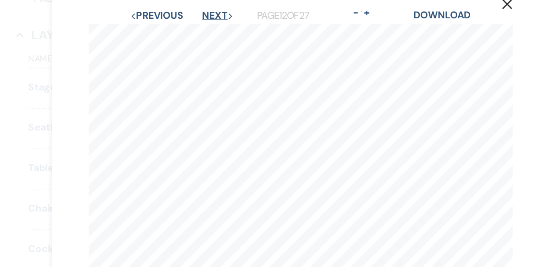
click at [205, 30] on button "Next Next" at bounding box center [211, 31] width 22 height 7
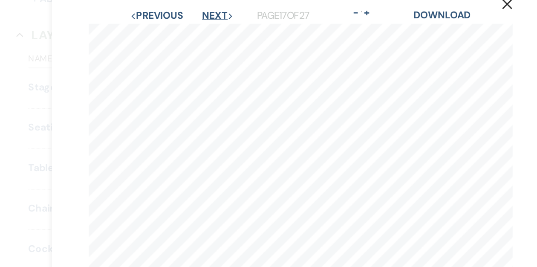
click at [205, 30] on button "Next Next" at bounding box center [211, 31] width 22 height 7
click at [176, 32] on button "Previous Previous" at bounding box center [168, 31] width 37 height 7
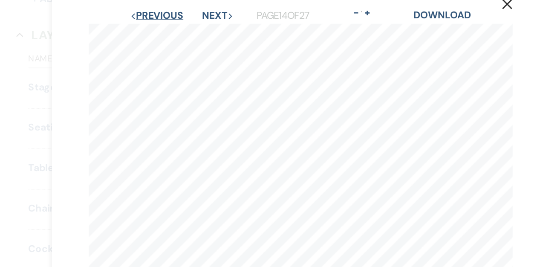
click at [176, 32] on button "Previous Previous" at bounding box center [168, 31] width 37 height 7
click at [176, 32] on button "Previous Previous" at bounding box center [169, 31] width 37 height 7
click at [176, 32] on button "Previous Previous" at bounding box center [168, 31] width 37 height 7
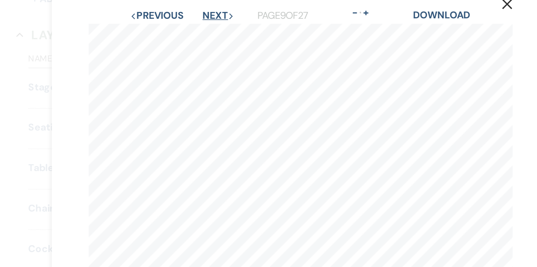
click at [214, 30] on button "Next Next" at bounding box center [211, 31] width 22 height 7
click at [182, 33] on button "Previous Previous" at bounding box center [168, 31] width 37 height 7
click at [171, 33] on button "Previous Previous" at bounding box center [168, 31] width 37 height 7
click at [171, 33] on button "Previous Previous" at bounding box center [169, 31] width 37 height 7
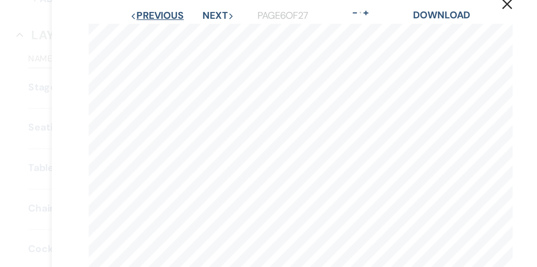
click at [171, 33] on button "Previous Previous" at bounding box center [168, 31] width 37 height 7
click at [171, 33] on button "Previous Previous" at bounding box center [169, 31] width 37 height 7
click at [207, 31] on button "Next Next" at bounding box center [212, 31] width 22 height 7
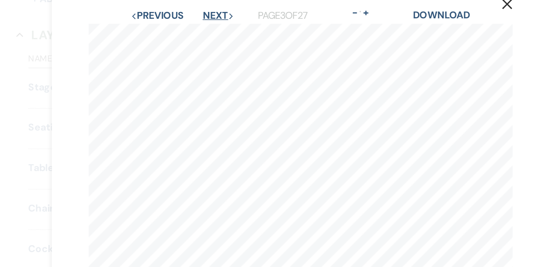
click at [207, 30] on button "Next Next" at bounding box center [212, 31] width 22 height 7
click at [207, 30] on button "Next Next" at bounding box center [211, 31] width 22 height 7
click at [207, 30] on button "Next Next" at bounding box center [212, 31] width 22 height 7
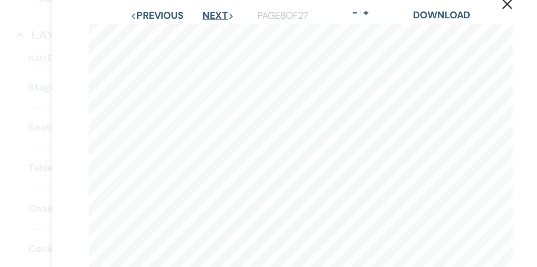
click at [207, 30] on button "Next Next" at bounding box center [211, 31] width 22 height 7
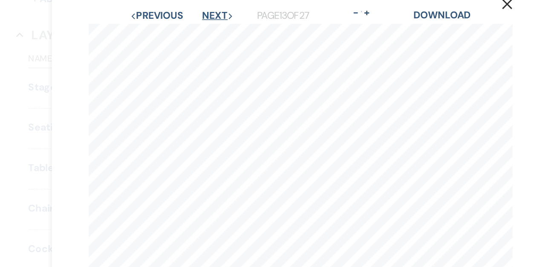
click at [207, 30] on button "Next Next" at bounding box center [211, 31] width 22 height 7
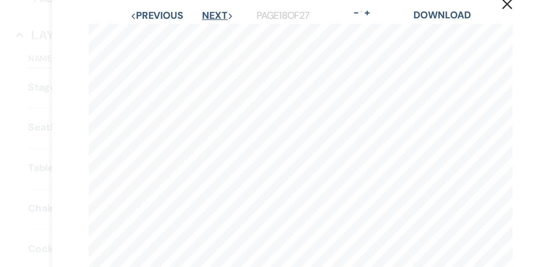
click at [207, 30] on button "Next Next" at bounding box center [211, 31] width 22 height 7
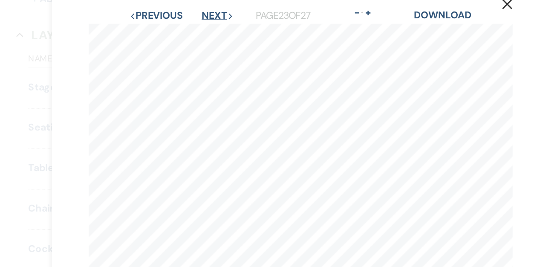
click at [207, 30] on button "Next Next" at bounding box center [211, 31] width 22 height 7
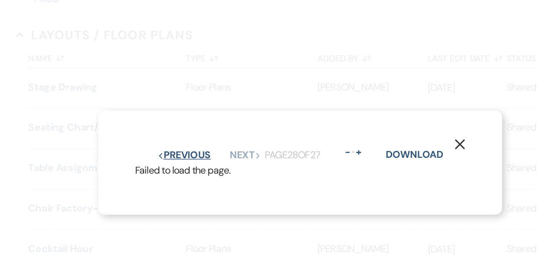
click at [184, 127] on button "Previous Previous" at bounding box center [187, 128] width 37 height 7
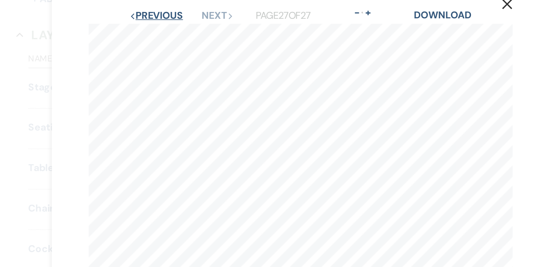
click at [182, 33] on button "Previous Previous" at bounding box center [168, 31] width 37 height 7
click at [208, 32] on button "Next Next" at bounding box center [211, 31] width 22 height 7
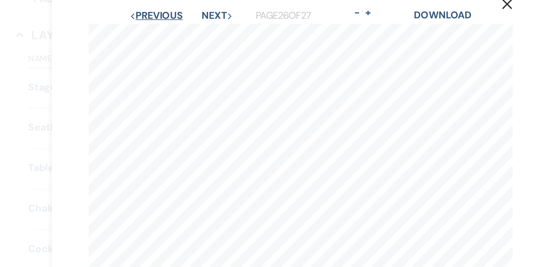
click at [179, 33] on button "Previous Previous" at bounding box center [168, 31] width 37 height 7
click at [200, 34] on div "Previous Previous Next Next" at bounding box center [179, 31] width 59 height 7
click at [208, 29] on button "Next Next" at bounding box center [211, 31] width 22 height 7
click at [207, 29] on button "Next Next" at bounding box center [211, 31] width 22 height 7
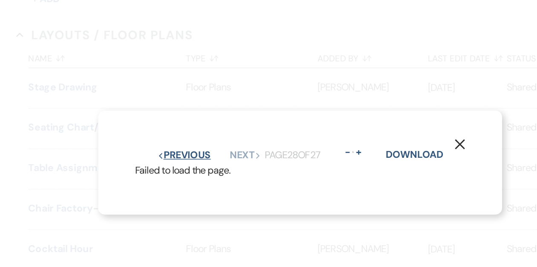
click at [198, 128] on button "Previous Previous" at bounding box center [187, 128] width 37 height 7
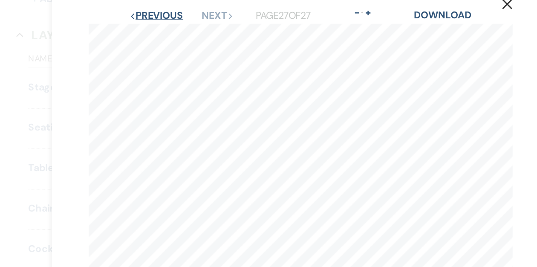
click at [177, 33] on button "Previous Previous" at bounding box center [168, 31] width 37 height 7
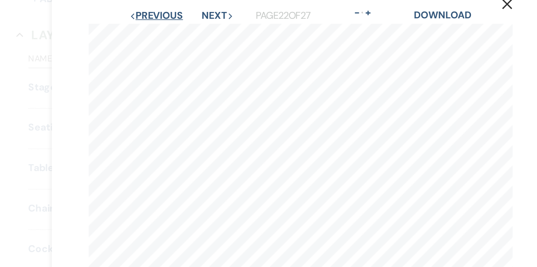
click at [177, 33] on button "Previous Previous" at bounding box center [168, 31] width 37 height 7
click at [174, 32] on button "Previous Previous" at bounding box center [168, 31] width 37 height 7
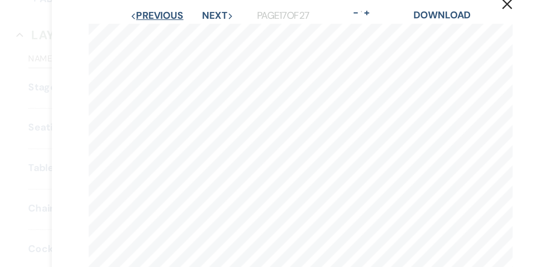
click at [174, 32] on button "Previous Previous" at bounding box center [168, 31] width 37 height 7
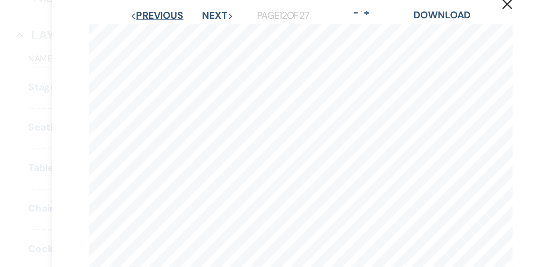
click at [174, 32] on button "Previous Previous" at bounding box center [168, 31] width 37 height 7
click at [174, 32] on button "Previous Previous" at bounding box center [169, 31] width 37 height 7
click at [174, 32] on button "Previous Previous" at bounding box center [168, 31] width 37 height 7
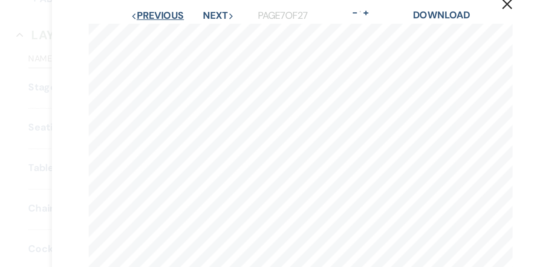
click at [174, 32] on button "Previous Previous" at bounding box center [169, 31] width 37 height 7
click at [174, 32] on button "Previous Previous" at bounding box center [168, 31] width 37 height 7
click at [174, 32] on button "Previous Previous" at bounding box center [169, 31] width 37 height 7
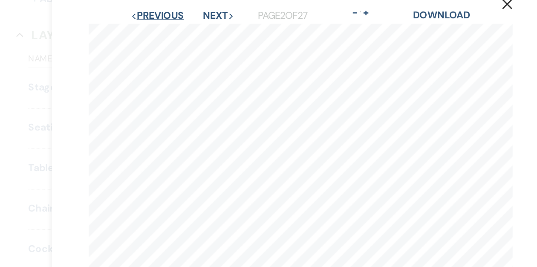
click at [174, 32] on button "Previous Previous" at bounding box center [169, 31] width 37 height 7
click at [209, 32] on button "Next Next" at bounding box center [212, 31] width 22 height 7
click at [209, 32] on button "Next Next" at bounding box center [211, 31] width 22 height 7
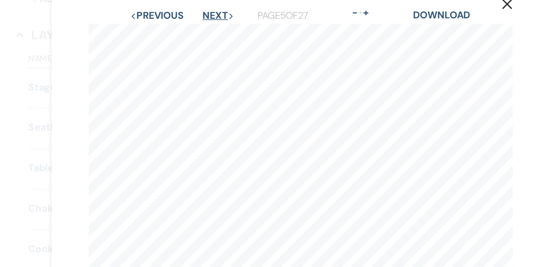
click at [209, 32] on button "Next Next" at bounding box center [211, 31] width 22 height 7
click at [209, 32] on button "Next Next" at bounding box center [212, 31] width 22 height 7
click at [209, 32] on button "Next Next" at bounding box center [211, 31] width 22 height 7
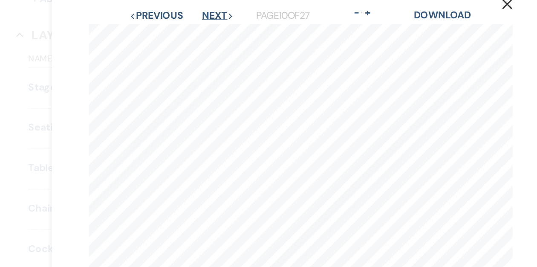
click at [209, 32] on button "Next Next" at bounding box center [211, 31] width 22 height 7
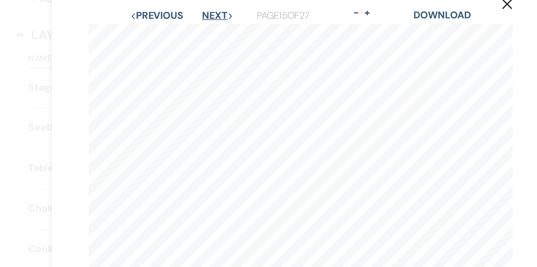
click at [209, 32] on button "Next Next" at bounding box center [211, 31] width 22 height 7
click at [203, 32] on button "Next Next" at bounding box center [211, 31] width 22 height 7
click at [203, 31] on button "Next Next" at bounding box center [211, 31] width 22 height 7
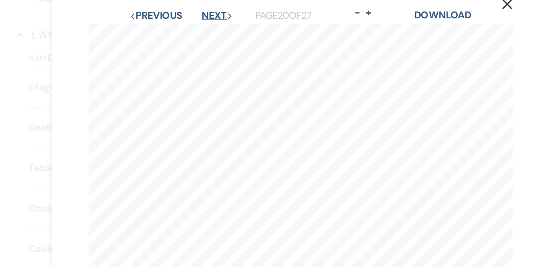
click at [203, 31] on button "Next Next" at bounding box center [211, 31] width 22 height 7
click at [207, 29] on button "Next Next" at bounding box center [211, 31] width 22 height 7
click at [207, 30] on button "Next Next" at bounding box center [211, 31] width 22 height 7
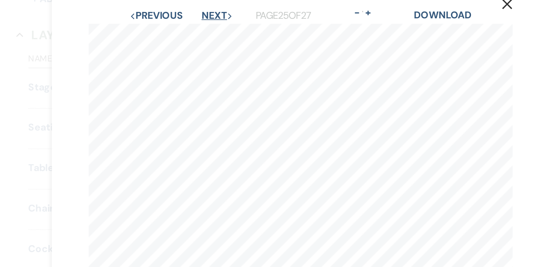
click at [207, 30] on button "Next Next" at bounding box center [211, 31] width 22 height 7
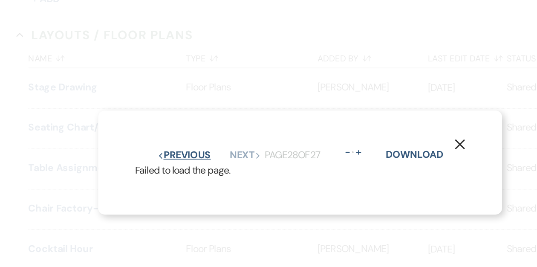
click at [194, 128] on button "Previous Previous" at bounding box center [187, 128] width 37 height 7
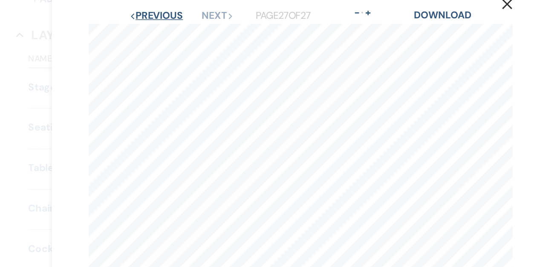
click at [174, 32] on button "Previous Previous" at bounding box center [168, 31] width 37 height 7
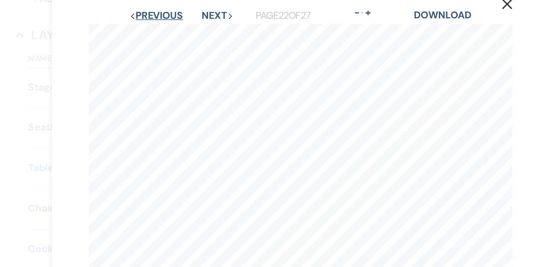
click at [174, 32] on button "Previous Previous" at bounding box center [168, 31] width 37 height 7
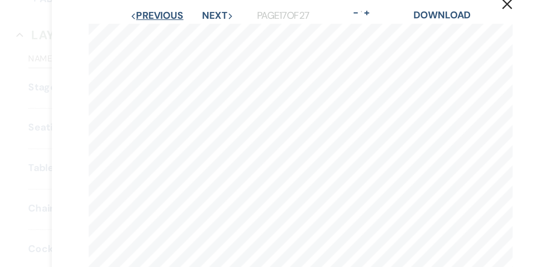
click at [174, 32] on button "Previous Previous" at bounding box center [168, 31] width 37 height 7
click at [165, 33] on button "Previous Previous" at bounding box center [168, 31] width 37 height 7
click at [177, 33] on button "Previous Previous" at bounding box center [168, 31] width 37 height 7
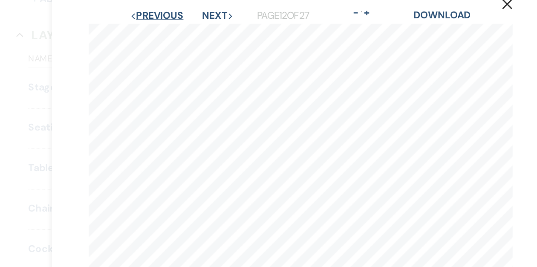
click at [177, 33] on button "Previous Previous" at bounding box center [168, 31] width 37 height 7
click at [177, 33] on button "Previous Previous" at bounding box center [169, 31] width 37 height 7
click at [177, 33] on button "Previous Previous" at bounding box center [168, 31] width 37 height 7
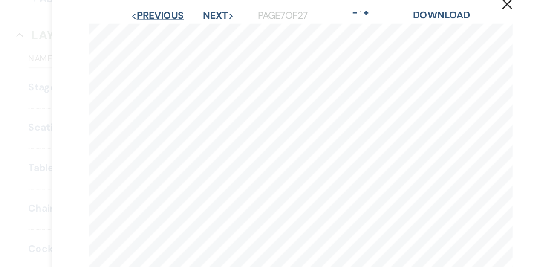
click at [177, 33] on button "Previous Previous" at bounding box center [169, 31] width 37 height 7
click at [177, 33] on button "Previous Previous" at bounding box center [168, 31] width 37 height 7
click at [177, 33] on button "Previous Previous" at bounding box center [169, 31] width 37 height 7
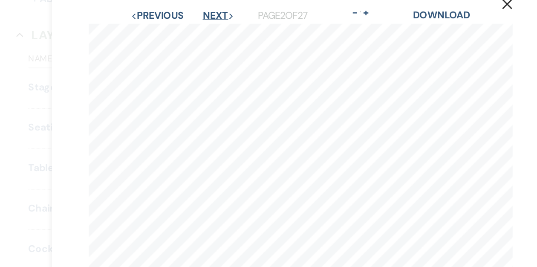
click at [209, 33] on button "Next Next" at bounding box center [212, 31] width 22 height 7
click at [209, 33] on button "Next Next" at bounding box center [211, 31] width 22 height 7
click at [209, 32] on button "Next Next" at bounding box center [211, 31] width 22 height 7
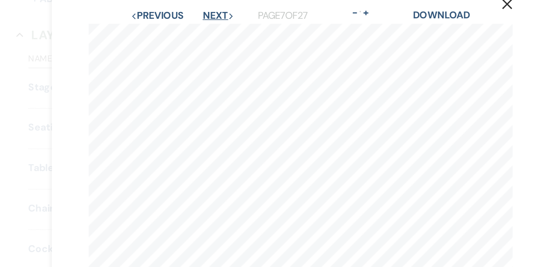
click at [209, 32] on button "Next Next" at bounding box center [212, 31] width 22 height 7
click at [209, 32] on button "Next Next" at bounding box center [211, 31] width 22 height 7
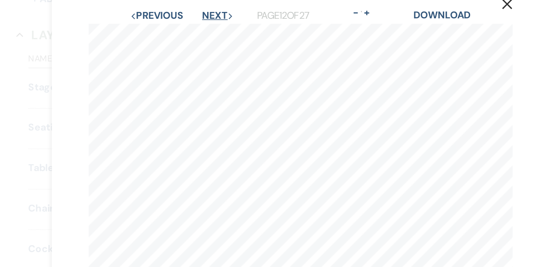
click at [209, 32] on button "Next Next" at bounding box center [211, 31] width 22 height 7
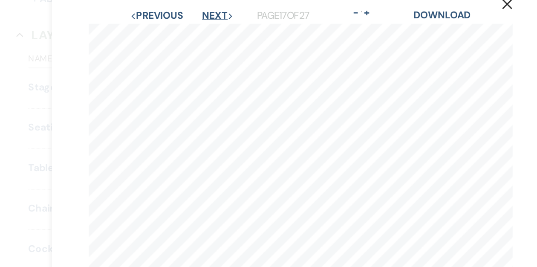
click at [209, 32] on button "Next Next" at bounding box center [211, 31] width 22 height 7
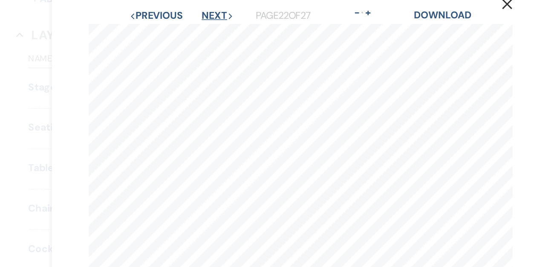
click at [209, 32] on button "Next Next" at bounding box center [211, 31] width 22 height 7
click at [207, 28] on button "Next Next" at bounding box center [211, 31] width 22 height 7
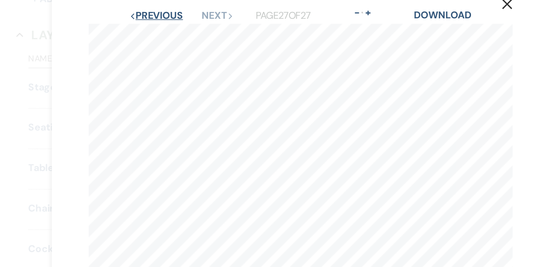
click at [180, 33] on button "Previous Previous" at bounding box center [168, 31] width 37 height 7
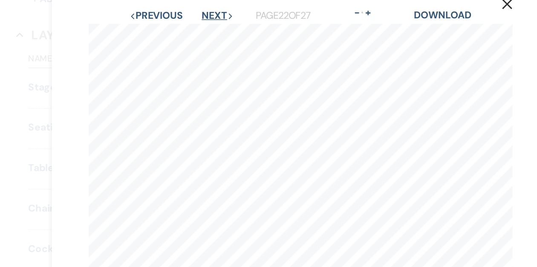
click at [207, 30] on button "Next Next" at bounding box center [211, 31] width 22 height 7
click at [174, 34] on button "Previous Previous" at bounding box center [168, 31] width 37 height 7
click at [176, 33] on button "Previous Previous" at bounding box center [168, 31] width 37 height 7
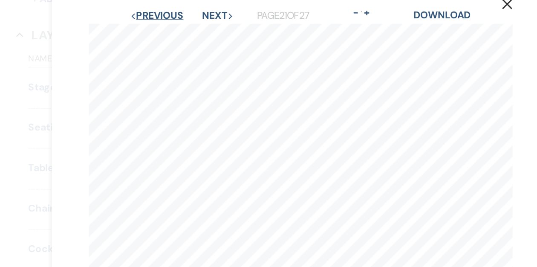
click at [176, 33] on button "Previous Previous" at bounding box center [168, 31] width 37 height 7
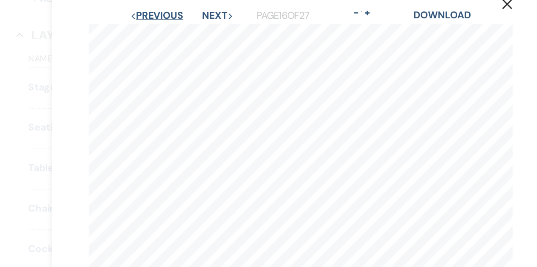
click at [176, 33] on button "Previous Previous" at bounding box center [168, 31] width 37 height 7
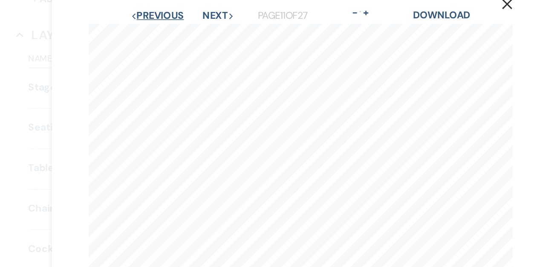
click at [176, 33] on button "Previous Previous" at bounding box center [169, 31] width 37 height 7
click at [176, 33] on button "Previous Previous" at bounding box center [168, 31] width 37 height 7
click at [176, 33] on button "Previous Previous" at bounding box center [169, 31] width 37 height 7
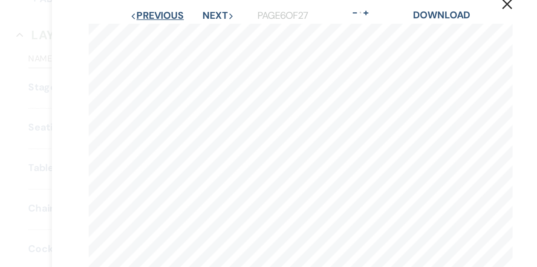
click at [176, 33] on button "Previous Previous" at bounding box center [168, 31] width 37 height 7
click at [176, 33] on button "Previous Previous" at bounding box center [169, 31] width 37 height 7
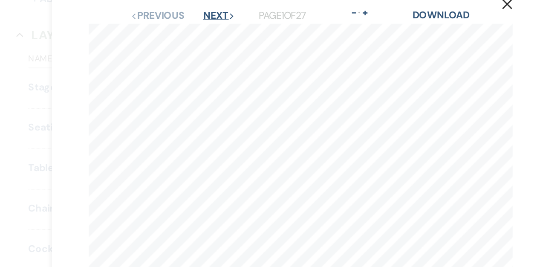
click at [211, 32] on button "Next Next" at bounding box center [212, 31] width 22 height 7
click at [211, 32] on button "Next Next" at bounding box center [211, 31] width 22 height 7
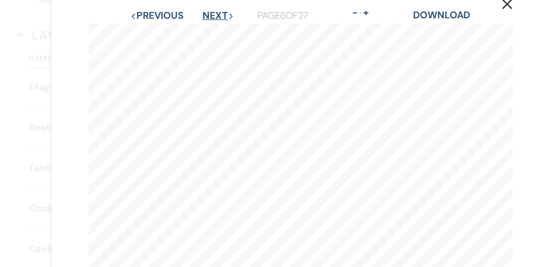
click at [211, 32] on button "Next Next" at bounding box center [211, 31] width 22 height 7
click at [211, 32] on button "Next Next" at bounding box center [212, 31] width 22 height 7
click at [211, 32] on button "Next Next" at bounding box center [211, 31] width 22 height 7
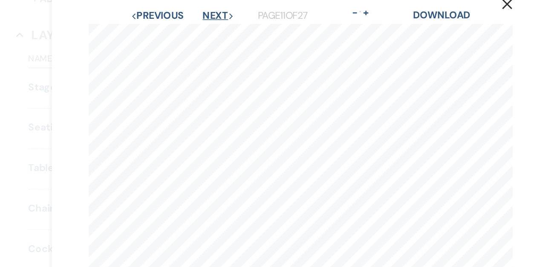
click at [211, 32] on button "Next Next" at bounding box center [211, 31] width 22 height 7
click at [208, 32] on button "Next Next" at bounding box center [211, 31] width 22 height 7
click at [206, 31] on button "Next Next" at bounding box center [211, 31] width 22 height 7
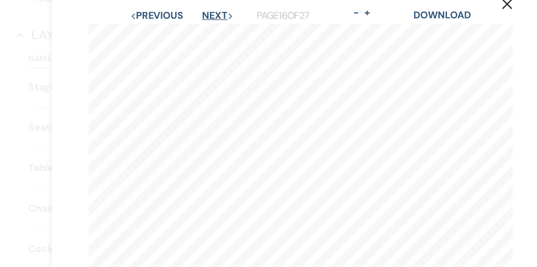
click at [206, 31] on button "Next Next" at bounding box center [211, 31] width 22 height 7
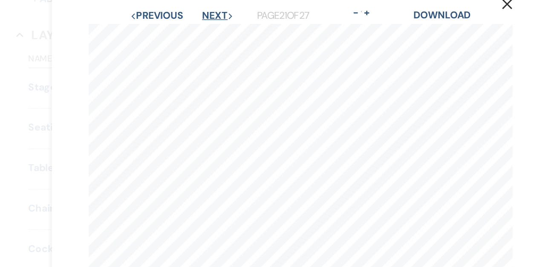
click at [206, 31] on button "Next Next" at bounding box center [211, 31] width 22 height 7
click at [205, 32] on button "Next Next" at bounding box center [211, 31] width 22 height 7
click at [182, 32] on button "Previous Previous" at bounding box center [168, 31] width 37 height 7
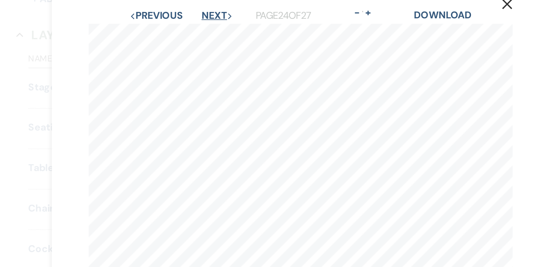
click at [207, 32] on button "Next Next" at bounding box center [211, 31] width 22 height 7
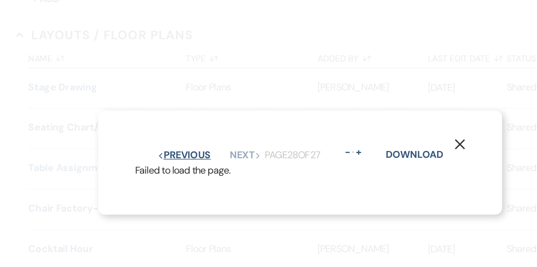
click at [191, 126] on button "Previous Previous" at bounding box center [187, 128] width 37 height 7
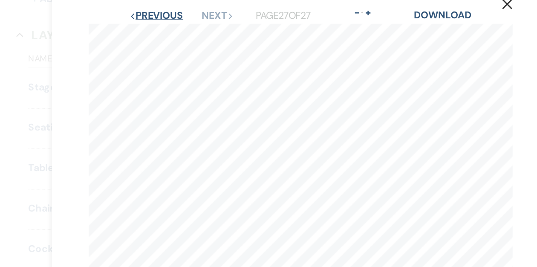
click at [179, 32] on button "Previous Previous" at bounding box center [168, 31] width 37 height 7
click at [206, 31] on button "Next Next" at bounding box center [211, 31] width 22 height 7
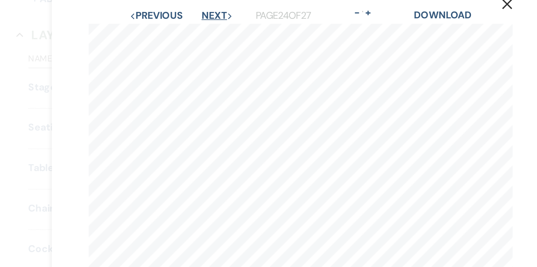
click at [206, 31] on button "Next Next" at bounding box center [211, 31] width 22 height 7
click at [180, 31] on button "Previous Previous" at bounding box center [168, 31] width 37 height 7
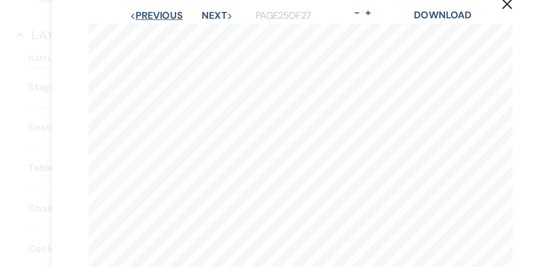
click at [180, 31] on button "Previous Previous" at bounding box center [168, 31] width 37 height 7
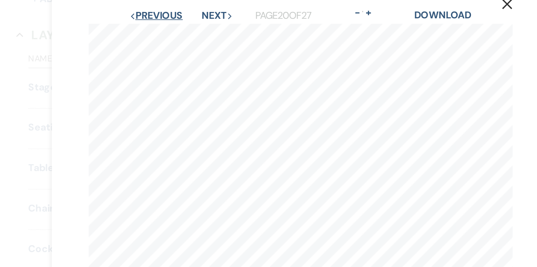
click at [180, 31] on button "Previous Previous" at bounding box center [168, 31] width 37 height 7
click at [206, 29] on button "Next Next" at bounding box center [211, 31] width 22 height 7
click at [174, 32] on button "Previous Previous" at bounding box center [168, 31] width 37 height 7
click at [169, 32] on button "Previous Previous" at bounding box center [168, 31] width 37 height 7
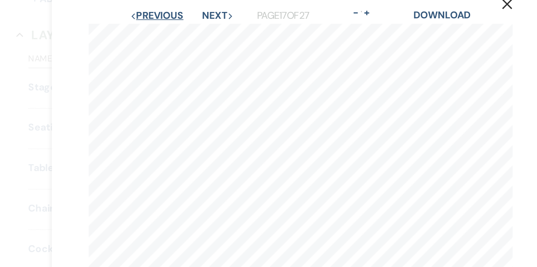
click at [169, 32] on button "Previous Previous" at bounding box center [168, 31] width 37 height 7
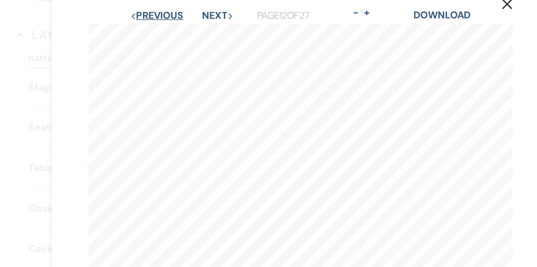
click at [161, 33] on button "Previous Previous" at bounding box center [168, 31] width 37 height 7
click at [161, 33] on button "Previous Previous" at bounding box center [169, 31] width 37 height 7
click at [161, 33] on button "Previous Previous" at bounding box center [168, 31] width 37 height 7
click at [160, 32] on button "Previous Previous" at bounding box center [168, 31] width 37 height 7
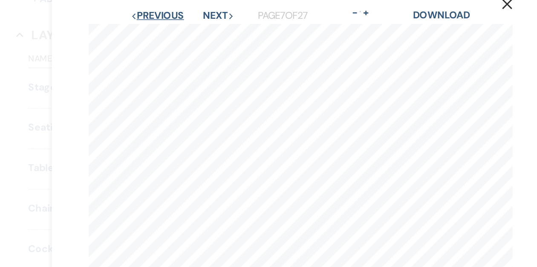
click at [160, 32] on button "Previous Previous" at bounding box center [169, 31] width 37 height 7
click at [160, 32] on button "Previous Previous" at bounding box center [168, 31] width 37 height 7
click at [160, 32] on button "Previous Previous" at bounding box center [169, 31] width 37 height 7
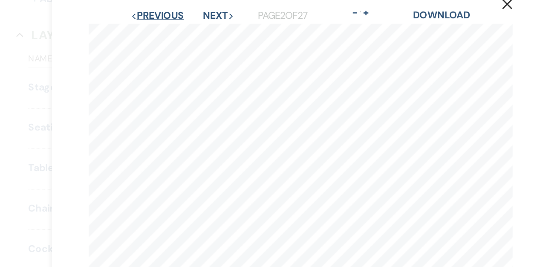
click at [160, 32] on button "Previous Previous" at bounding box center [169, 31] width 37 height 7
click at [205, 33] on button "Next Next" at bounding box center [212, 31] width 22 height 7
click at [181, 34] on button "Previous Previous" at bounding box center [169, 31] width 37 height 7
click at [210, 32] on button "Next Next" at bounding box center [212, 31] width 22 height 7
click at [209, 32] on button "Next Next" at bounding box center [212, 31] width 22 height 7
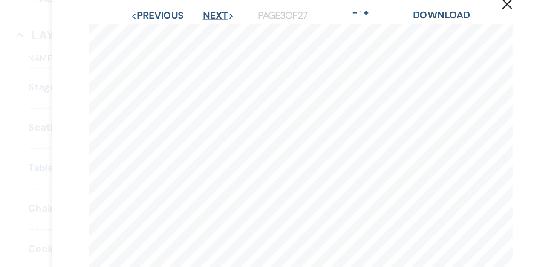
click at [209, 32] on button "Next Next" at bounding box center [212, 31] width 22 height 7
click at [209, 32] on button "Next Next" at bounding box center [211, 31] width 22 height 7
click at [209, 32] on button "Next Next" at bounding box center [212, 31] width 22 height 7
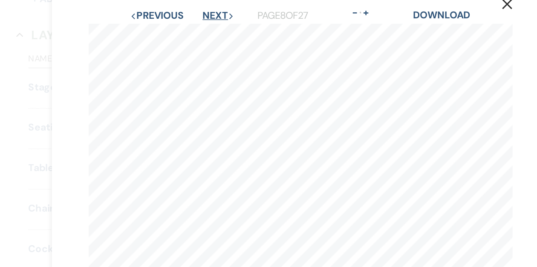
click at [209, 32] on button "Next Next" at bounding box center [211, 31] width 22 height 7
click at [209, 34] on button "Next Next" at bounding box center [211, 31] width 22 height 7
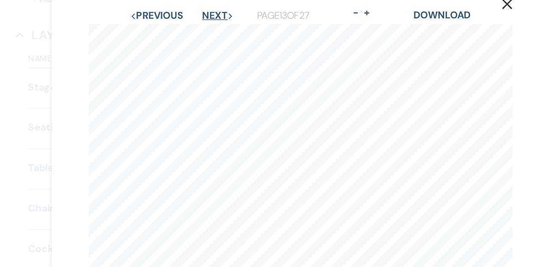
click at [209, 34] on button "Next Next" at bounding box center [211, 31] width 22 height 7
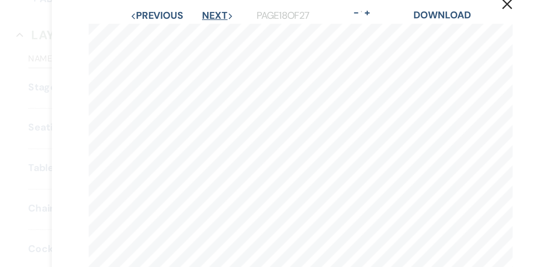
click at [209, 34] on button "Next Next" at bounding box center [211, 31] width 22 height 7
click at [209, 33] on button "Next Next" at bounding box center [211, 31] width 22 height 7
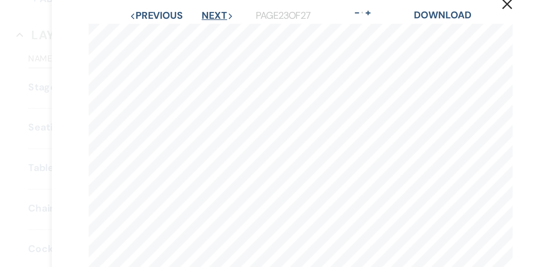
click at [209, 33] on button "Next Next" at bounding box center [211, 31] width 22 height 7
click at [175, 36] on div "Previous Previous Next Next Page 24 of 27 - Zoom + Download" at bounding box center [269, 31] width 296 height 11
click at [175, 32] on button "Previous Previous" at bounding box center [168, 31] width 37 height 7
click at [175, 31] on button "Previous Previous" at bounding box center [168, 31] width 37 height 7
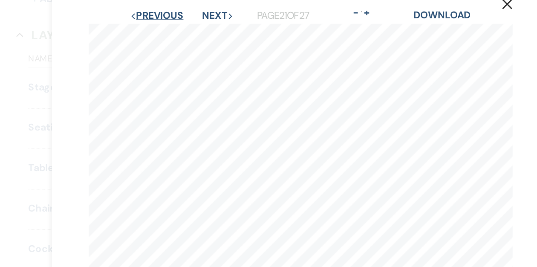
click at [175, 31] on button "Previous Previous" at bounding box center [168, 31] width 37 height 7
click at [175, 29] on button "Previous Previous" at bounding box center [168, 31] width 37 height 7
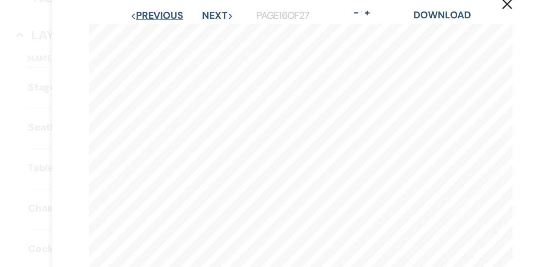
click at [175, 29] on button "Previous Previous" at bounding box center [168, 31] width 37 height 7
click at [176, 31] on button "Previous Previous" at bounding box center [168, 31] width 37 height 7
click at [174, 30] on button "Previous Previous" at bounding box center [168, 31] width 37 height 7
click at [173, 31] on button "Previous Previous" at bounding box center [168, 31] width 37 height 7
click at [173, 30] on button "Previous Previous" at bounding box center [168, 31] width 37 height 7
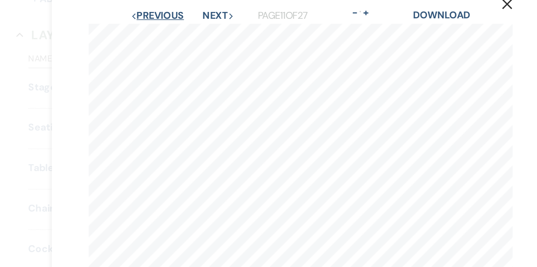
click at [173, 30] on button "Previous Previous" at bounding box center [169, 31] width 37 height 7
click at [173, 30] on button "Previous Previous" at bounding box center [168, 31] width 37 height 7
click at [173, 31] on button "Previous Previous" at bounding box center [168, 31] width 37 height 7
click at [173, 31] on button "Previous Previous" at bounding box center [169, 31] width 37 height 7
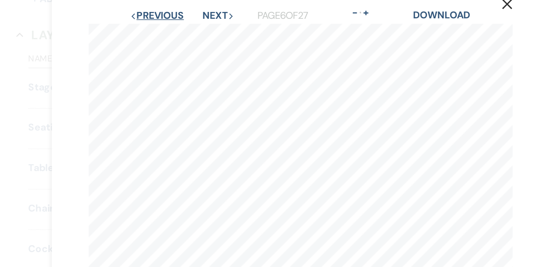
click at [173, 31] on button "Previous Previous" at bounding box center [168, 31] width 37 height 7
click at [215, 28] on button "Next Next" at bounding box center [211, 31] width 22 height 7
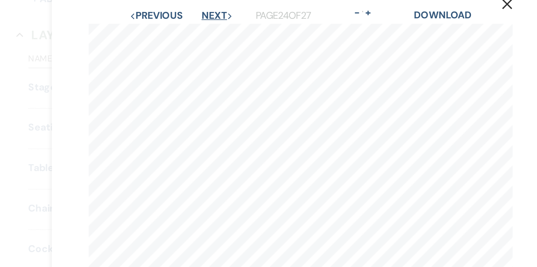
click at [215, 28] on button "Next Next" at bounding box center [211, 31] width 22 height 7
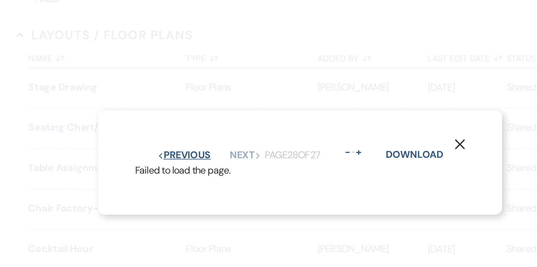
click at [206, 131] on button "Previous Previous" at bounding box center [187, 128] width 37 height 7
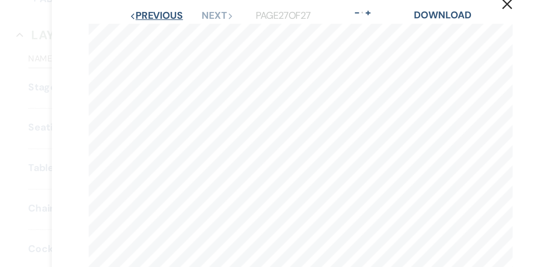
click at [172, 32] on button "Previous Previous" at bounding box center [168, 31] width 37 height 7
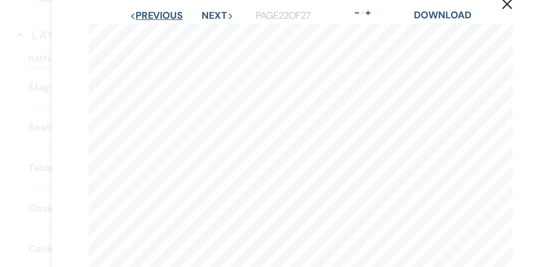
click at [172, 32] on button "Previous Previous" at bounding box center [168, 31] width 37 height 7
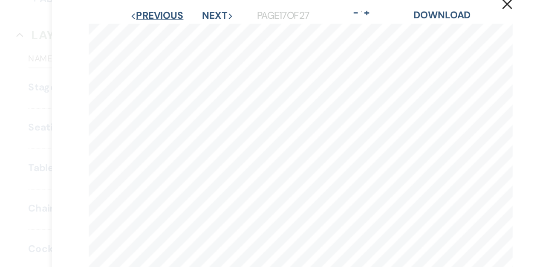
click at [172, 32] on button "Previous Previous" at bounding box center [168, 31] width 37 height 7
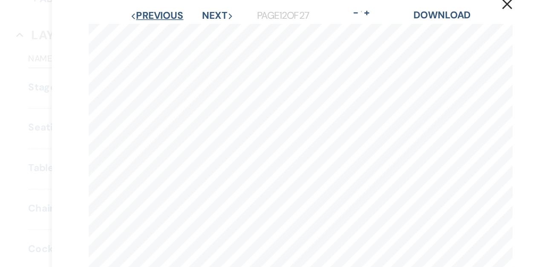
click at [172, 32] on button "Previous Previous" at bounding box center [168, 31] width 37 height 7
click at [172, 32] on button "Previous Previous" at bounding box center [169, 31] width 37 height 7
click at [172, 32] on button "Previous Previous" at bounding box center [168, 31] width 37 height 7
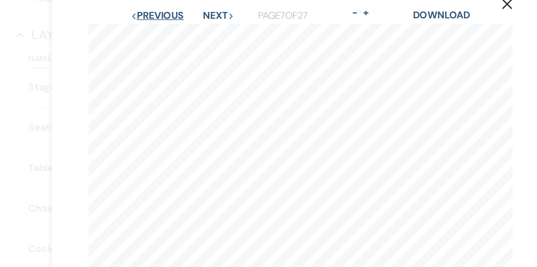
click at [172, 32] on button "Previous Previous" at bounding box center [169, 31] width 37 height 7
click at [172, 32] on button "Previous Previous" at bounding box center [168, 31] width 37 height 7
click at [172, 32] on button "Previous Previous" at bounding box center [169, 31] width 37 height 7
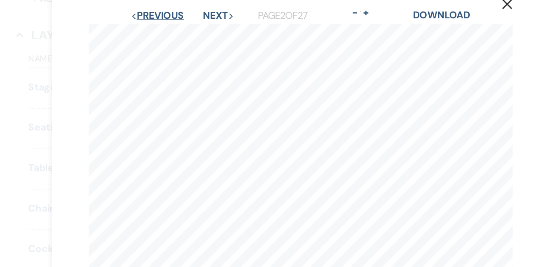
click at [172, 32] on button "Previous Previous" at bounding box center [169, 31] width 37 height 7
click at [215, 29] on button "Next Next" at bounding box center [212, 31] width 22 height 7
click at [215, 29] on button "Next Next" at bounding box center [211, 31] width 22 height 7
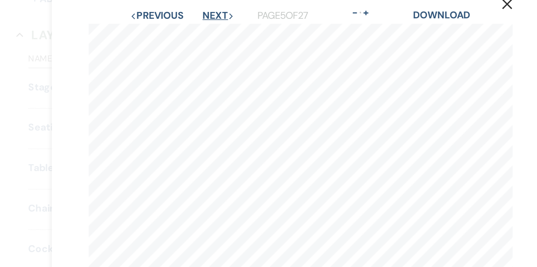
click at [210, 34] on button "Next Next" at bounding box center [211, 31] width 22 height 7
click at [210, 34] on button "Next Next" at bounding box center [212, 31] width 22 height 7
click at [210, 34] on button "Next Next" at bounding box center [211, 31] width 22 height 7
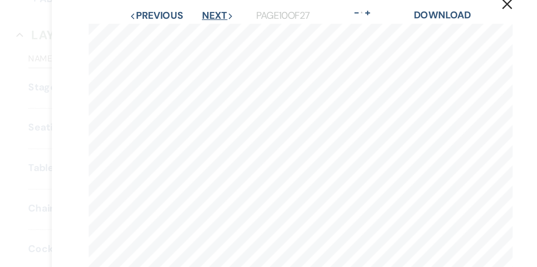
click at [216, 31] on button "Next Next" at bounding box center [211, 31] width 22 height 7
click at [215, 31] on button "Next Next" at bounding box center [211, 31] width 22 height 7
click at [215, 32] on button "Next Next" at bounding box center [211, 31] width 22 height 7
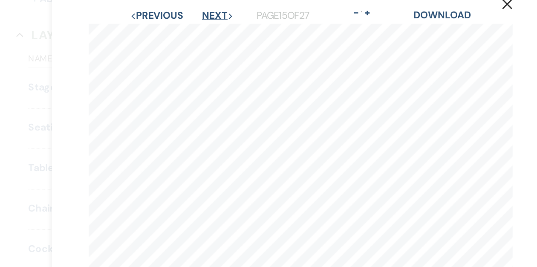
click at [215, 32] on button "Next Next" at bounding box center [211, 31] width 22 height 7
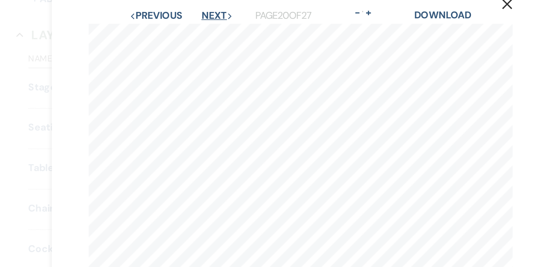
click at [215, 32] on button "Next Next" at bounding box center [211, 31] width 22 height 7
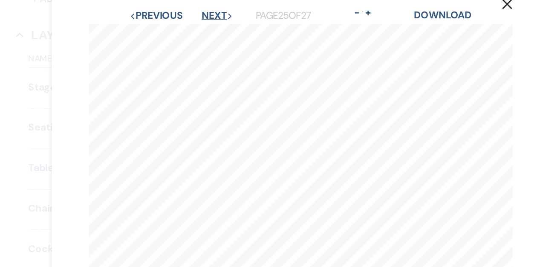
click at [215, 32] on button "Next Next" at bounding box center [211, 31] width 22 height 7
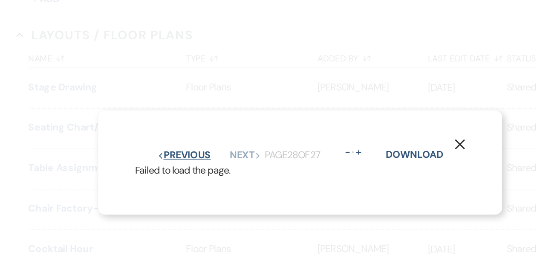
click at [190, 126] on button "Previous Previous" at bounding box center [187, 128] width 37 height 7
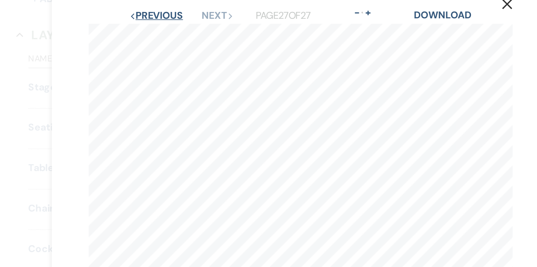
click at [176, 32] on button "Previous Previous" at bounding box center [168, 31] width 37 height 7
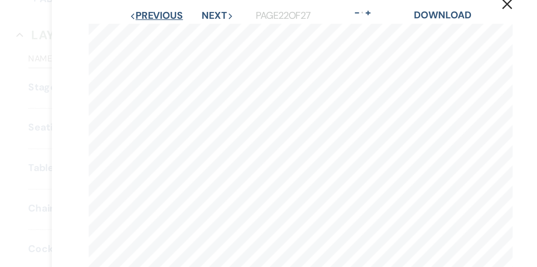
click at [176, 32] on button "Previous Previous" at bounding box center [168, 31] width 37 height 7
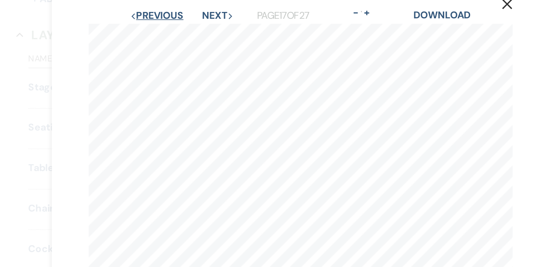
click at [176, 32] on button "Previous Previous" at bounding box center [168, 31] width 37 height 7
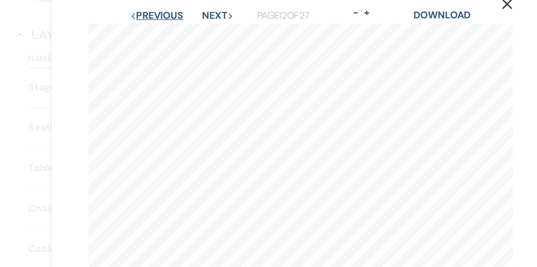
click at [176, 32] on button "Previous Previous" at bounding box center [168, 31] width 37 height 7
click at [176, 32] on button "Previous Previous" at bounding box center [169, 31] width 37 height 7
click at [176, 32] on button "Previous Previous" at bounding box center [168, 31] width 37 height 7
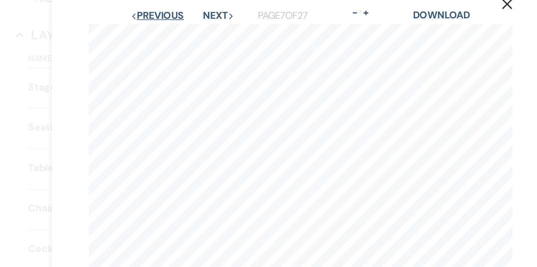
click at [176, 32] on button "Previous Previous" at bounding box center [169, 31] width 37 height 7
click at [176, 32] on button "Previous Previous" at bounding box center [168, 31] width 37 height 7
click at [172, 29] on button "Previous Previous" at bounding box center [168, 31] width 37 height 7
click at [179, 29] on button "Previous Previous" at bounding box center [169, 31] width 37 height 7
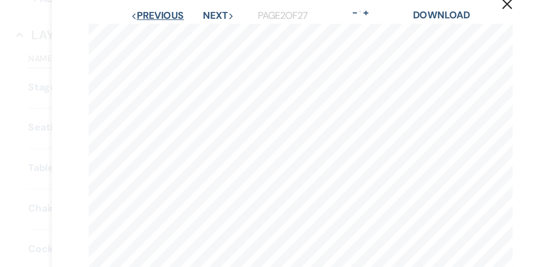
click at [178, 29] on button "Previous Previous" at bounding box center [169, 31] width 37 height 7
click at [216, 32] on button "Next Next" at bounding box center [212, 31] width 22 height 7
click at [216, 32] on button "Next Next" at bounding box center [211, 31] width 22 height 7
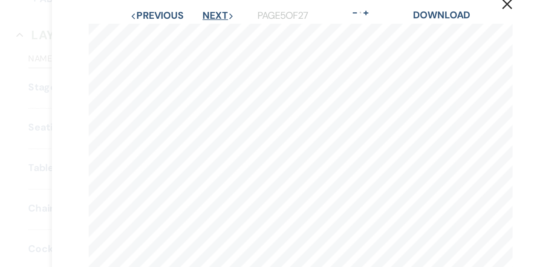
click at [205, 29] on button "Next Next" at bounding box center [211, 31] width 22 height 7
click at [205, 29] on button "Next Next" at bounding box center [212, 31] width 22 height 7
click at [205, 29] on button "Next Next" at bounding box center [211, 31] width 22 height 7
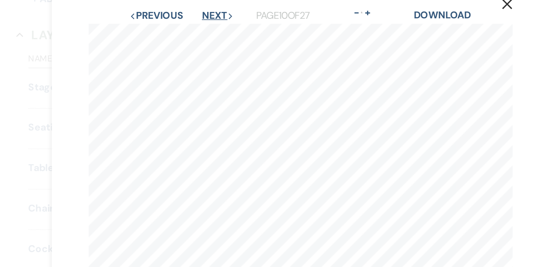
click at [205, 29] on button "Next Next" at bounding box center [211, 31] width 22 height 7
click at [210, 33] on button "Next Next" at bounding box center [211, 31] width 22 height 7
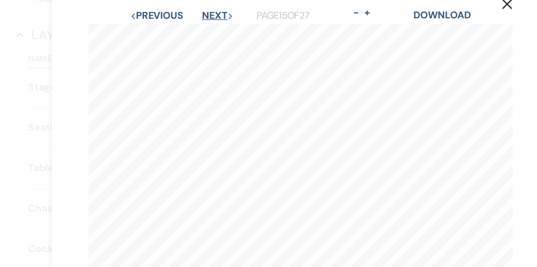
click at [210, 33] on button "Next Next" at bounding box center [211, 31] width 22 height 7
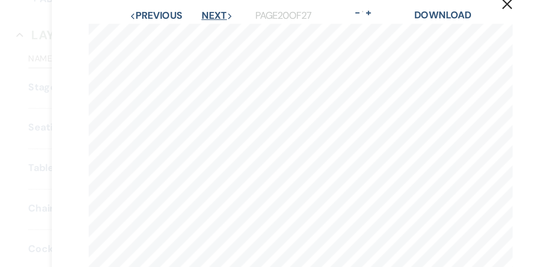
click at [210, 33] on button "Next Next" at bounding box center [211, 31] width 22 height 7
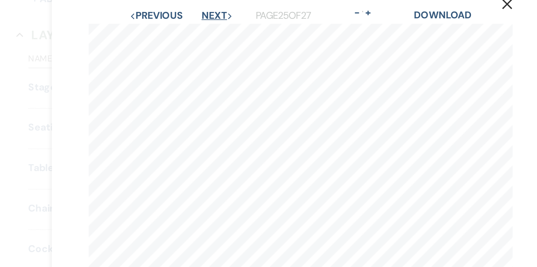
click at [210, 33] on button "Next Next" at bounding box center [211, 31] width 22 height 7
click at [178, 32] on button "Previous Previous" at bounding box center [168, 31] width 37 height 7
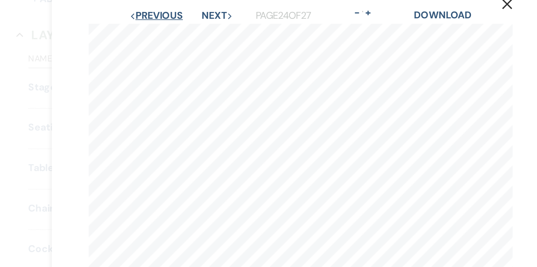
click at [178, 32] on button "Previous Previous" at bounding box center [168, 31] width 37 height 7
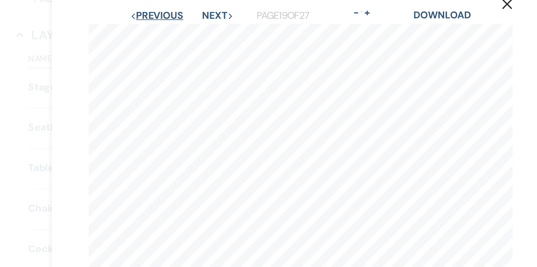
click at [178, 32] on button "Previous Previous" at bounding box center [168, 31] width 37 height 7
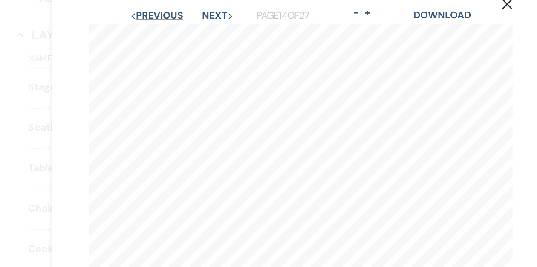
click at [178, 32] on button "Previous Previous" at bounding box center [168, 31] width 37 height 7
click at [178, 32] on button "Previous Previous" at bounding box center [169, 31] width 37 height 7
click at [178, 32] on button "Previous Previous" at bounding box center [168, 31] width 37 height 7
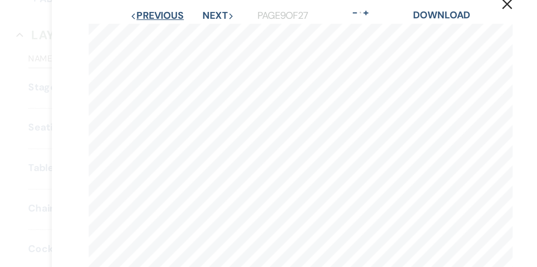
click at [178, 32] on button "Previous Previous" at bounding box center [168, 31] width 37 height 7
click at [178, 32] on button "Previous Previous" at bounding box center [169, 31] width 37 height 7
click at [178, 32] on button "Previous Previous" at bounding box center [168, 31] width 37 height 7
click at [219, 29] on button "Next Next" at bounding box center [211, 31] width 22 height 7
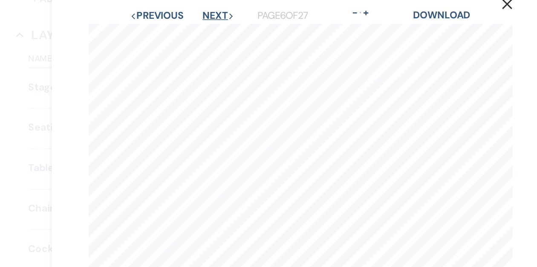
click at [212, 31] on button "Next Next" at bounding box center [211, 31] width 22 height 7
click at [212, 30] on button "Next Next" at bounding box center [212, 31] width 22 height 7
click at [212, 30] on button "Next Next" at bounding box center [211, 31] width 22 height 7
click at [172, 29] on button "Previous Previous" at bounding box center [168, 31] width 37 height 7
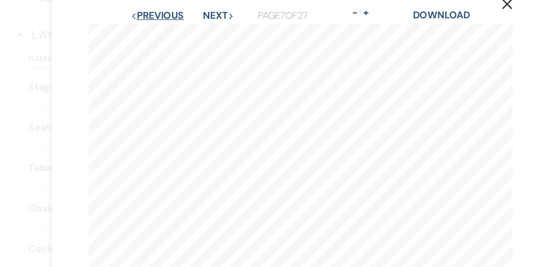
click at [172, 29] on button "Previous Previous" at bounding box center [169, 31] width 37 height 7
click at [172, 30] on button "Previous Previous" at bounding box center [168, 31] width 37 height 7
click at [175, 31] on button "Previous Previous" at bounding box center [169, 31] width 37 height 7
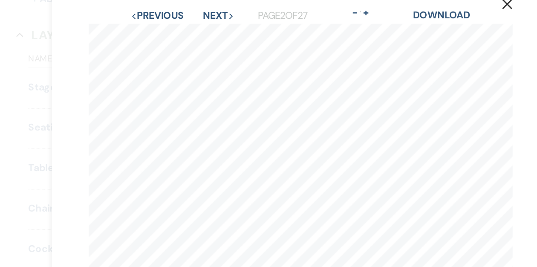
click at [169, 36] on div "Previous Previous Next Next Page 2 of 27 - Zoom + Download" at bounding box center [269, 31] width 296 height 11
click at [172, 33] on button "Previous Previous" at bounding box center [169, 31] width 37 height 7
click at [211, 33] on button "Next Next" at bounding box center [212, 31] width 22 height 7
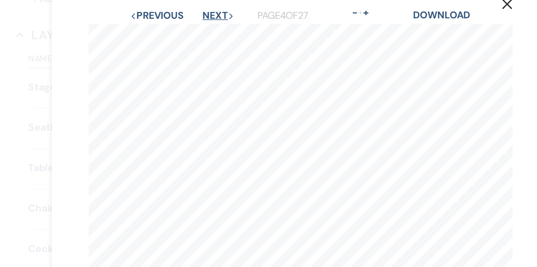
click at [211, 33] on button "Next Next" at bounding box center [211, 31] width 22 height 7
click at [211, 33] on button "Next Next" at bounding box center [212, 31] width 22 height 7
click at [211, 33] on button "Next Next" at bounding box center [211, 31] width 22 height 7
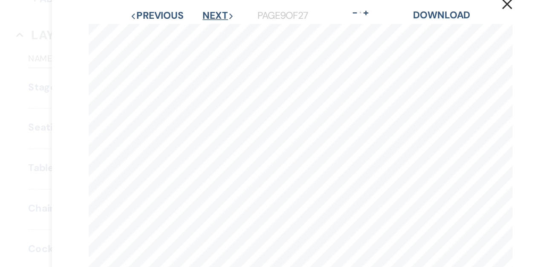
click at [211, 33] on button "Next Next" at bounding box center [211, 31] width 22 height 7
click at [210, 33] on button "Next Next" at bounding box center [211, 31] width 22 height 7
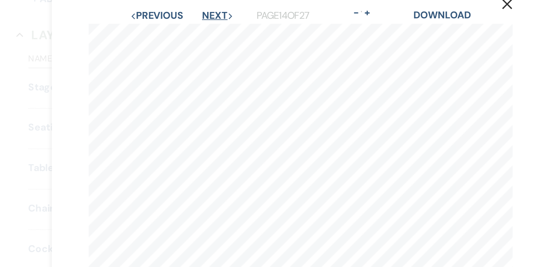
click at [210, 33] on button "Next Next" at bounding box center [211, 31] width 22 height 7
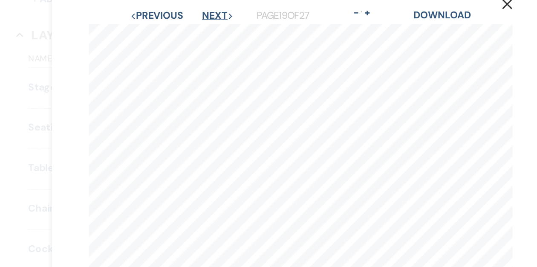
click at [210, 33] on button "Next Next" at bounding box center [211, 31] width 22 height 7
click at [208, 29] on button "Next Next" at bounding box center [211, 31] width 22 height 7
click at [207, 30] on button "Next Next" at bounding box center [211, 31] width 22 height 7
click at [208, 31] on button "Next Next" at bounding box center [211, 31] width 22 height 7
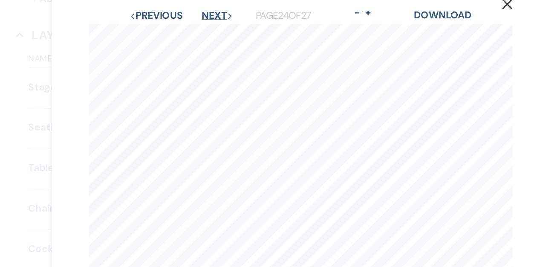
click at [208, 31] on button "Next Next" at bounding box center [211, 31] width 22 height 7
click at [208, 32] on button "Next Next" at bounding box center [211, 31] width 22 height 7
click at [177, 32] on button "Previous Previous" at bounding box center [168, 31] width 37 height 7
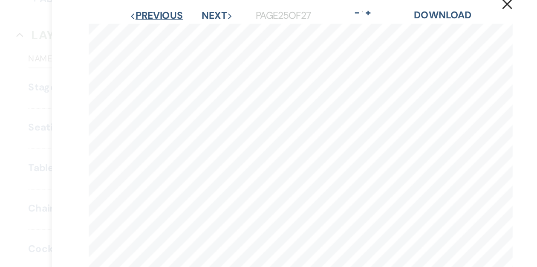
click at [177, 32] on button "Previous Previous" at bounding box center [168, 31] width 37 height 7
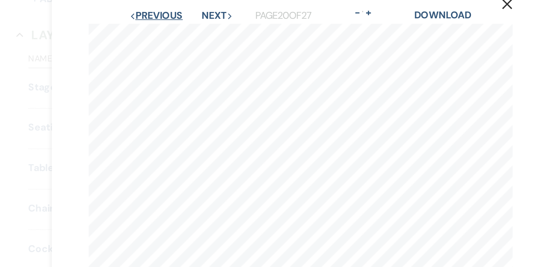
click at [177, 32] on button "Previous Previous" at bounding box center [168, 31] width 37 height 7
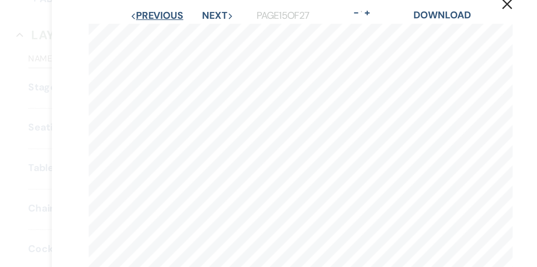
click at [177, 32] on button "Previous Previous" at bounding box center [168, 31] width 37 height 7
click at [180, 33] on button "Previous Previous" at bounding box center [168, 31] width 37 height 7
click at [180, 33] on button "Previous Previous" at bounding box center [169, 31] width 37 height 7
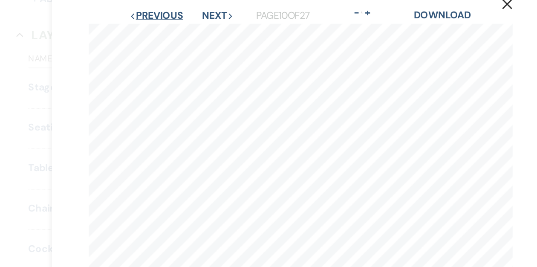
click at [180, 33] on button "Previous Previous" at bounding box center [168, 31] width 37 height 7
click at [202, 33] on button "Next Next" at bounding box center [211, 31] width 22 height 7
click at [175, 31] on button "Previous Previous" at bounding box center [168, 31] width 37 height 7
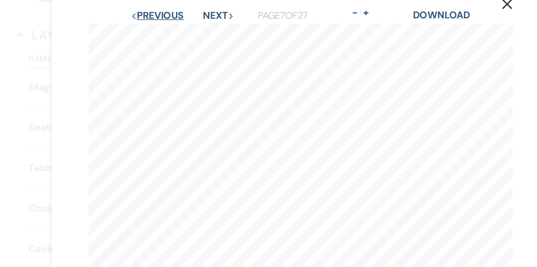
click at [175, 31] on button "Previous Previous" at bounding box center [169, 31] width 37 height 7
click at [175, 31] on button "Previous Previous" at bounding box center [168, 31] width 37 height 7
click at [175, 31] on button "Previous Previous" at bounding box center [169, 31] width 37 height 7
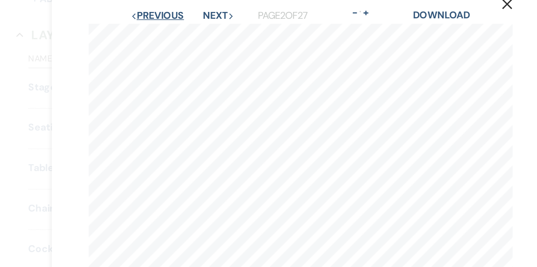
click at [175, 31] on button "Previous Previous" at bounding box center [169, 31] width 37 height 7
click at [212, 32] on button "Next Next" at bounding box center [212, 31] width 22 height 7
click at [212, 32] on button "Next Next" at bounding box center [211, 31] width 22 height 7
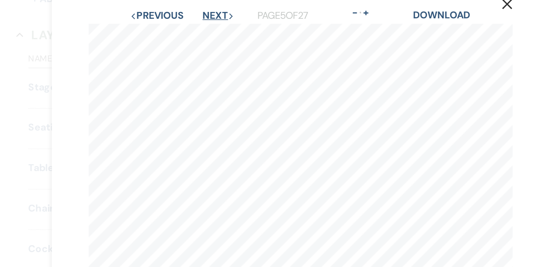
click at [212, 32] on button "Next Next" at bounding box center [211, 31] width 22 height 7
click at [212, 32] on button "Next Next" at bounding box center [212, 31] width 22 height 7
click at [212, 32] on button "Next Next" at bounding box center [211, 31] width 22 height 7
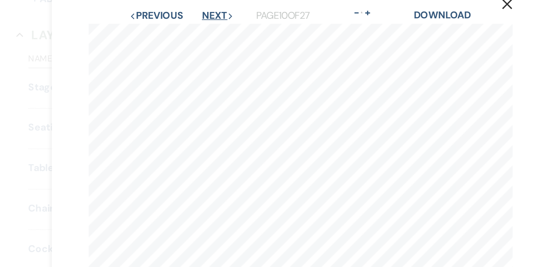
click at [212, 32] on button "Next Next" at bounding box center [211, 31] width 22 height 7
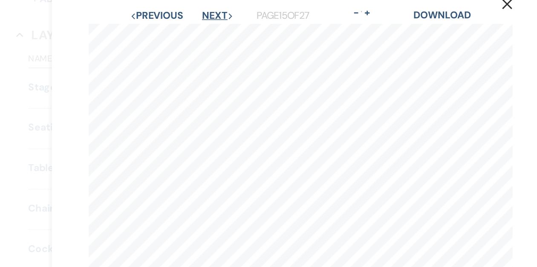
click at [212, 32] on button "Next Next" at bounding box center [211, 31] width 22 height 7
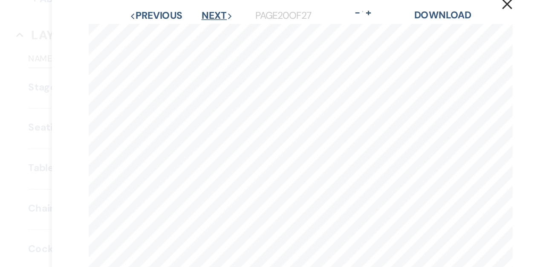
click at [212, 32] on button "Next Next" at bounding box center [211, 31] width 22 height 7
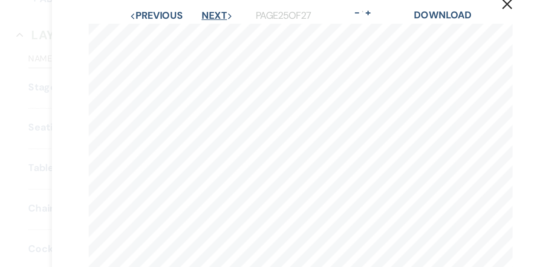
click at [212, 32] on button "Next Next" at bounding box center [211, 31] width 22 height 7
click at [176, 33] on button "Previous Previous" at bounding box center [168, 31] width 37 height 7
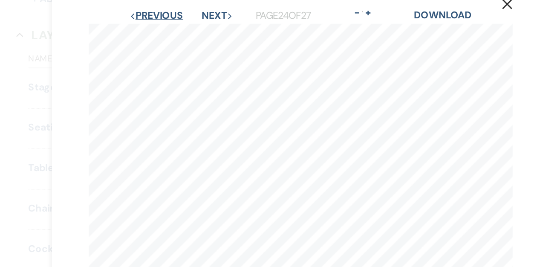
click at [176, 33] on button "Previous Previous" at bounding box center [168, 31] width 37 height 7
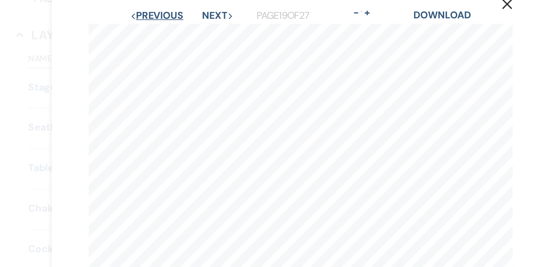
click at [176, 33] on button "Previous Previous" at bounding box center [168, 31] width 37 height 7
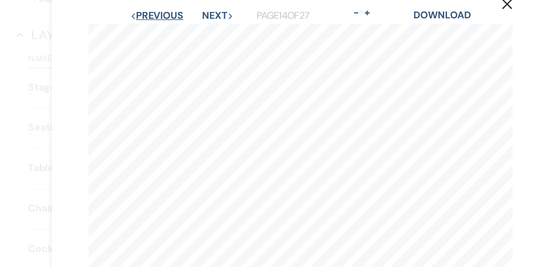
click at [176, 33] on button "Previous Previous" at bounding box center [168, 31] width 37 height 7
click at [176, 33] on button "Previous Previous" at bounding box center [169, 31] width 37 height 7
click at [176, 33] on button "Previous Previous" at bounding box center [168, 31] width 37 height 7
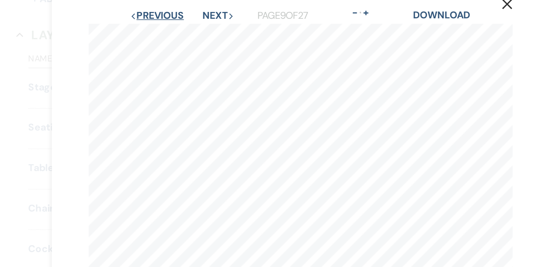
click at [176, 33] on button "Previous Previous" at bounding box center [168, 31] width 37 height 7
click at [176, 33] on button "Previous Previous" at bounding box center [169, 31] width 37 height 7
click at [176, 33] on button "Previous Previous" at bounding box center [168, 31] width 37 height 7
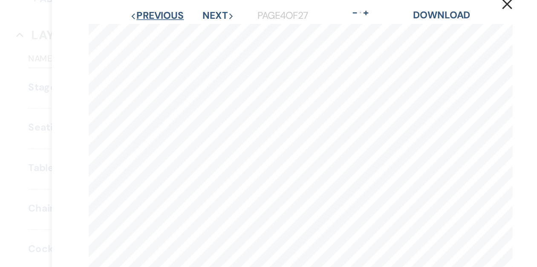
click at [176, 31] on button "Previous Previous" at bounding box center [168, 31] width 37 height 7
click at [175, 32] on button "Previous Previous" at bounding box center [169, 31] width 37 height 7
click at [209, 32] on button "Next Next" at bounding box center [212, 31] width 22 height 7
click at [209, 31] on button "Next Next" at bounding box center [212, 31] width 22 height 7
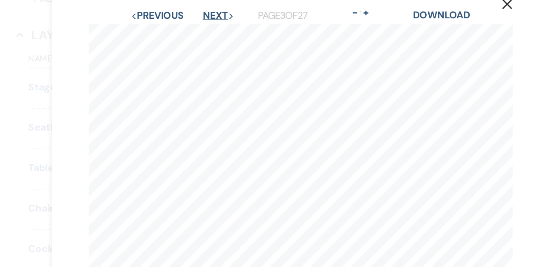
click at [209, 32] on button "Next Next" at bounding box center [212, 31] width 22 height 7
click at [209, 31] on button "Next Next" at bounding box center [211, 31] width 22 height 7
click at [208, 32] on button "Next Next" at bounding box center [211, 31] width 22 height 7
click at [209, 32] on button "Next Next" at bounding box center [211, 31] width 22 height 7
click at [209, 32] on button "Next Next" at bounding box center [212, 31] width 22 height 7
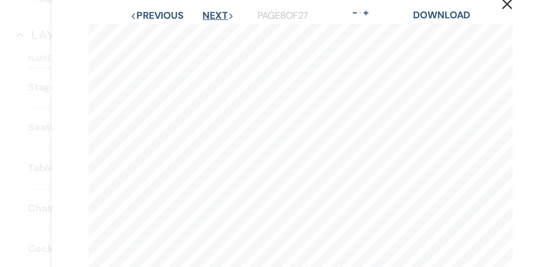
click at [209, 32] on button "Next Next" at bounding box center [211, 31] width 22 height 7
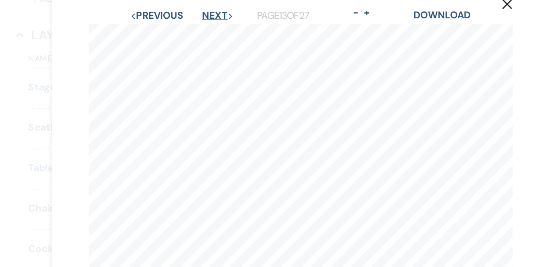
click at [209, 32] on button "Next Next" at bounding box center [211, 31] width 22 height 7
click at [212, 30] on button "Next Next" at bounding box center [211, 31] width 22 height 7
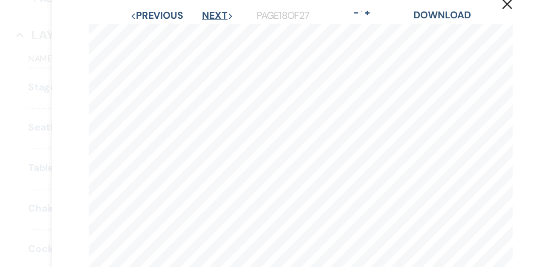
click at [212, 30] on button "Next Next" at bounding box center [211, 31] width 22 height 7
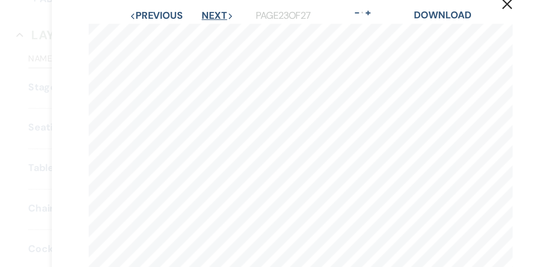
click at [212, 30] on button "Next Next" at bounding box center [211, 31] width 22 height 7
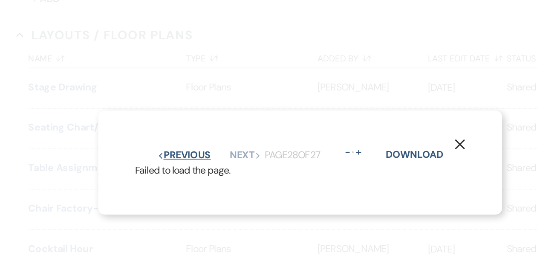
click at [186, 126] on button "Previous Previous" at bounding box center [187, 128] width 37 height 7
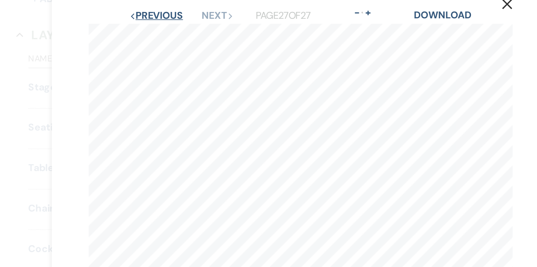
click at [175, 33] on button "Previous Previous" at bounding box center [168, 31] width 37 height 7
click at [175, 34] on button "Previous Previous" at bounding box center [168, 31] width 37 height 7
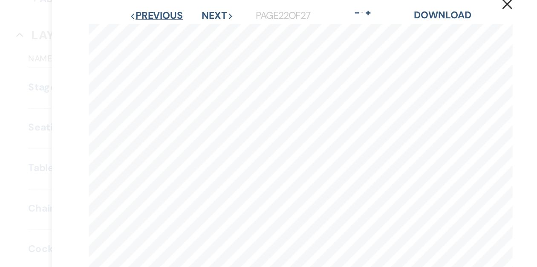
click at [175, 34] on button "Previous Previous" at bounding box center [168, 31] width 37 height 7
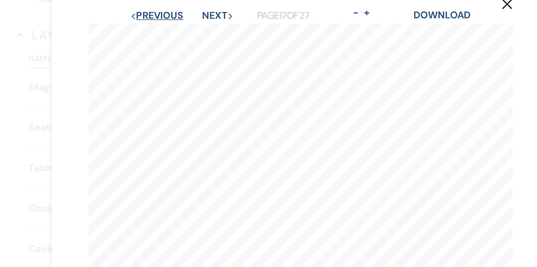
click at [175, 34] on button "Previous Previous" at bounding box center [168, 31] width 37 height 7
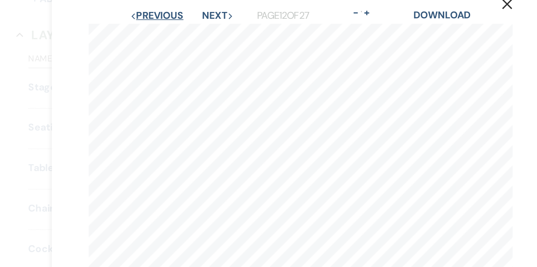
click at [175, 34] on button "Previous Previous" at bounding box center [168, 31] width 37 height 7
click at [175, 34] on button "Previous Previous" at bounding box center [169, 31] width 37 height 7
click at [175, 34] on button "Previous Previous" at bounding box center [168, 31] width 37 height 7
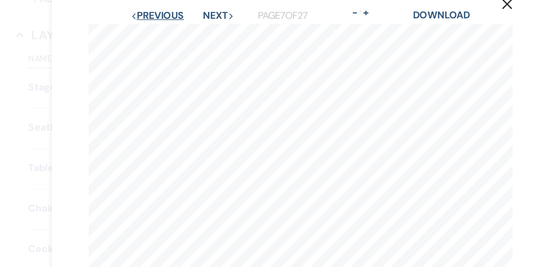
click at [175, 34] on button "Previous Previous" at bounding box center [169, 31] width 37 height 7
click at [175, 34] on button "Previous Previous" at bounding box center [168, 31] width 37 height 7
click at [172, 32] on button "Previous Previous" at bounding box center [168, 31] width 37 height 7
click at [204, 32] on button "Next Next" at bounding box center [212, 31] width 22 height 7
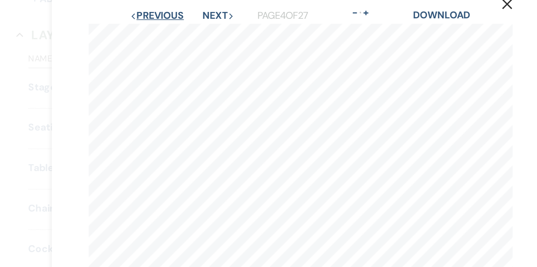
click at [173, 31] on button "Previous Previous" at bounding box center [168, 31] width 37 height 7
click at [173, 31] on button "Previous Previous" at bounding box center [169, 31] width 37 height 7
click at [211, 33] on button "Next Next" at bounding box center [212, 31] width 22 height 7
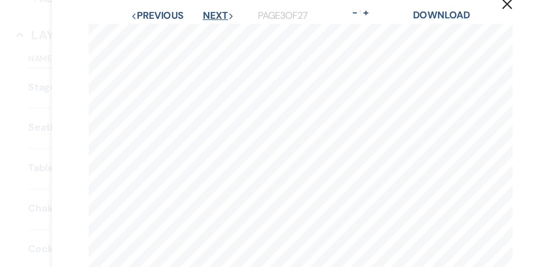
click at [211, 33] on button "Next Next" at bounding box center [212, 31] width 22 height 7
click at [211, 33] on button "Next Next" at bounding box center [211, 31] width 22 height 7
click at [211, 33] on button "Next Next" at bounding box center [212, 31] width 22 height 7
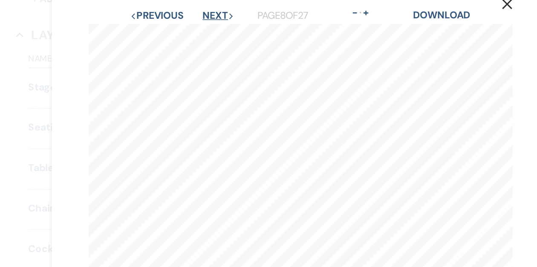
click at [211, 33] on button "Next Next" at bounding box center [211, 31] width 22 height 7
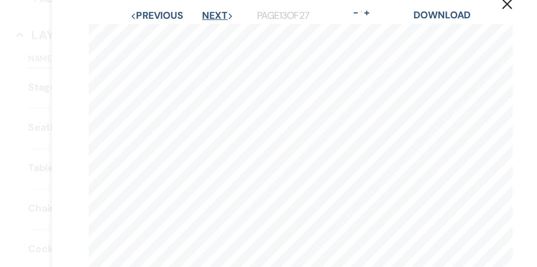
click at [211, 33] on button "Next Next" at bounding box center [211, 31] width 22 height 7
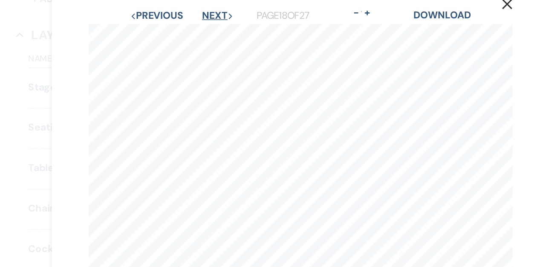
click at [211, 33] on button "Next Next" at bounding box center [211, 31] width 22 height 7
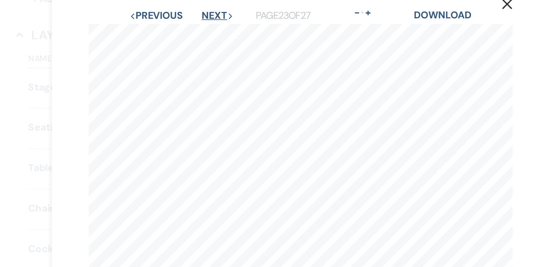
click at [211, 33] on button "Next Next" at bounding box center [211, 31] width 22 height 7
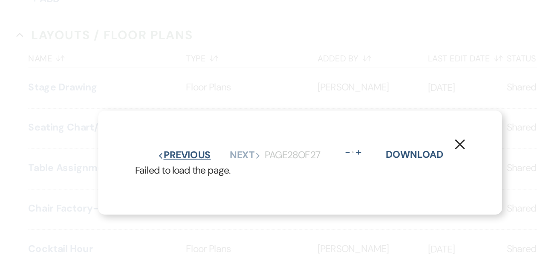
click at [191, 128] on button "Previous Previous" at bounding box center [187, 128] width 37 height 7
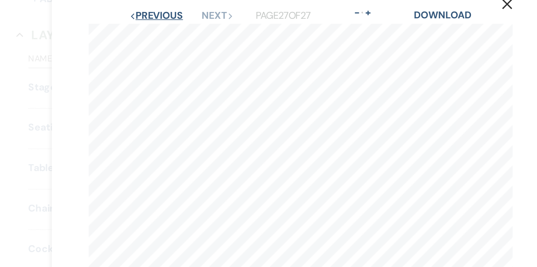
click at [167, 34] on button "Previous Previous" at bounding box center [168, 31] width 37 height 7
click at [216, 33] on button "Next Next" at bounding box center [211, 31] width 22 height 7
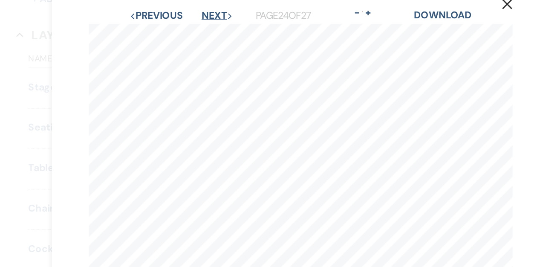
click at [216, 33] on button "Next Next" at bounding box center [211, 31] width 22 height 7
click at [180, 29] on button "Previous Previous" at bounding box center [168, 31] width 37 height 7
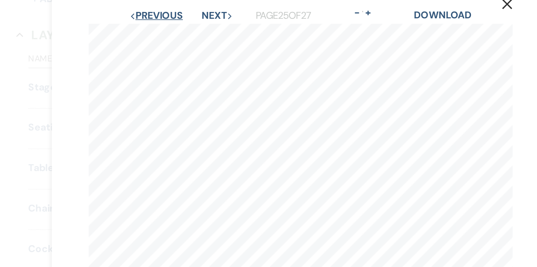
click at [180, 30] on button "Previous Previous" at bounding box center [168, 31] width 37 height 7
click at [179, 30] on button "Previous Previous" at bounding box center [168, 31] width 37 height 7
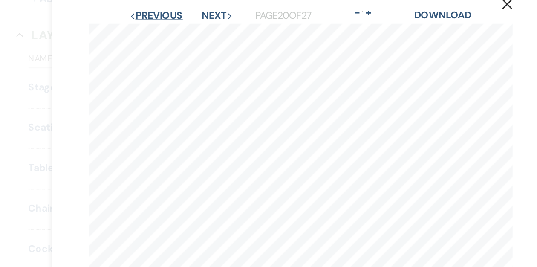
click at [179, 30] on button "Previous Previous" at bounding box center [168, 31] width 37 height 7
click at [179, 31] on button "Previous Previous" at bounding box center [168, 31] width 37 height 7
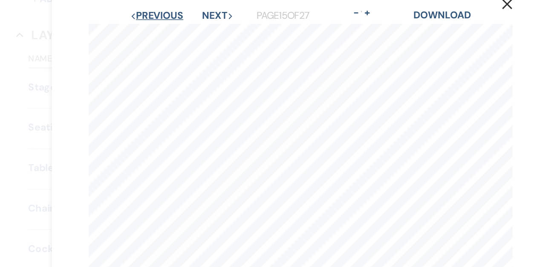
click at [179, 31] on button "Previous Previous" at bounding box center [168, 31] width 37 height 7
click at [174, 32] on button "Previous Previous" at bounding box center [169, 31] width 37 height 7
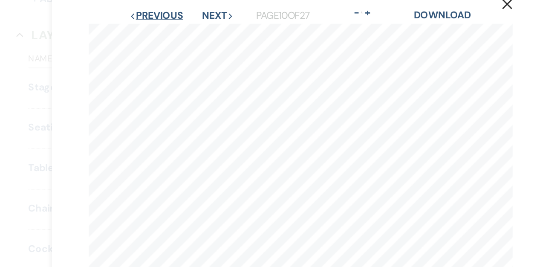
click at [174, 33] on button "Previous Previous" at bounding box center [168, 31] width 37 height 7
click at [174, 33] on button "Previous Previous" at bounding box center [169, 31] width 37 height 7
click at [164, 33] on button "Previous Previous" at bounding box center [168, 31] width 37 height 7
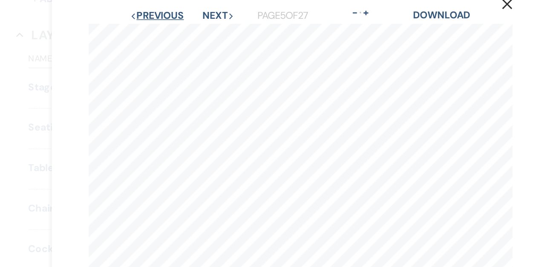
click at [164, 33] on button "Previous Previous" at bounding box center [168, 31] width 37 height 7
click at [164, 33] on button "Previous Previous" at bounding box center [169, 31] width 37 height 7
click at [212, 30] on button "Next Next" at bounding box center [212, 31] width 22 height 7
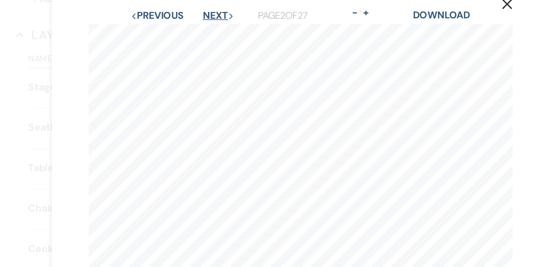
click at [212, 30] on button "Next Next" at bounding box center [212, 31] width 22 height 7
click at [212, 30] on button "Next Next" at bounding box center [211, 31] width 22 height 7
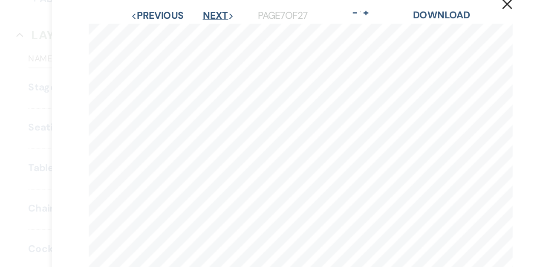
click at [212, 30] on button "Next Next" at bounding box center [212, 31] width 22 height 7
click at [212, 30] on button "Next Next" at bounding box center [211, 31] width 22 height 7
click at [179, 31] on button "Previous Previous" at bounding box center [169, 31] width 37 height 7
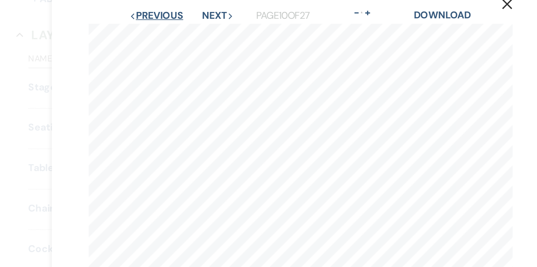
click at [179, 31] on button "Previous Previous" at bounding box center [168, 31] width 37 height 7
click at [179, 31] on button "Previous Previous" at bounding box center [169, 31] width 37 height 7
click at [179, 31] on button "Previous Previous" at bounding box center [168, 31] width 37 height 7
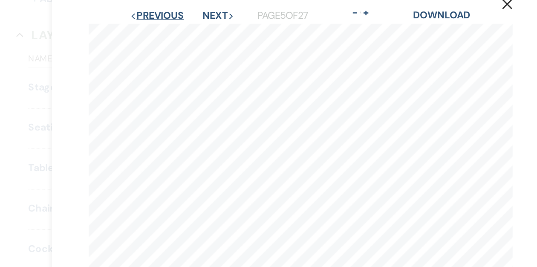
click at [179, 31] on button "Previous Previous" at bounding box center [168, 31] width 37 height 7
click at [179, 31] on button "Previous Previous" at bounding box center [169, 31] width 37 height 7
click at [174, 32] on button "Previous Previous" at bounding box center [169, 31] width 37 height 7
click at [212, 32] on button "Next Next" at bounding box center [212, 31] width 22 height 7
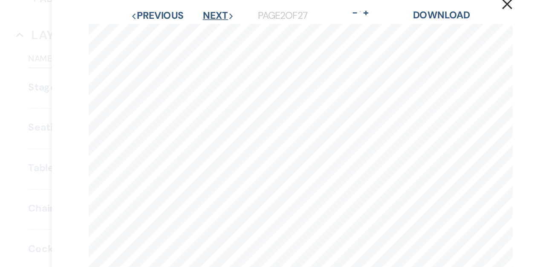
click at [212, 32] on button "Next Next" at bounding box center [212, 31] width 22 height 7
click at [212, 32] on button "Next Next" at bounding box center [211, 31] width 22 height 7
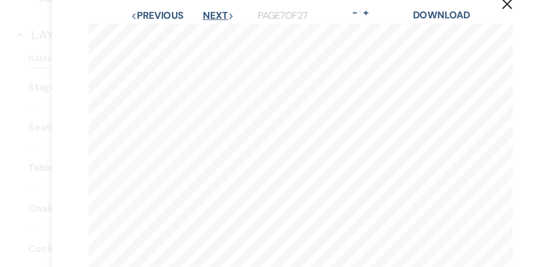
click at [212, 32] on button "Next Next" at bounding box center [212, 31] width 22 height 7
click at [212, 32] on button "Next Next" at bounding box center [211, 31] width 22 height 7
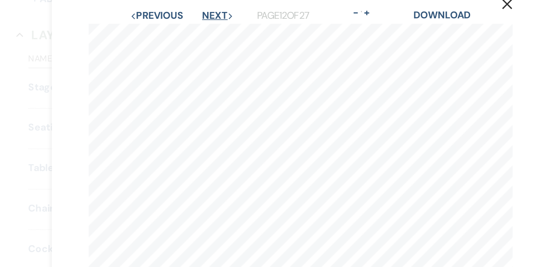
click at [212, 32] on button "Next Next" at bounding box center [211, 31] width 22 height 7
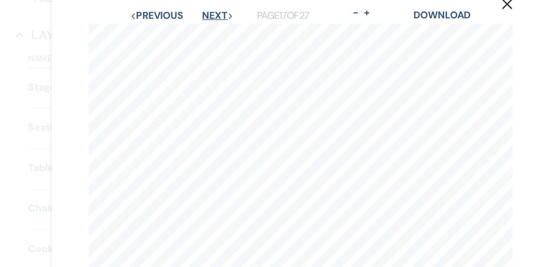
click at [212, 32] on button "Next Next" at bounding box center [211, 31] width 22 height 7
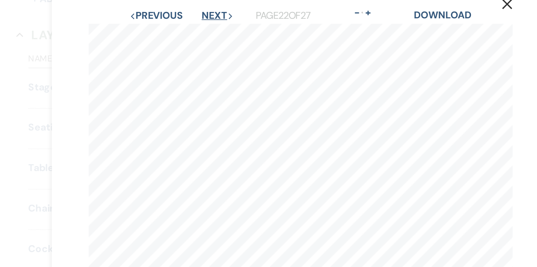
click at [212, 32] on button "Next Next" at bounding box center [211, 31] width 22 height 7
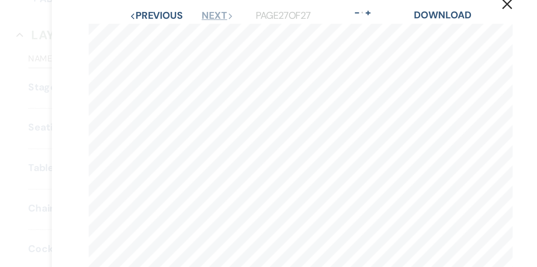
click at [212, 32] on button "Next Next" at bounding box center [211, 31] width 22 height 7
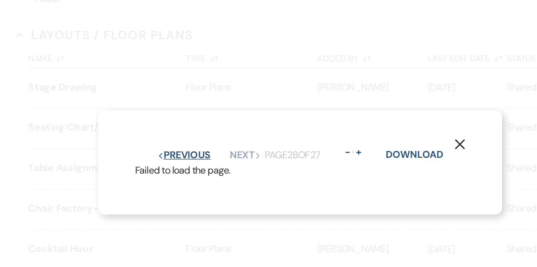
click at [192, 125] on button "Previous Previous" at bounding box center [187, 128] width 37 height 7
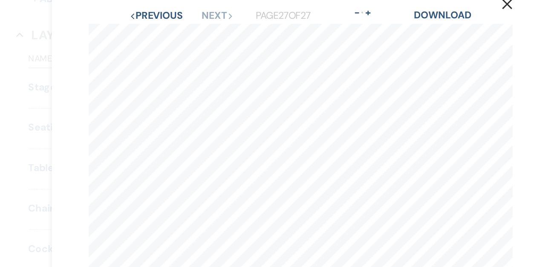
click at [174, 35] on div "Previous Previous Next Next Page 27 of 27 - Zoom + Download" at bounding box center [269, 31] width 296 height 11
click at [172, 32] on button "Previous Previous" at bounding box center [168, 31] width 37 height 7
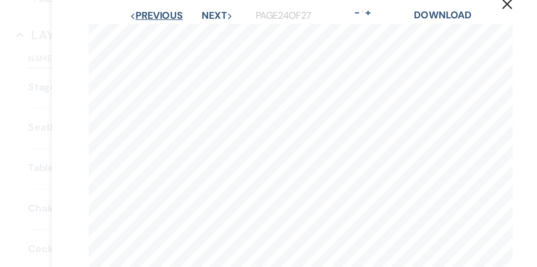
click at [172, 32] on button "Previous Previous" at bounding box center [168, 31] width 37 height 7
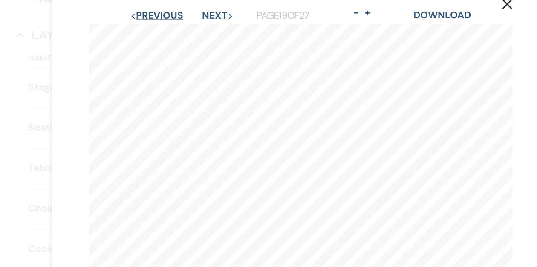
click at [172, 32] on button "Previous Previous" at bounding box center [168, 31] width 37 height 7
click at [172, 30] on button "Previous Previous" at bounding box center [168, 31] width 37 height 7
click at [171, 30] on button "Previous Previous" at bounding box center [168, 31] width 37 height 7
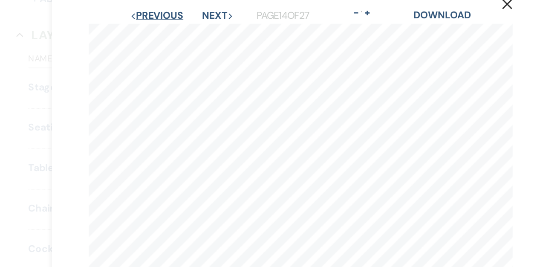
click at [171, 30] on button "Previous Previous" at bounding box center [168, 31] width 37 height 7
click at [171, 30] on button "Previous Previous" at bounding box center [169, 31] width 37 height 7
click at [180, 29] on button "Previous Previous" at bounding box center [168, 31] width 37 height 7
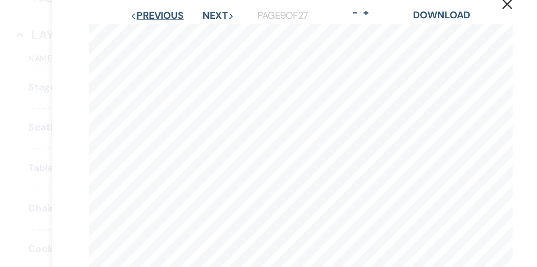
click at [174, 32] on button "Previous Previous" at bounding box center [168, 31] width 37 height 7
click at [207, 32] on button "Next Next" at bounding box center [211, 31] width 22 height 7
click at [188, 36] on div "Previous Previous Next Next Page 11 of 27 - Zoom + Download" at bounding box center [269, 31] width 296 height 11
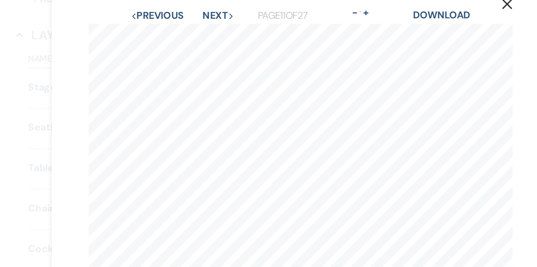
click at [185, 36] on div "Previous Previous Next Next Page 11 of 27 - Zoom + Download" at bounding box center [269, 31] width 296 height 11
click at [183, 35] on button "Previous Previous" at bounding box center [169, 31] width 37 height 7
click at [183, 35] on button "Previous Previous" at bounding box center [168, 31] width 37 height 7
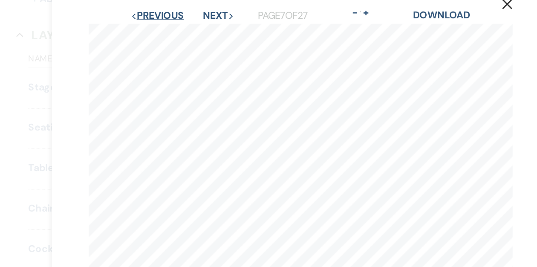
click at [183, 35] on button "Previous Previous" at bounding box center [169, 31] width 37 height 7
click at [183, 35] on button "Previous Previous" at bounding box center [168, 31] width 37 height 7
